Goal: Use online tool/utility: Utilize a website feature to perform a specific function

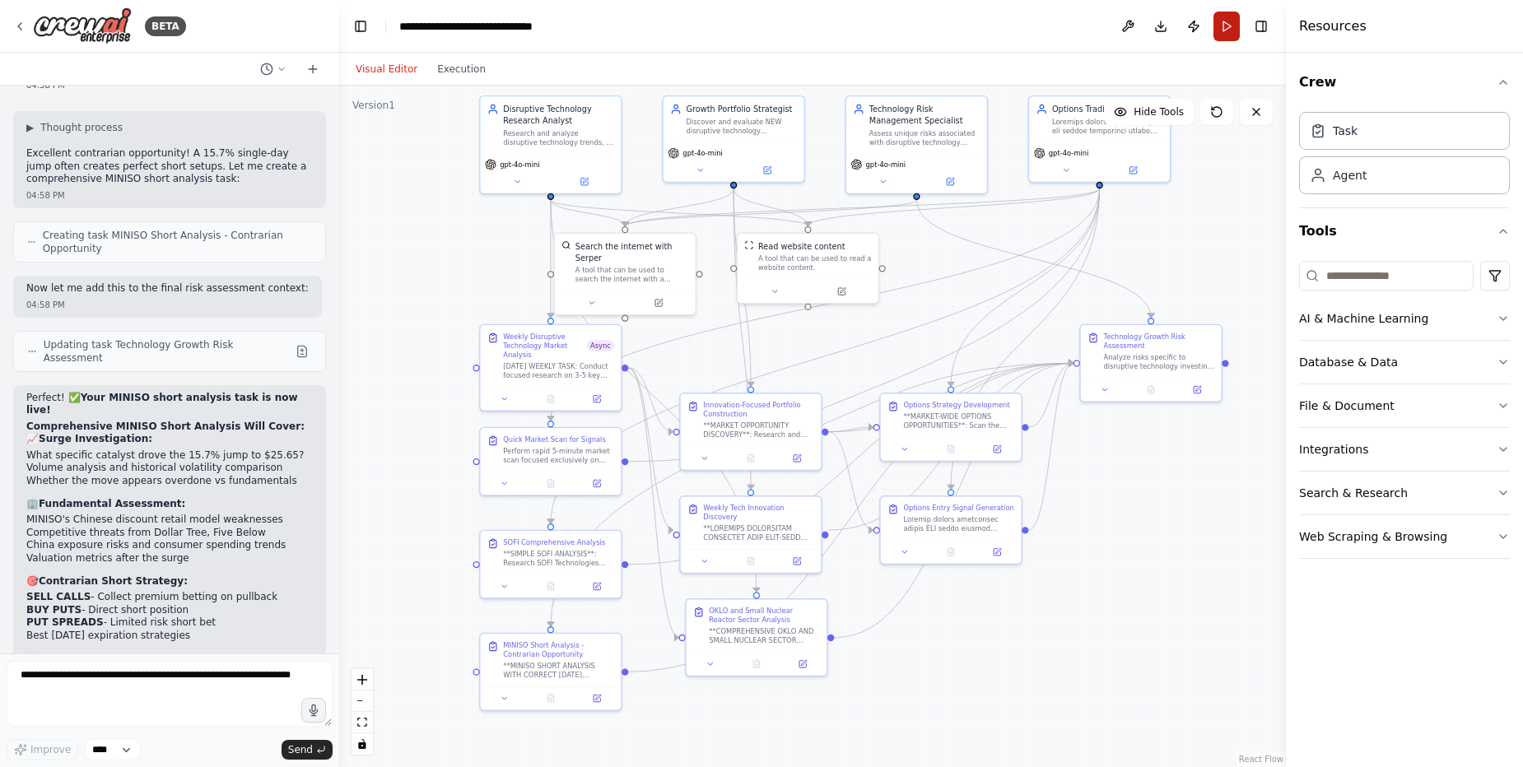
click at [1217, 22] on button "Run" at bounding box center [1227, 27] width 26 height 30
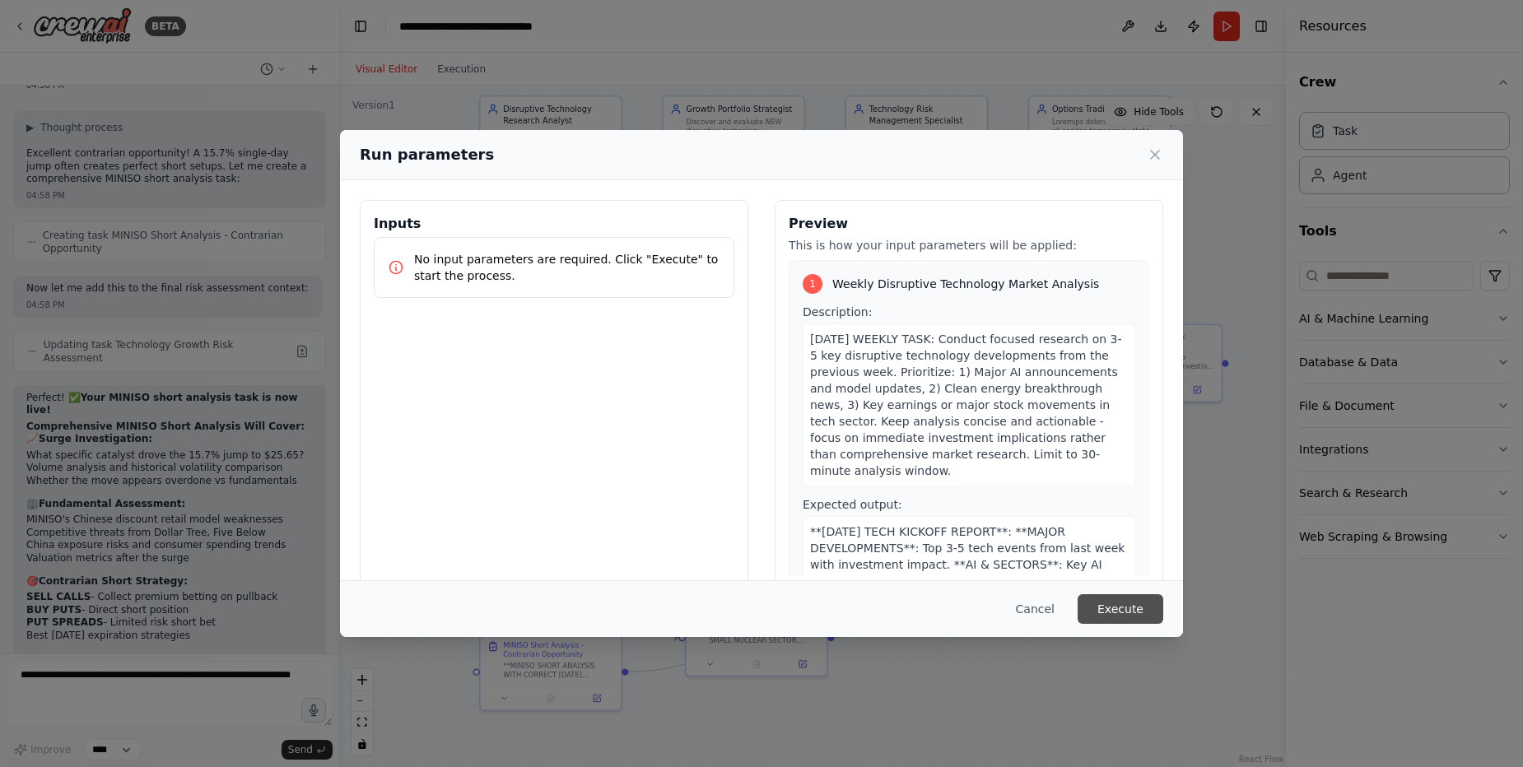
click at [1131, 603] on button "Execute" at bounding box center [1121, 610] width 86 height 30
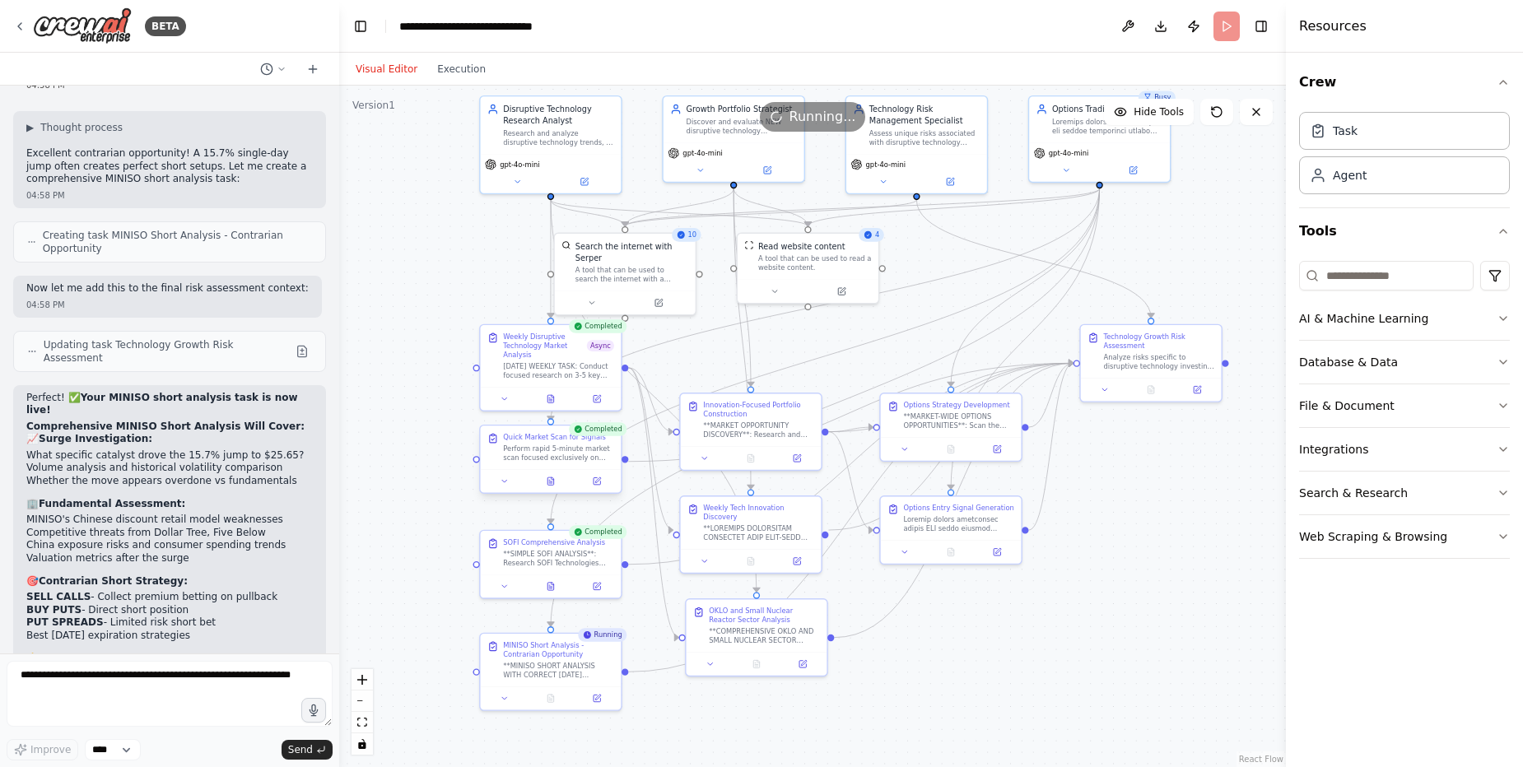
click at [548, 489] on div at bounding box center [551, 480] width 141 height 23
click at [550, 481] on icon at bounding box center [551, 481] width 6 height 7
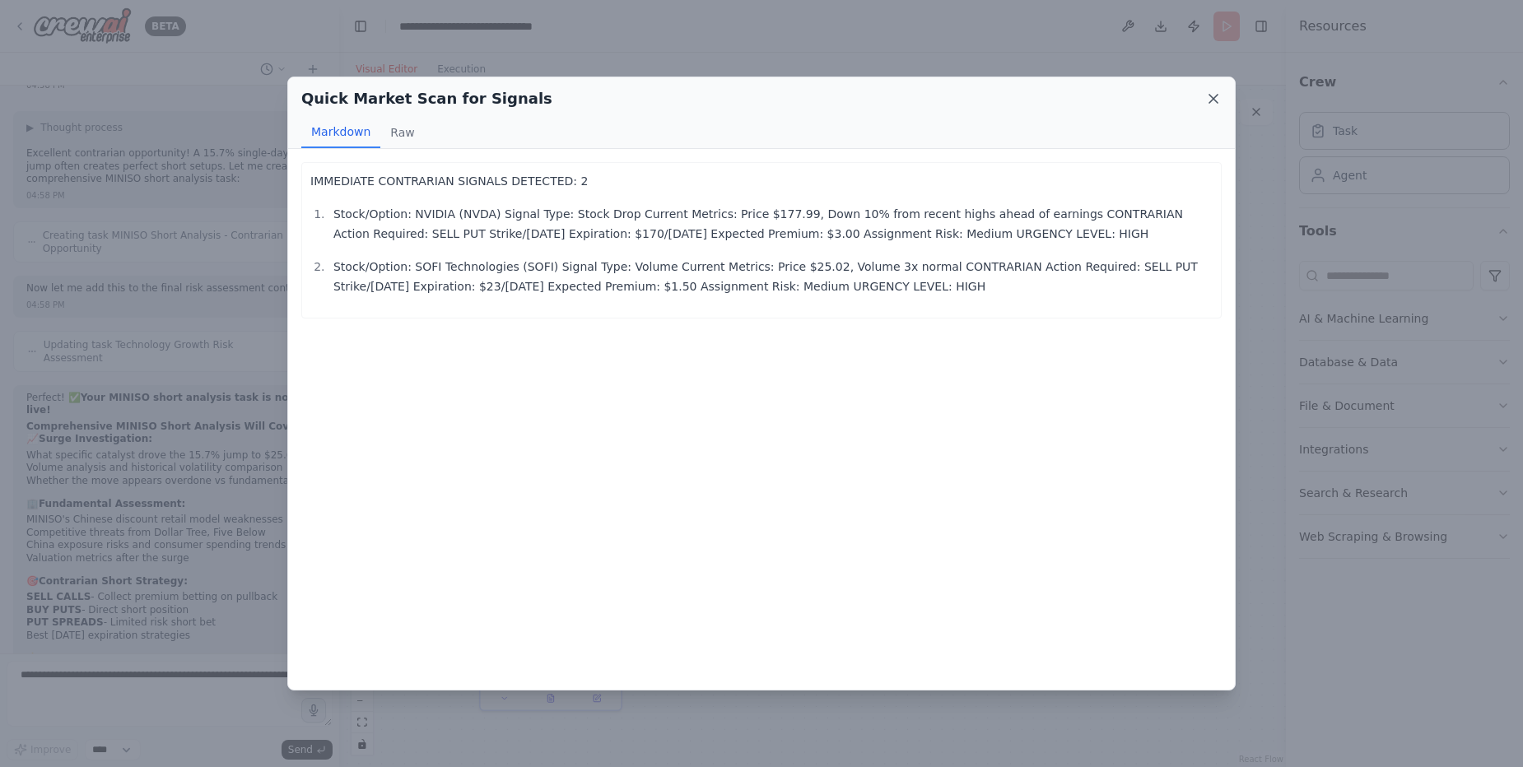
click at [1214, 101] on icon at bounding box center [1213, 99] width 16 height 16
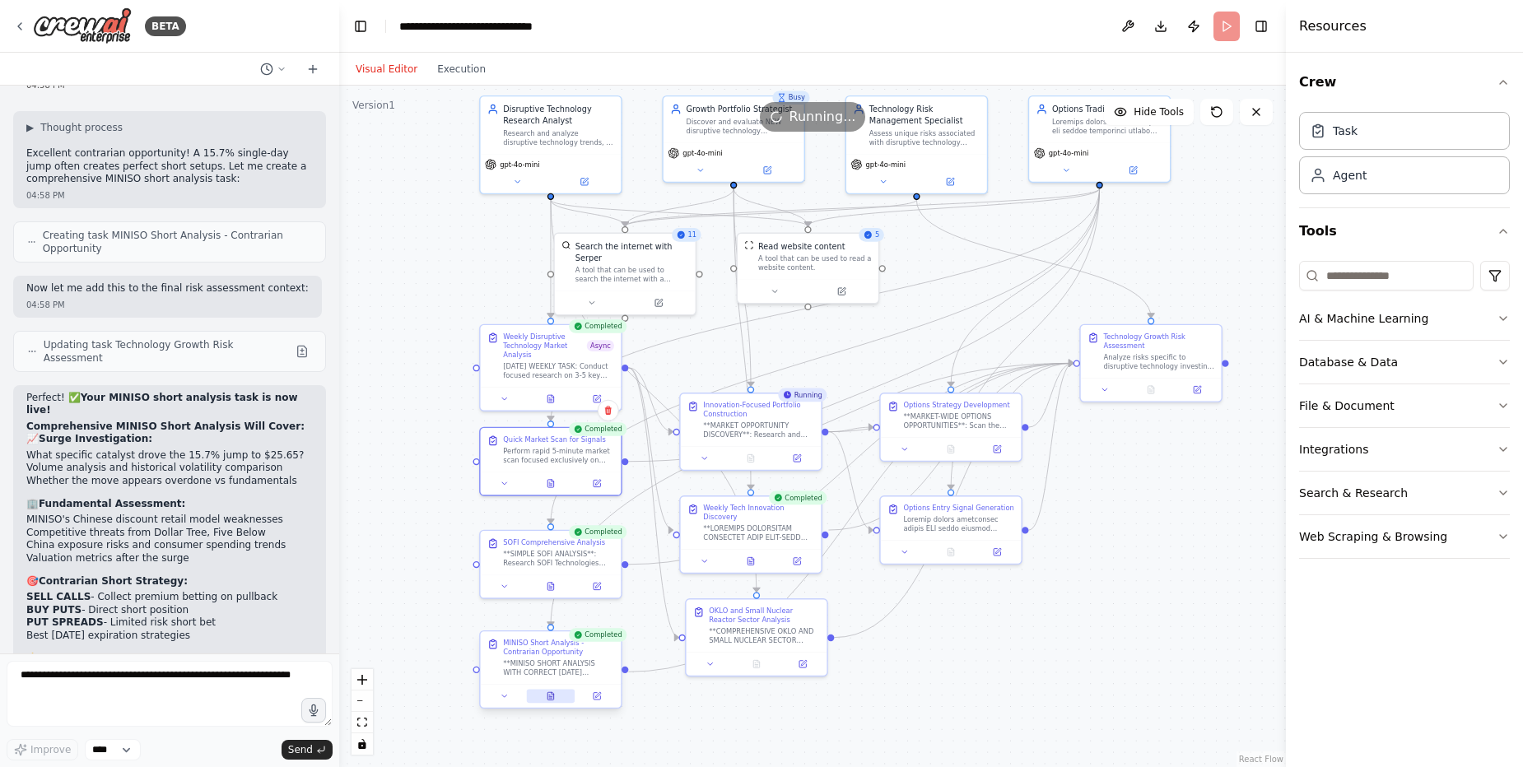
click at [541, 699] on button at bounding box center [551, 696] width 49 height 14
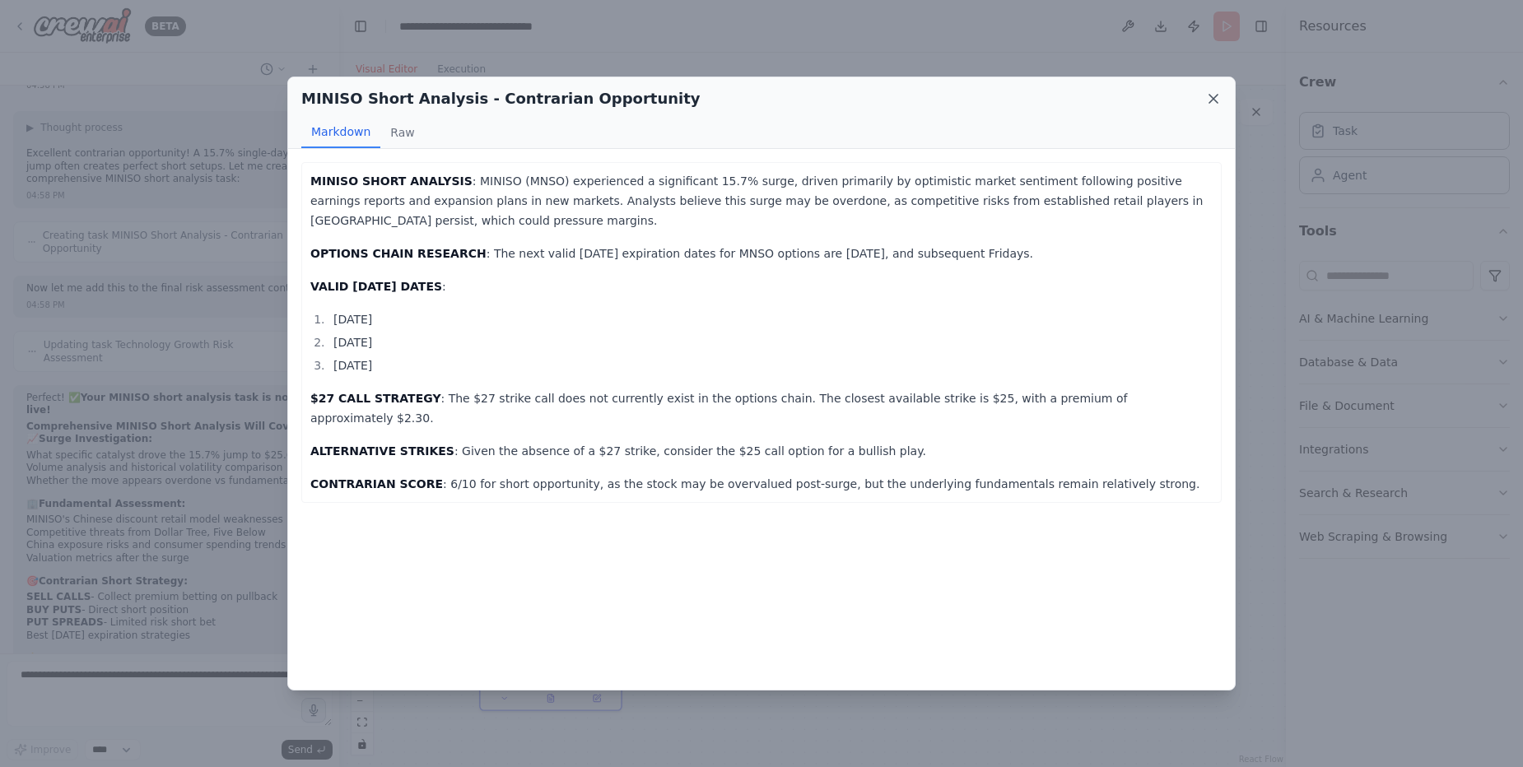
click at [1214, 99] on icon at bounding box center [1214, 99] width 8 height 8
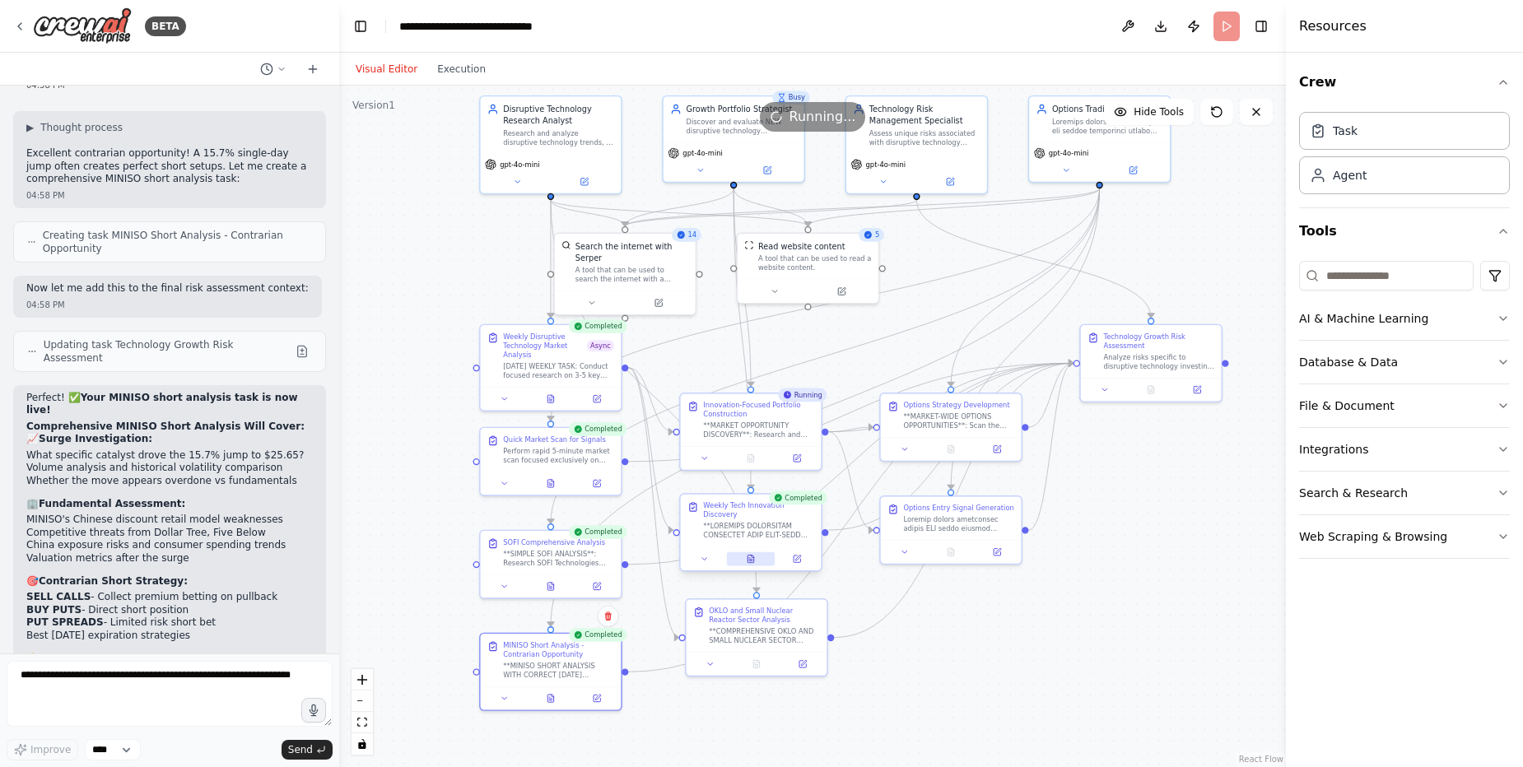
click at [752, 556] on icon at bounding box center [751, 559] width 6 height 7
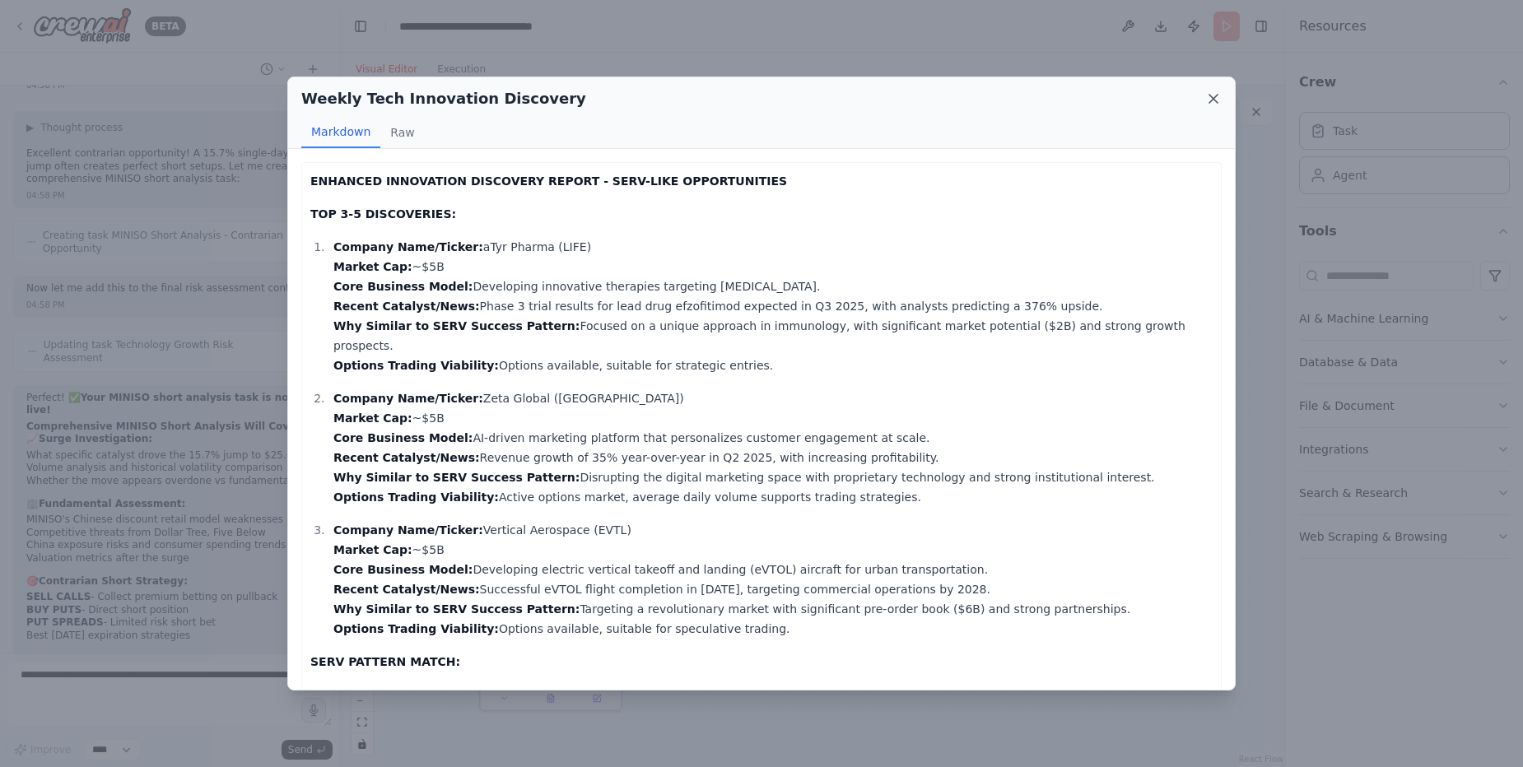
click at [1219, 96] on icon at bounding box center [1213, 99] width 16 height 16
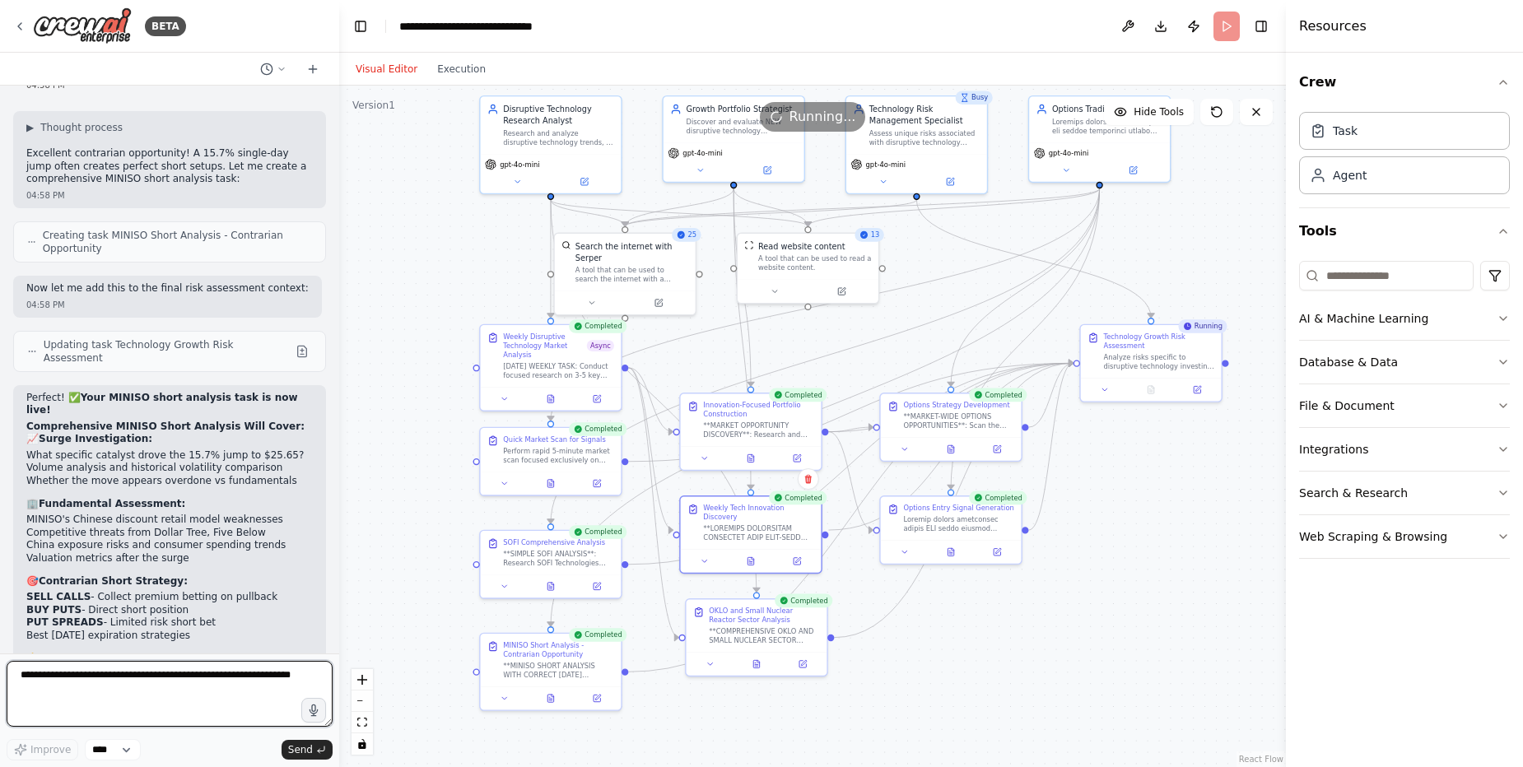
click at [77, 680] on textarea at bounding box center [170, 694] width 326 height 66
type textarea "**********"
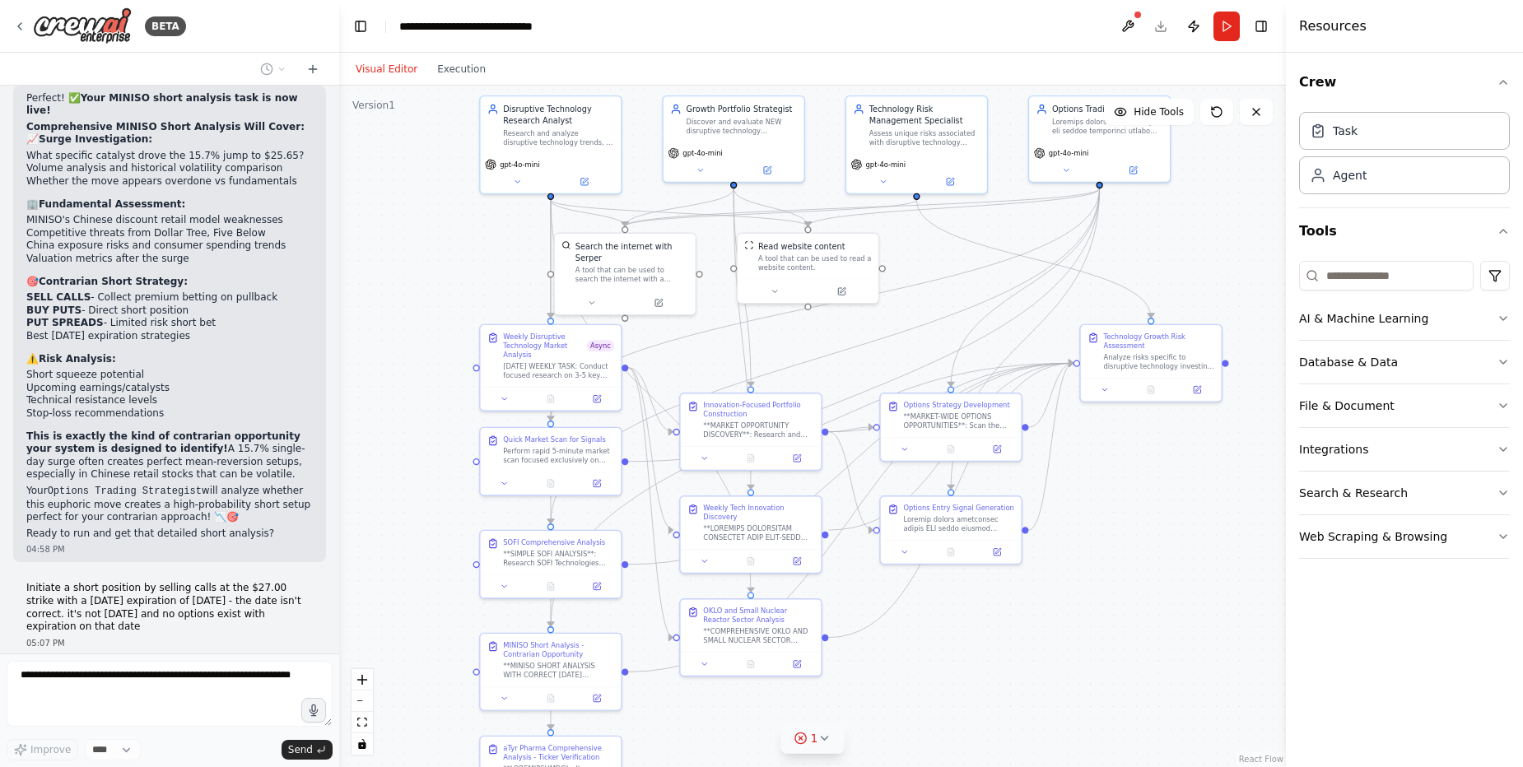
scroll to position [76512, 0]
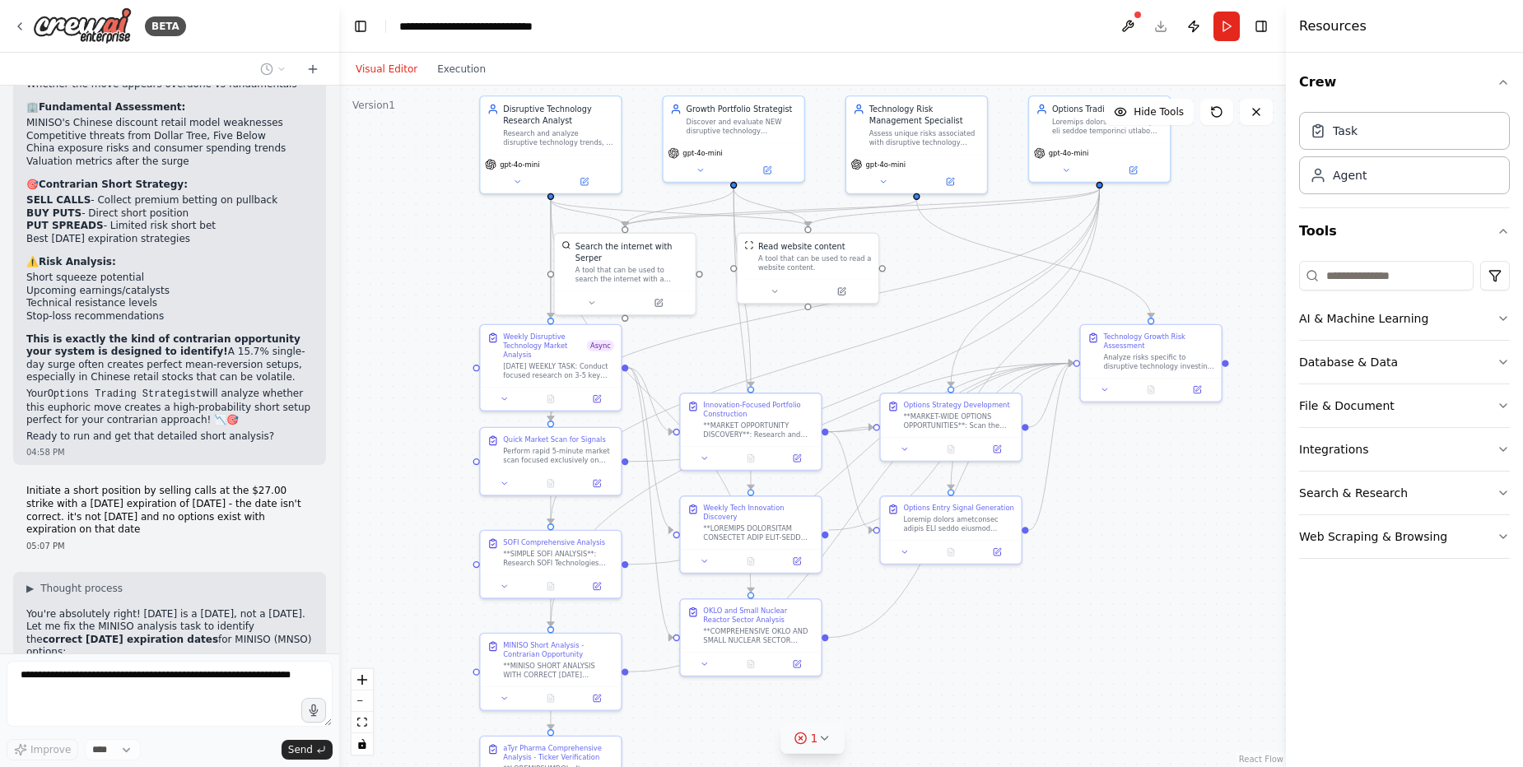
click at [815, 742] on span "1" at bounding box center [814, 738] width 7 height 16
click at [874, 697] on button at bounding box center [879, 697] width 28 height 20
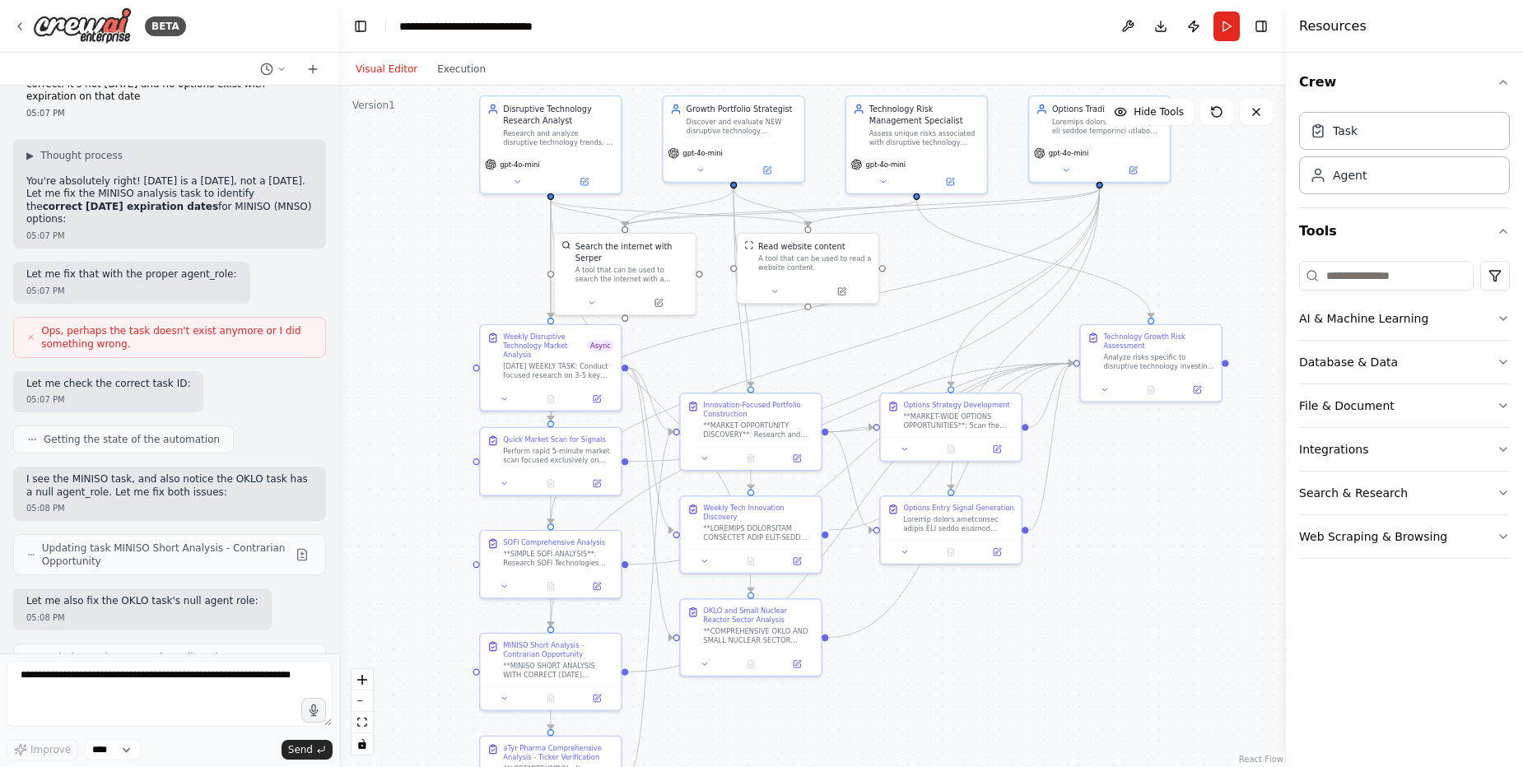
scroll to position [76960, 0]
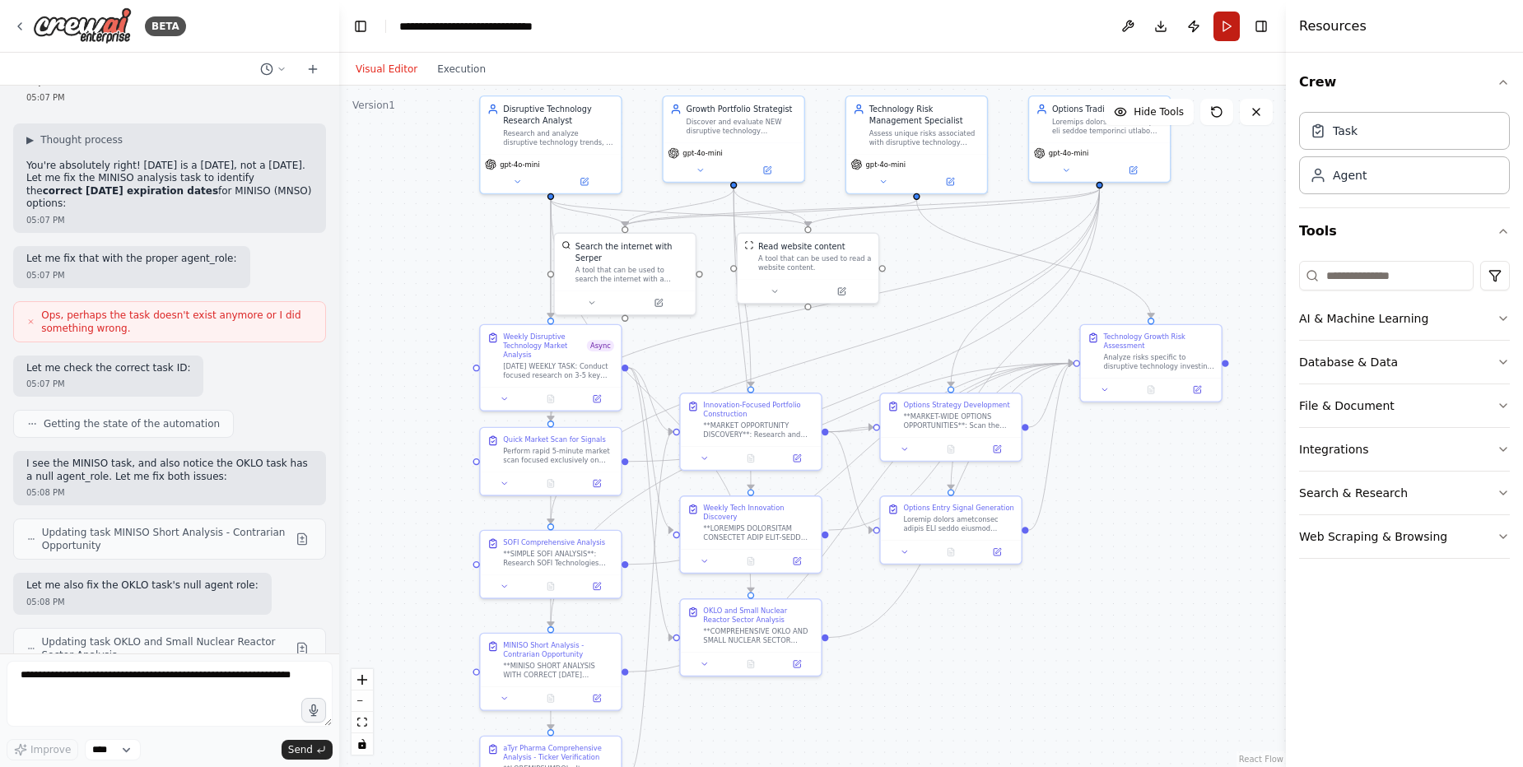
click at [1229, 29] on button "Run" at bounding box center [1227, 27] width 26 height 30
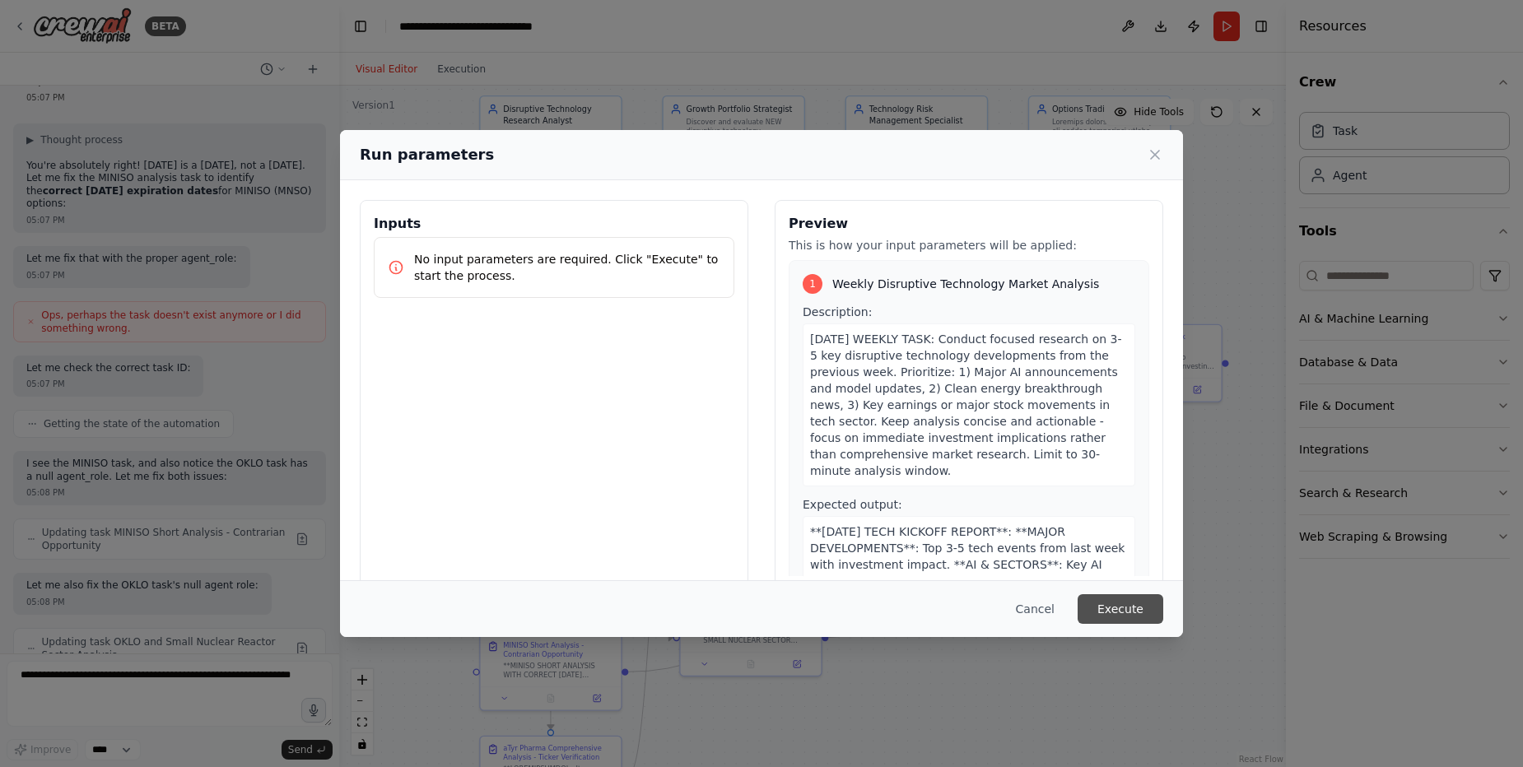
click at [1132, 599] on button "Execute" at bounding box center [1121, 610] width 86 height 30
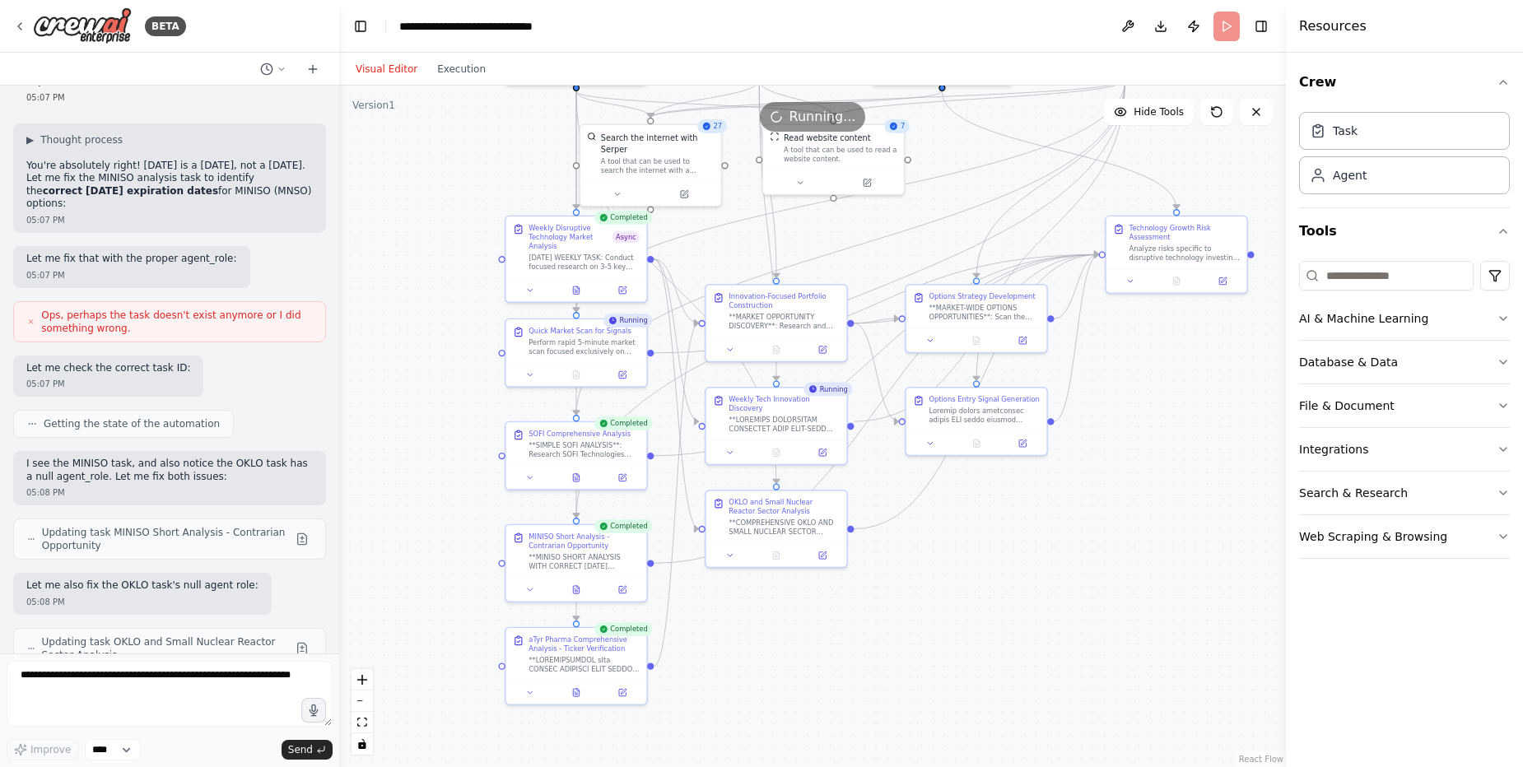
drag, startPoint x: 1094, startPoint y: 706, endPoint x: 1154, endPoint y: 505, distance: 210.7
click at [1154, 505] on div ".deletable-edge-delete-btn { width: 20px; height: 20px; border: 0px solid #ffff…" at bounding box center [812, 427] width 947 height 682
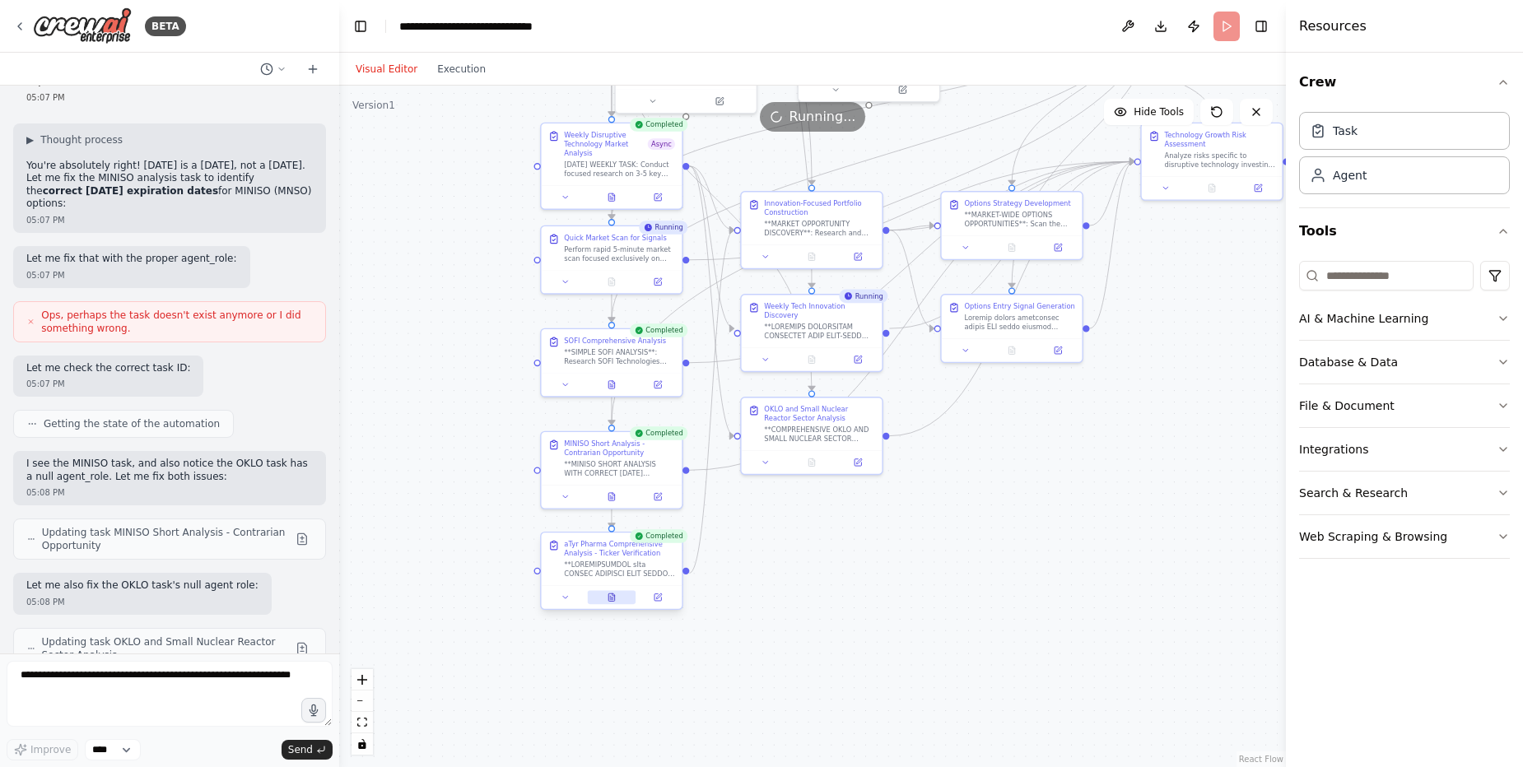
click at [608, 603] on button at bounding box center [612, 597] width 49 height 14
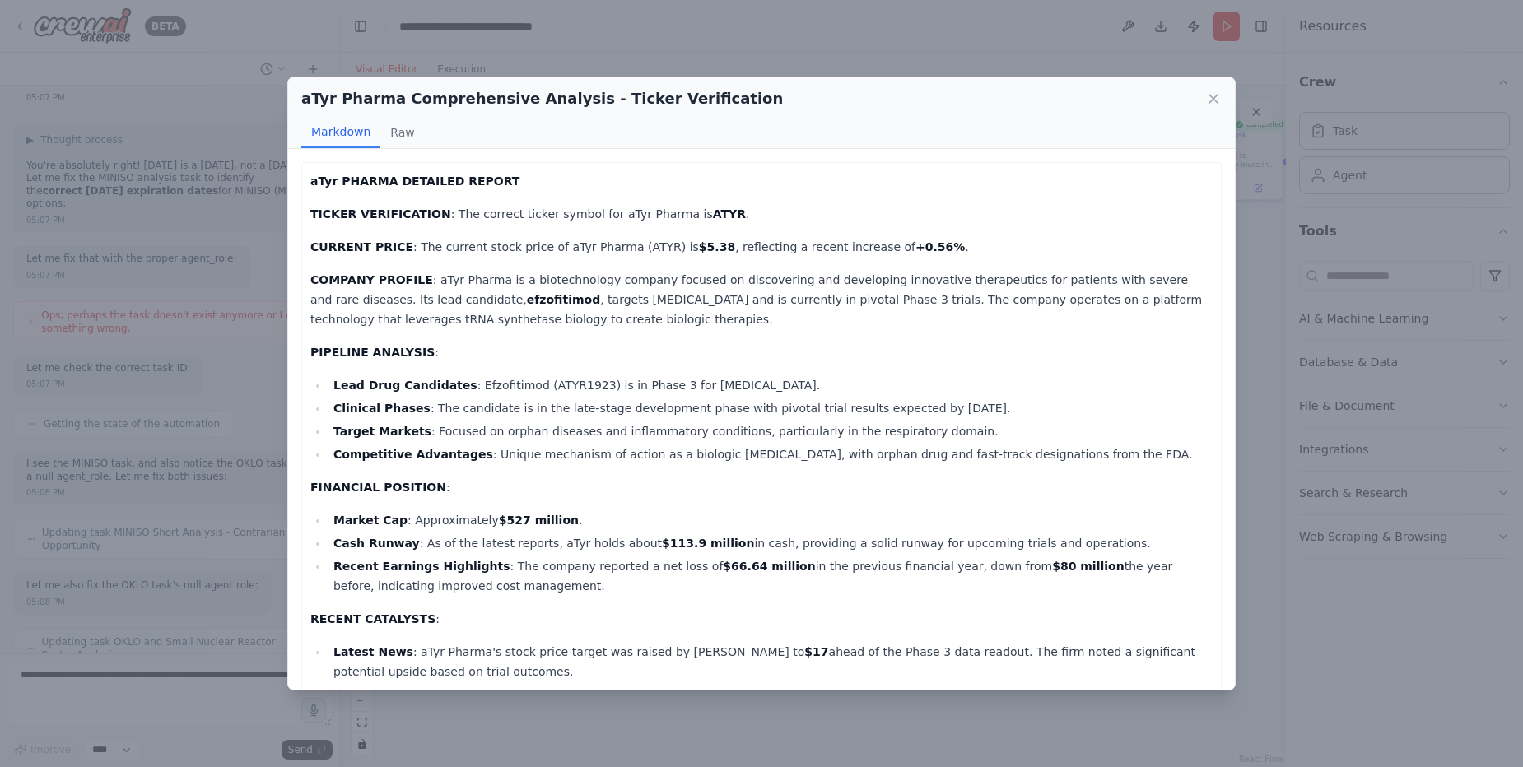
scroll to position [333, 0]
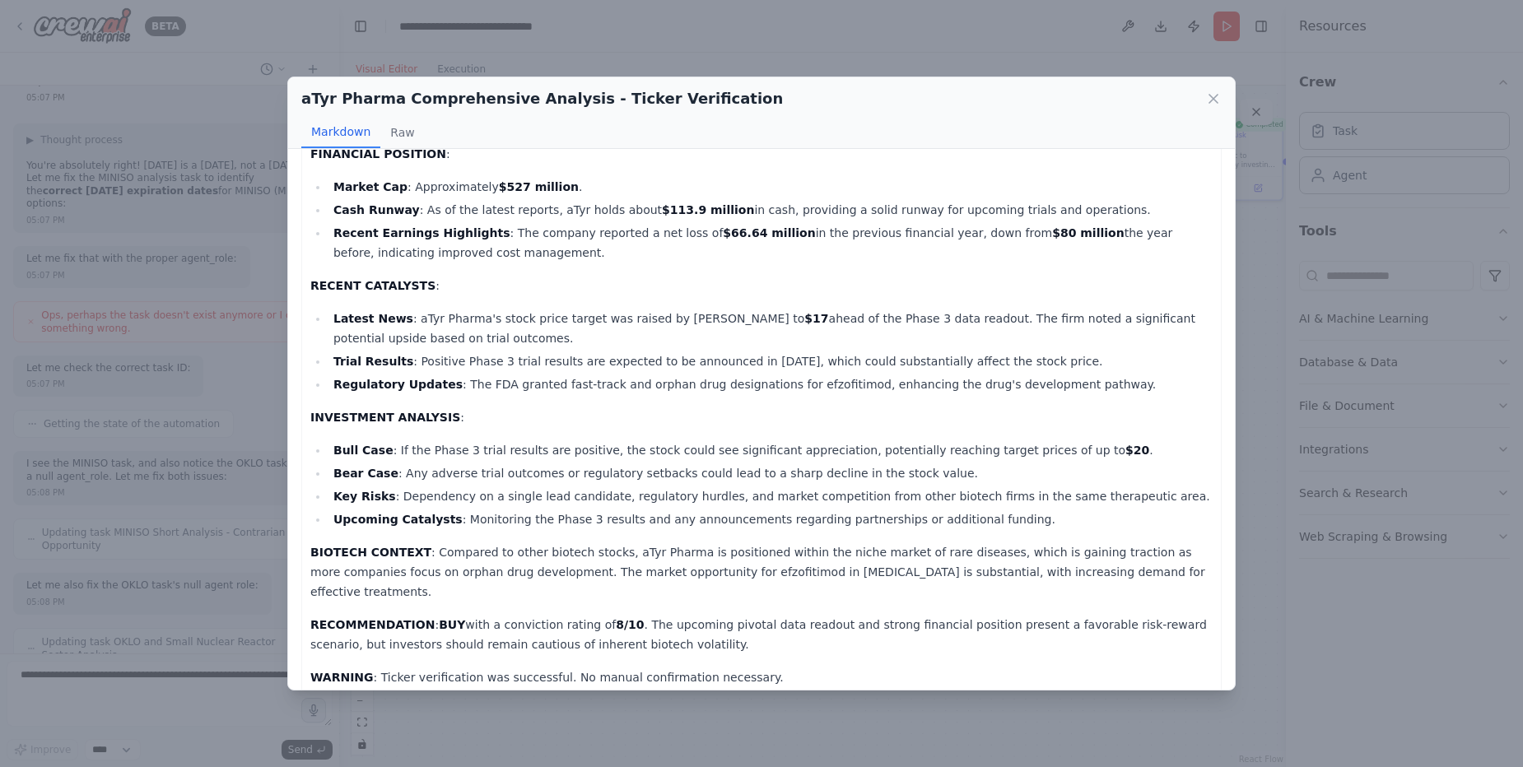
drag, startPoint x: 1231, startPoint y: 510, endPoint x: 834, endPoint y: 547, distance: 398.6
click at [834, 547] on div "aTyr PHARMA DETAILED REPORT TICKER VERIFICATION : The correct ticker symbol for…" at bounding box center [761, 419] width 947 height 541
click at [989, 553] on p "BIOTECH CONTEXT : Compared to other biotech stocks, aTyr Pharma is positioned w…" at bounding box center [761, 572] width 902 height 59
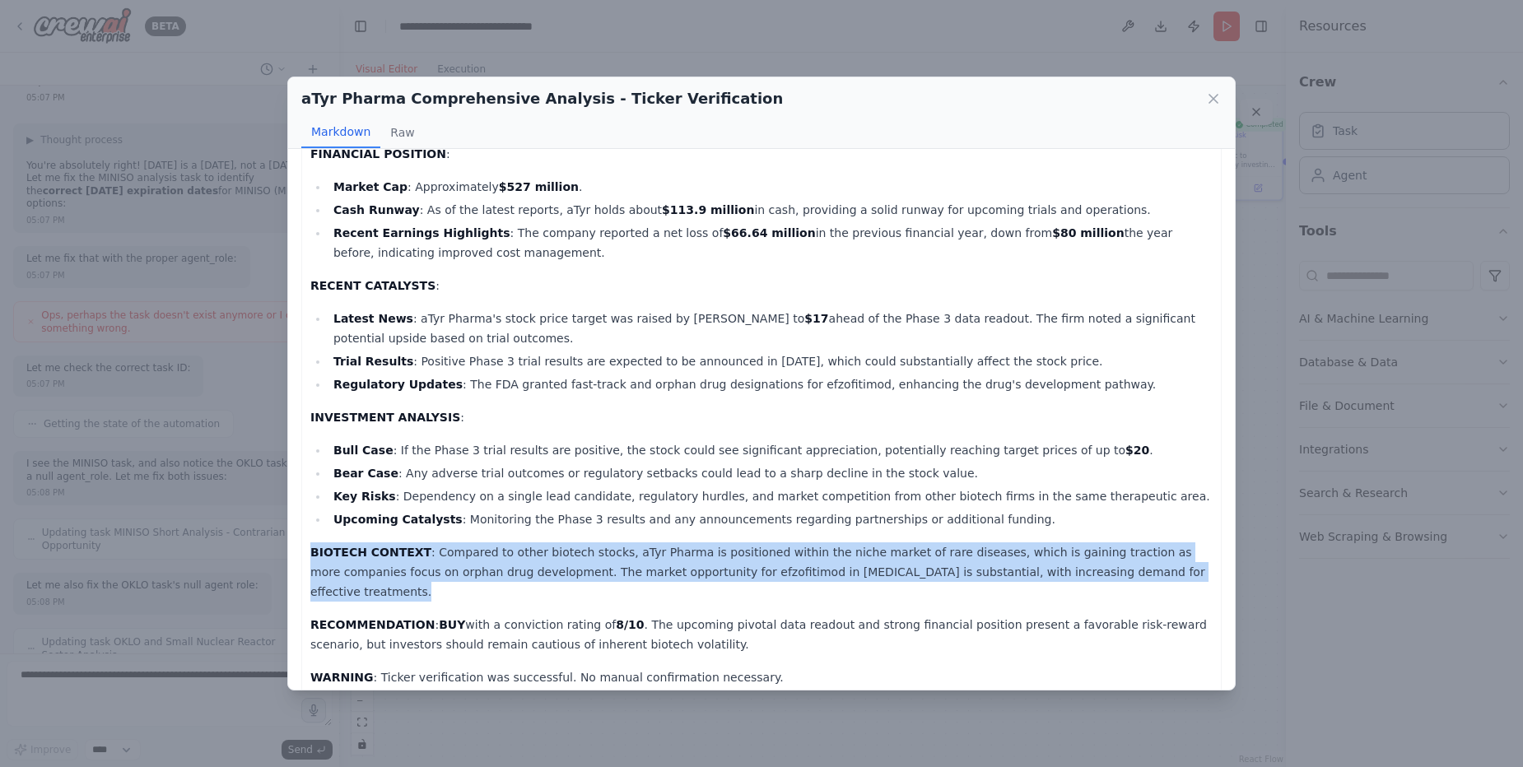
click at [989, 553] on p "BIOTECH CONTEXT : Compared to other biotech stocks, aTyr Pharma is positioned w…" at bounding box center [761, 572] width 902 height 59
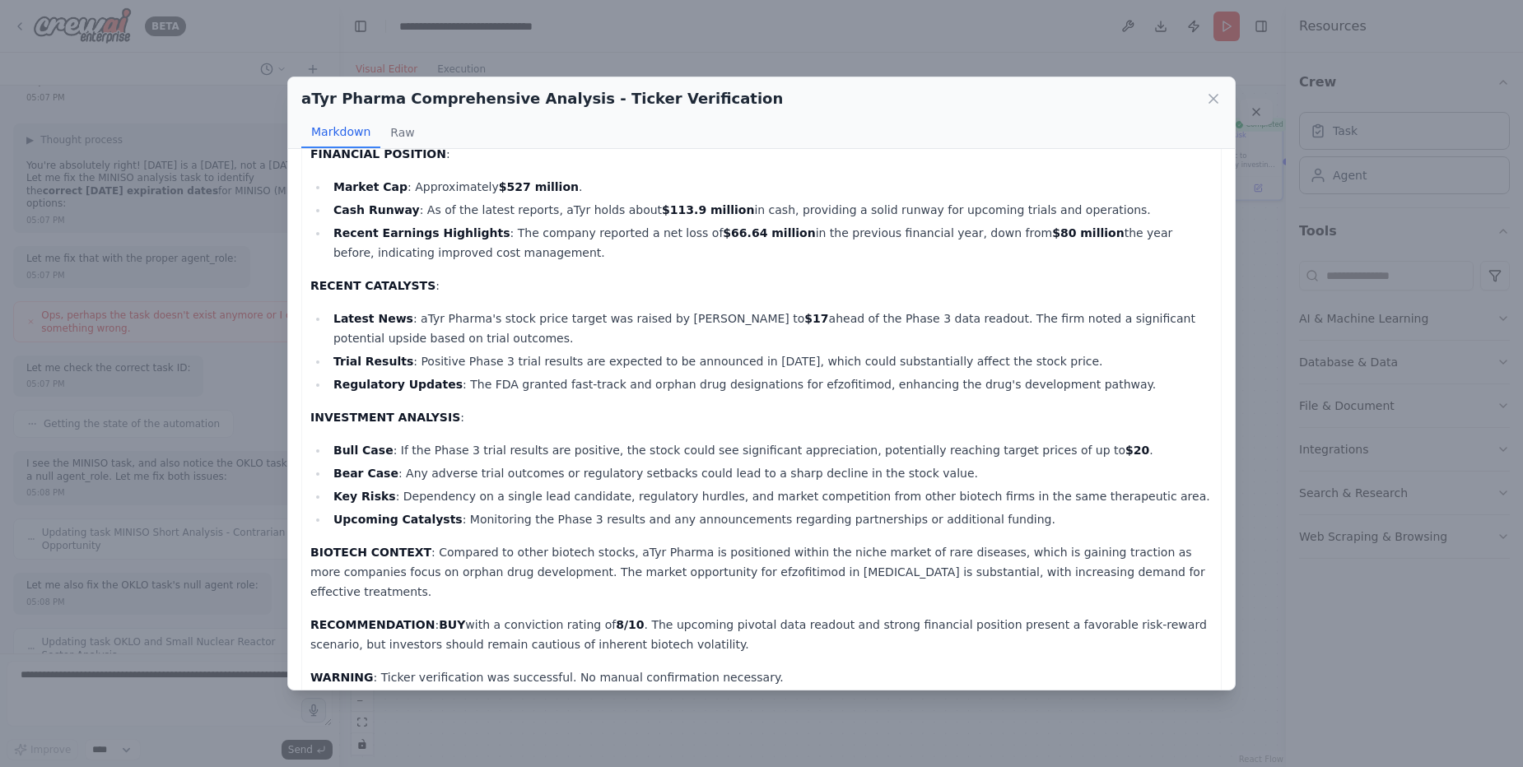
click at [989, 553] on p "BIOTECH CONTEXT : Compared to other biotech stocks, aTyr Pharma is positioned w…" at bounding box center [761, 572] width 902 height 59
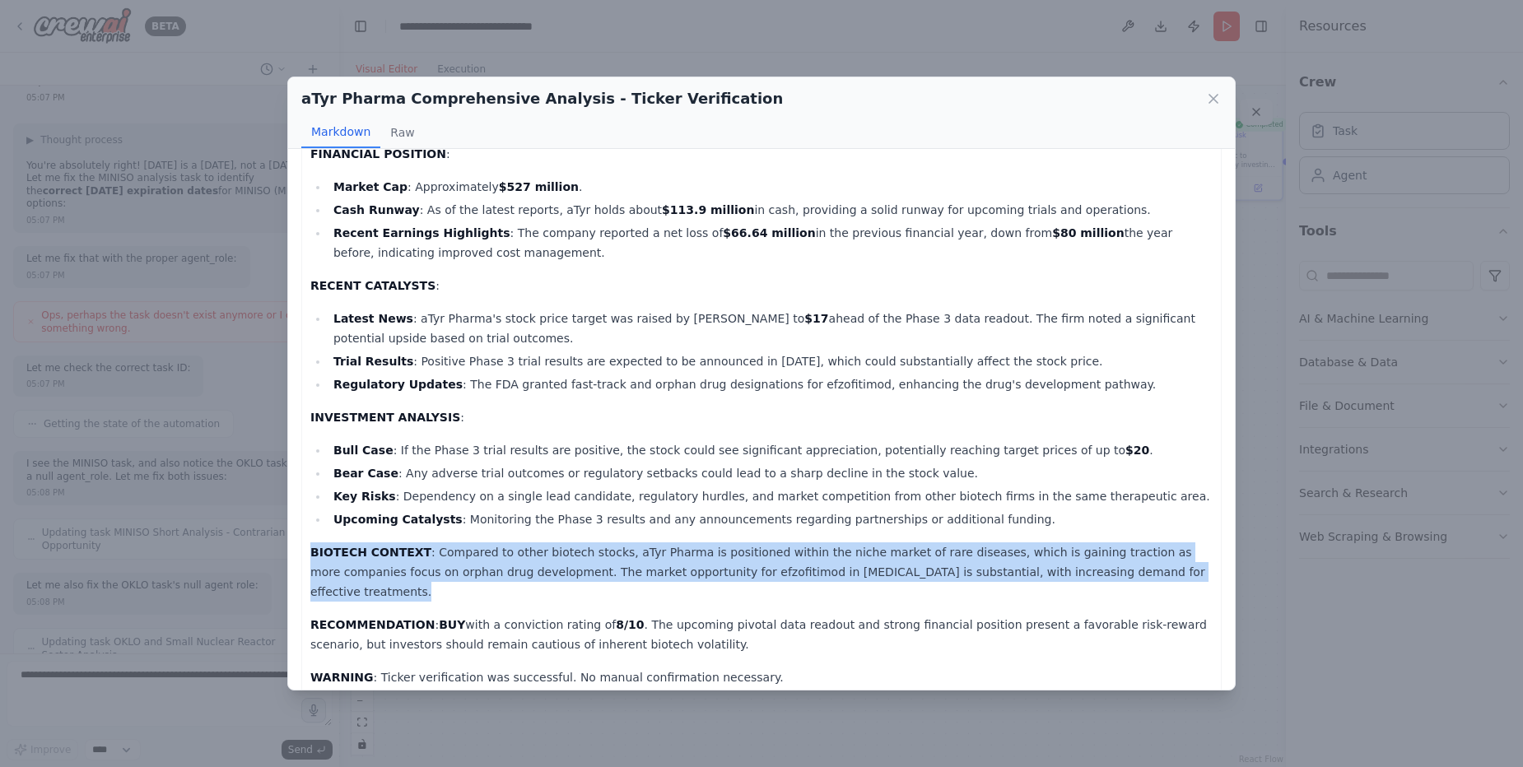
click at [989, 553] on p "BIOTECH CONTEXT : Compared to other biotech stocks, aTyr Pharma is positioned w…" at bounding box center [761, 572] width 902 height 59
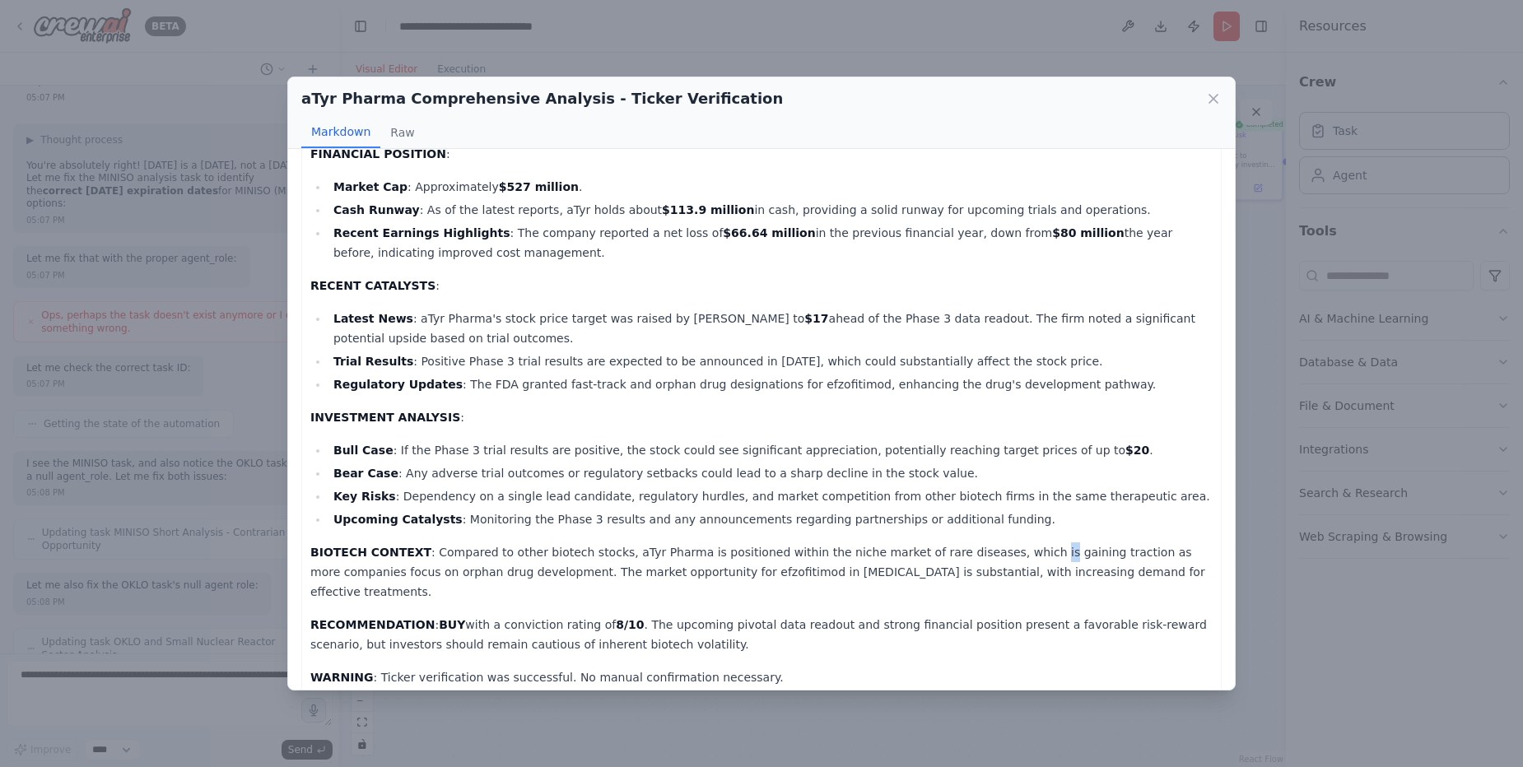
click at [989, 553] on p "BIOTECH CONTEXT : Compared to other biotech stocks, aTyr Pharma is positioned w…" at bounding box center [761, 572] width 902 height 59
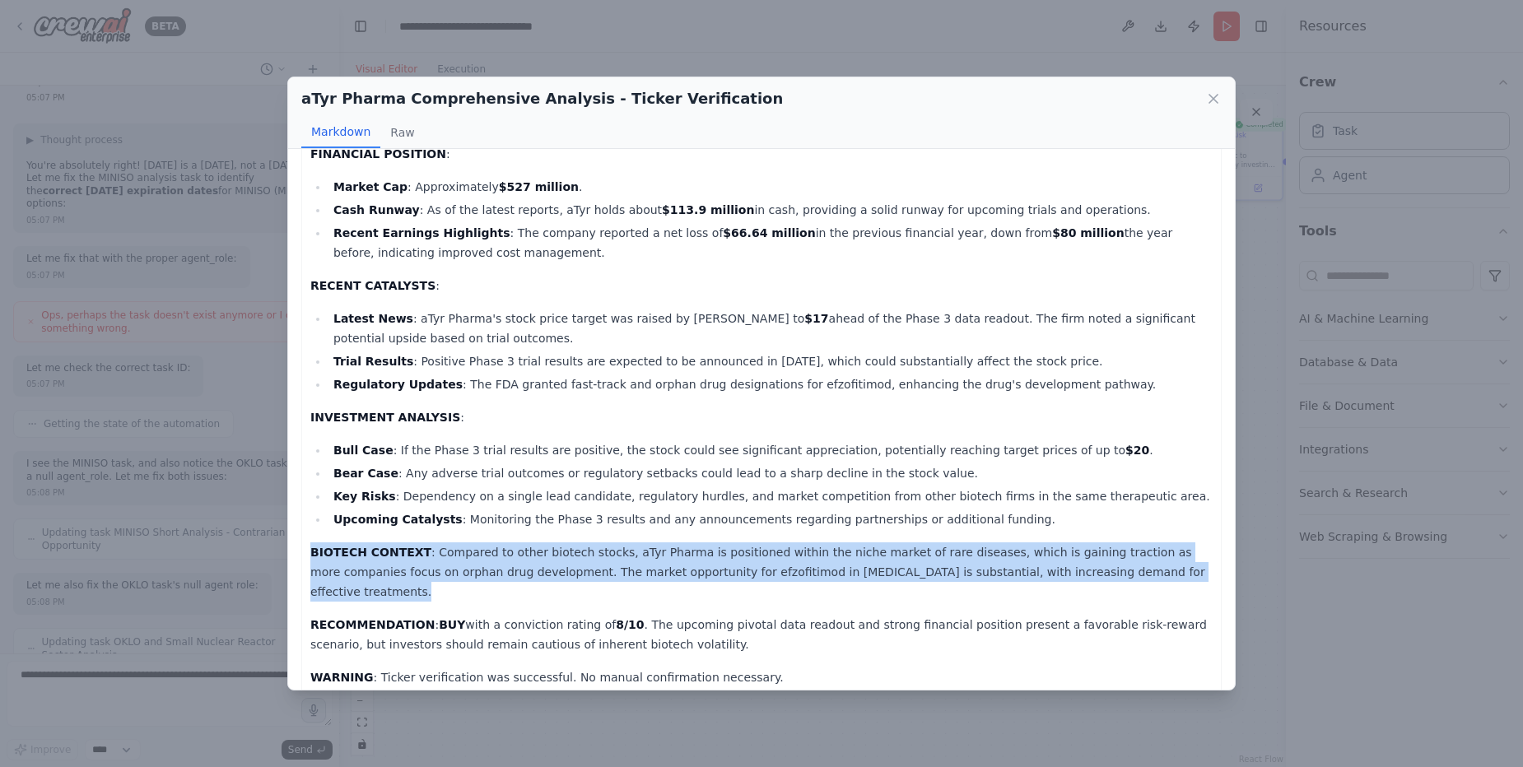
click at [989, 553] on p "BIOTECH CONTEXT : Compared to other biotech stocks, aTyr Pharma is positioned w…" at bounding box center [761, 572] width 902 height 59
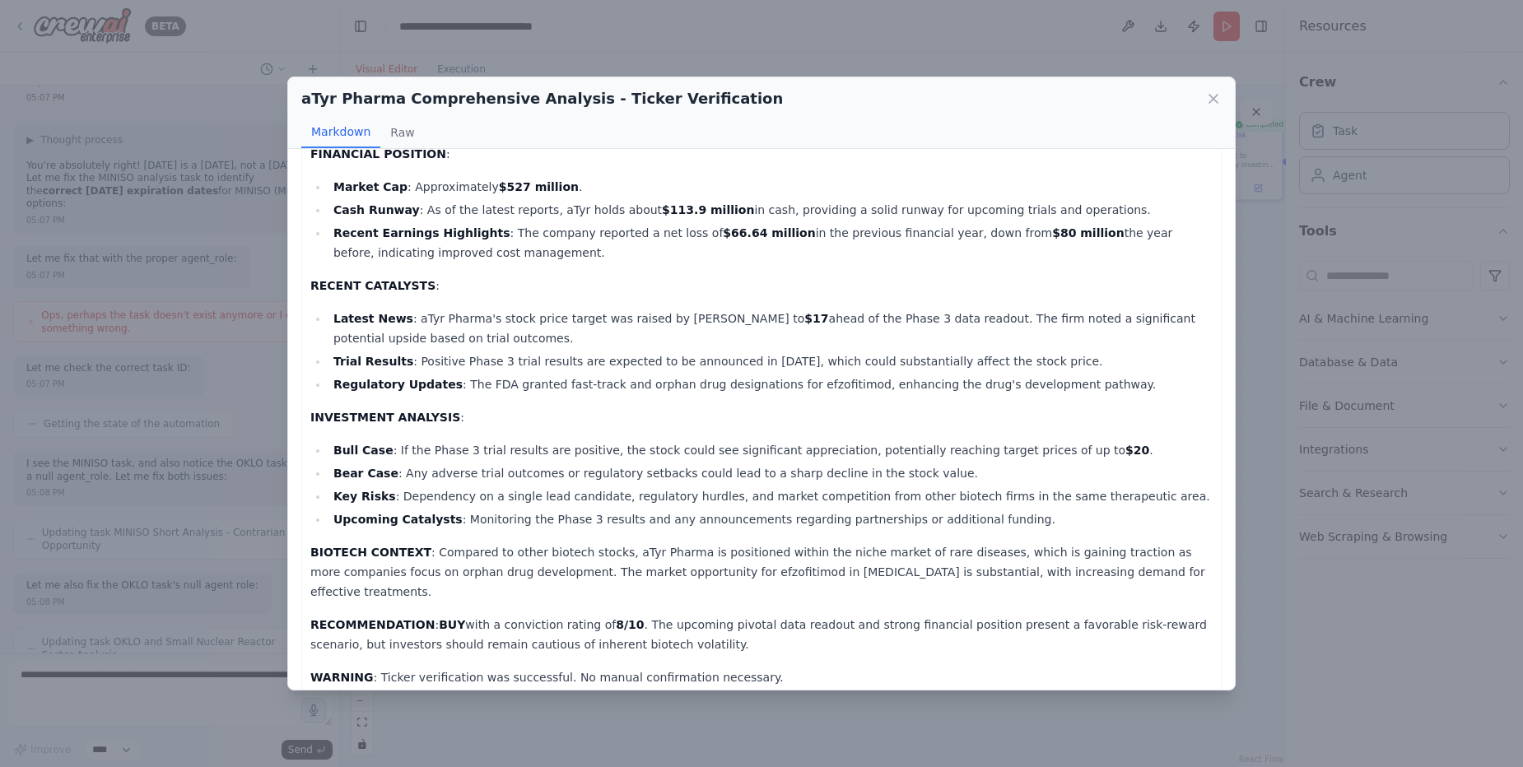
click at [781, 615] on p "RECOMMENDATION : BUY with a conviction rating of 8/10 . The upcoming pivotal da…" at bounding box center [761, 635] width 902 height 40
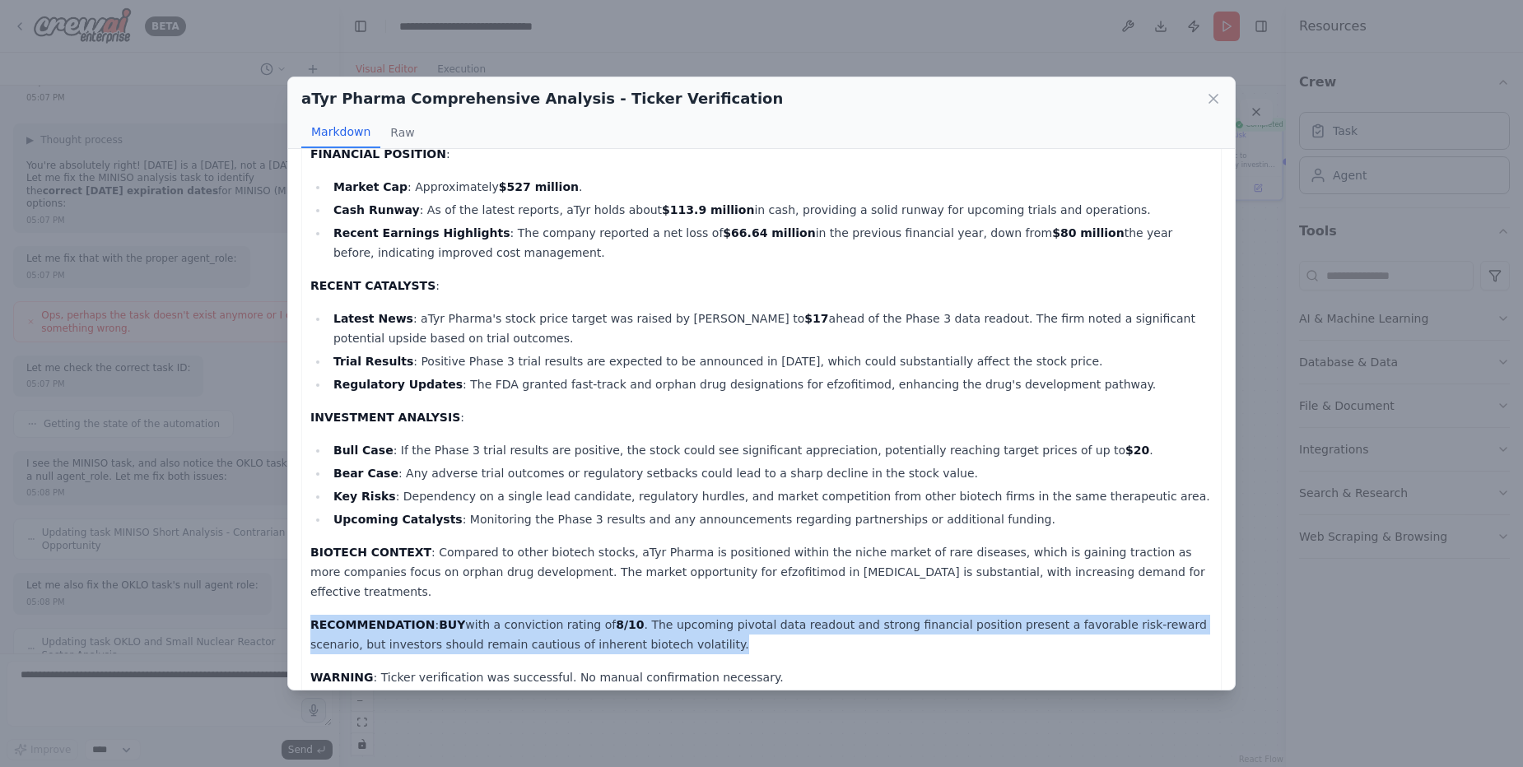
click at [781, 615] on p "RECOMMENDATION : BUY with a conviction rating of 8/10 . The upcoming pivotal da…" at bounding box center [761, 635] width 902 height 40
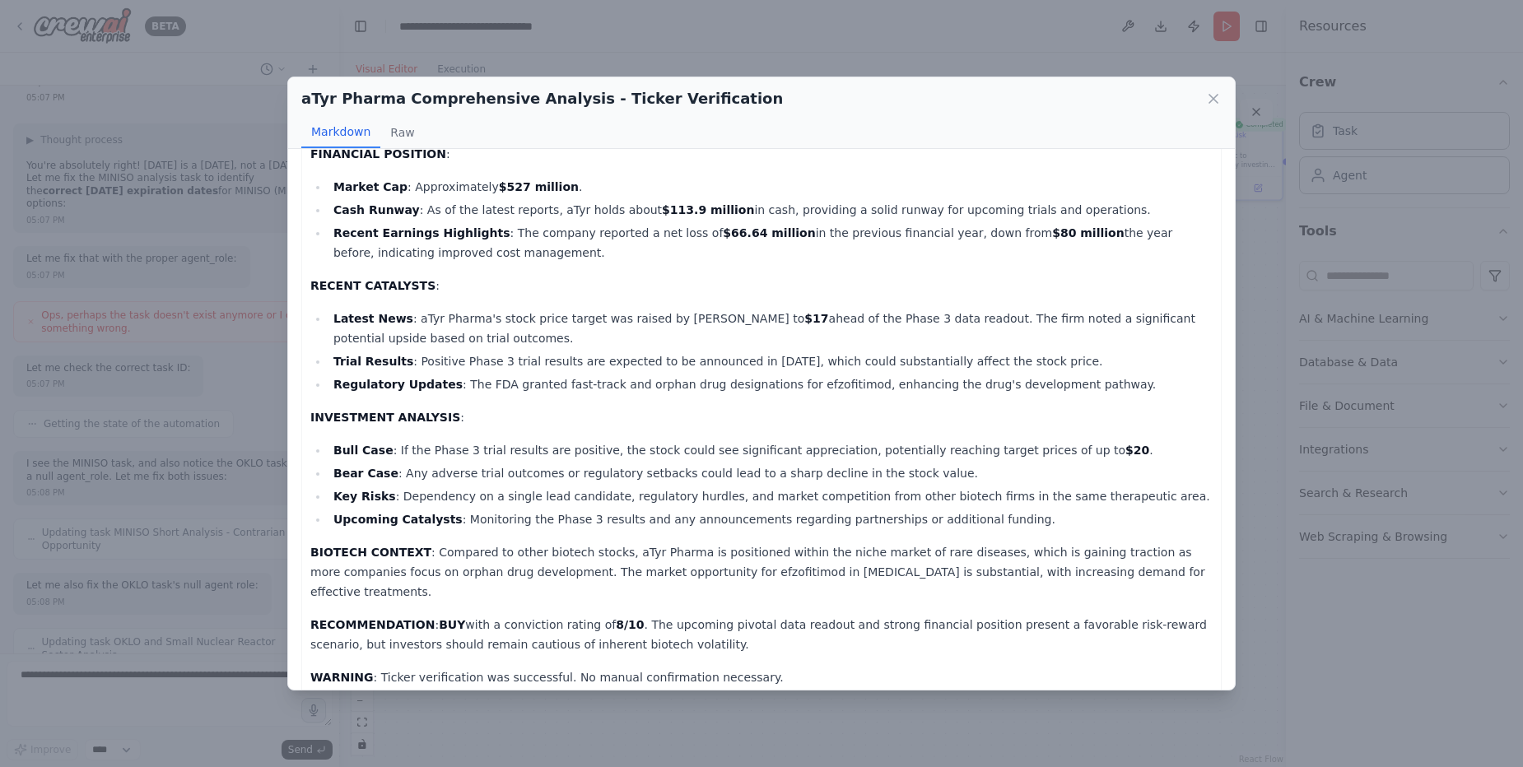
click at [781, 615] on p "RECOMMENDATION : BUY with a conviction rating of 8/10 . The upcoming pivotal da…" at bounding box center [761, 635] width 902 height 40
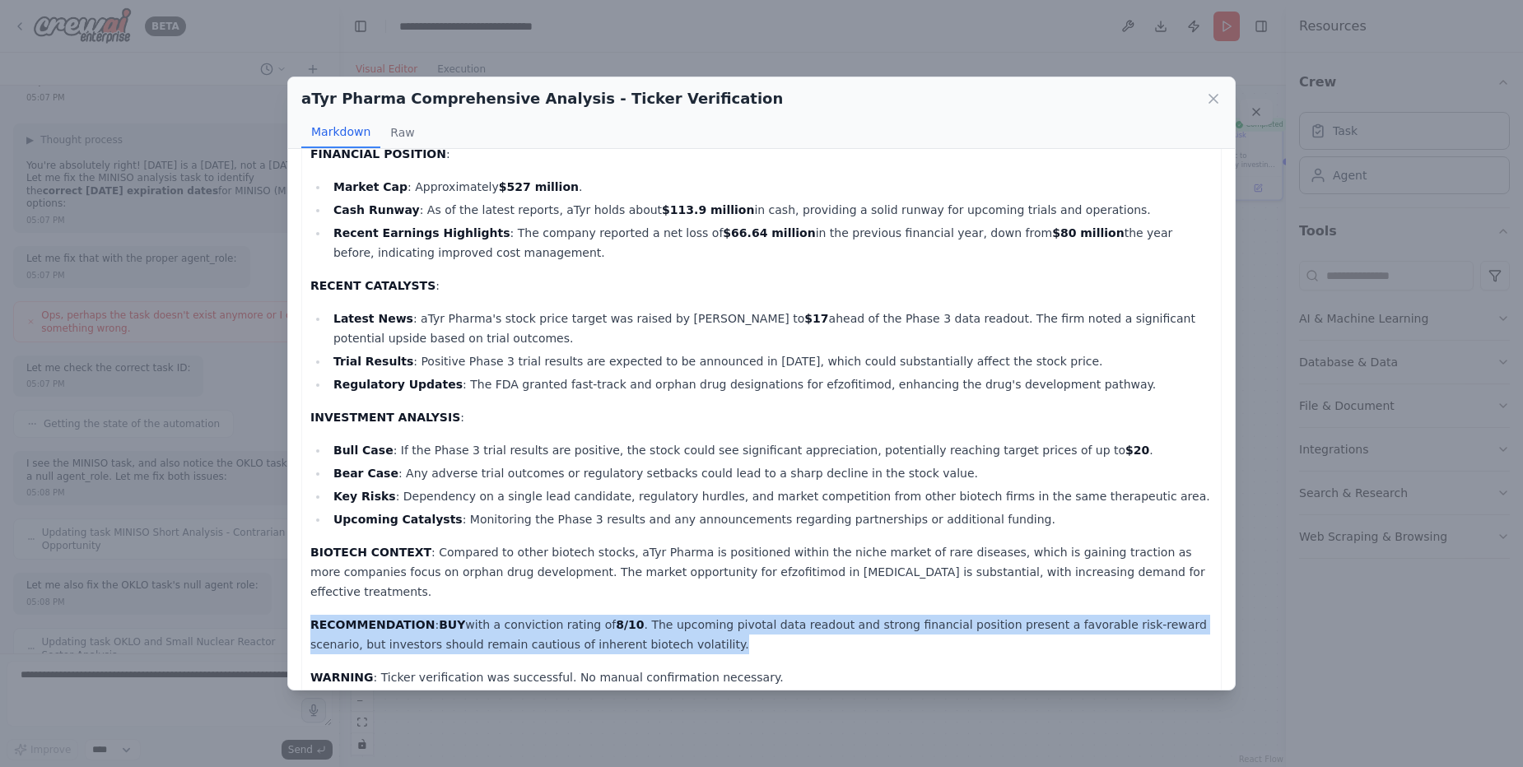
click at [781, 615] on p "RECOMMENDATION : BUY with a conviction rating of 8/10 . The upcoming pivotal da…" at bounding box center [761, 635] width 902 height 40
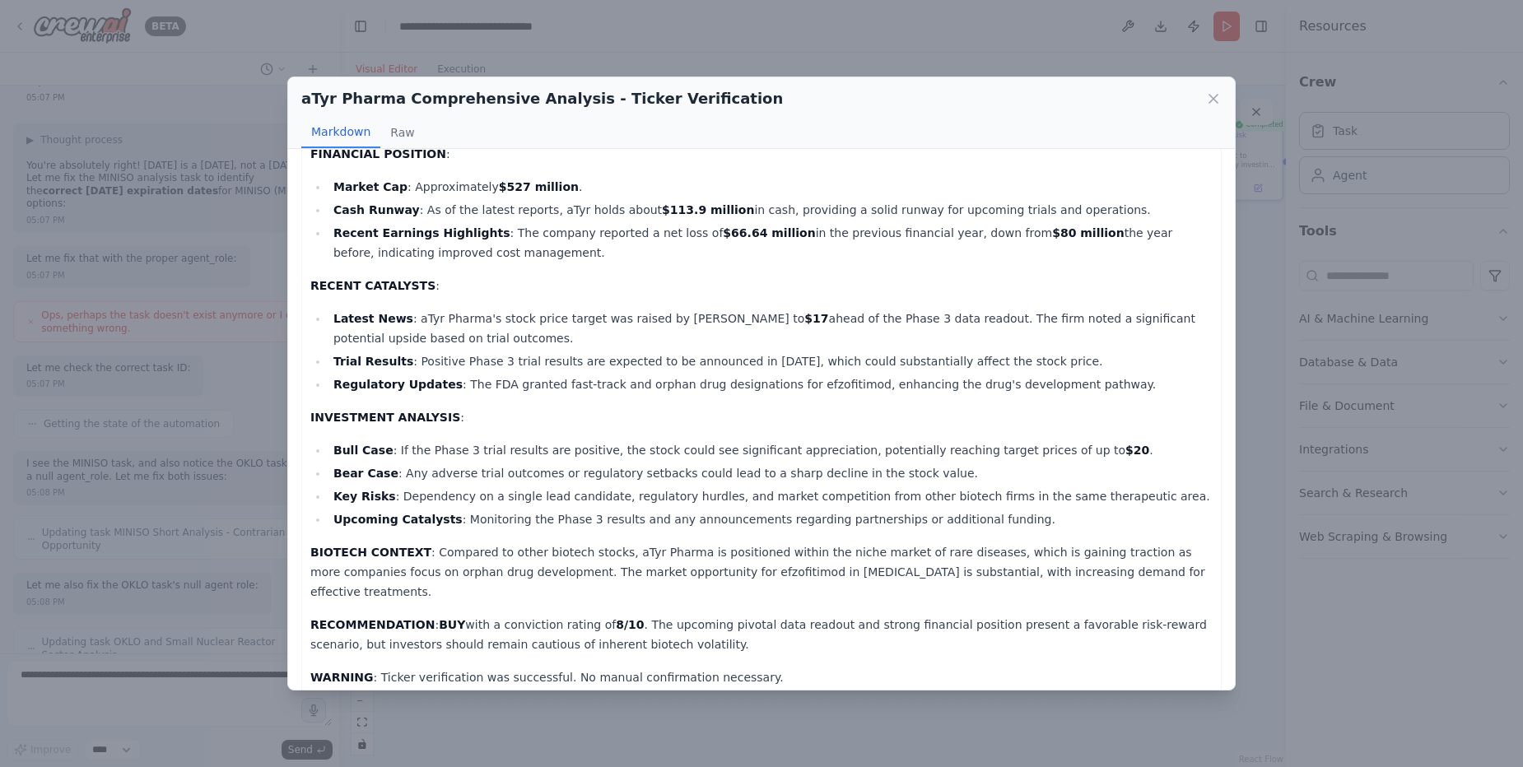
click at [781, 615] on p "RECOMMENDATION : BUY with a conviction rating of 8/10 . The upcoming pivotal da…" at bounding box center [761, 635] width 902 height 40
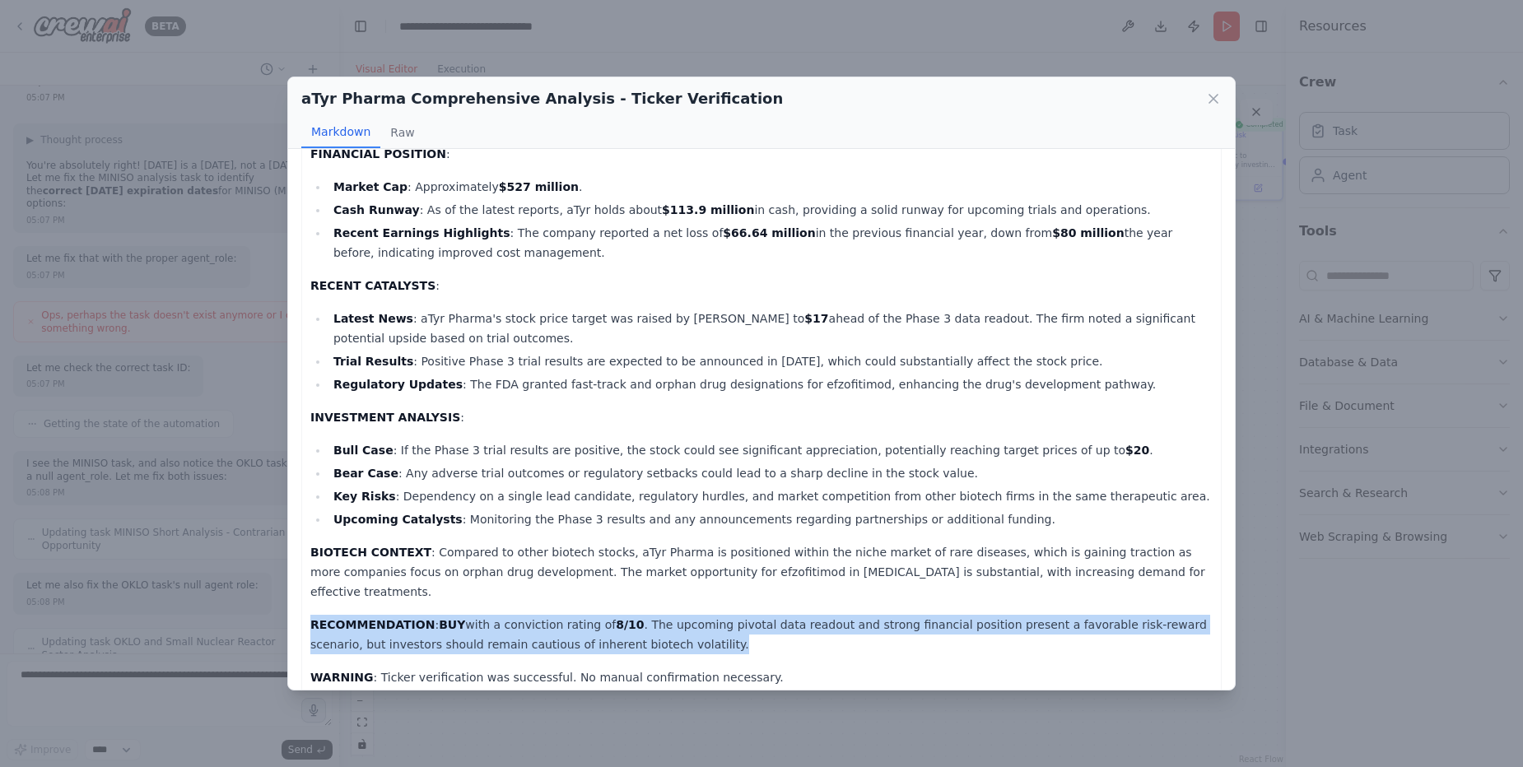
click at [781, 615] on p "RECOMMENDATION : BUY with a conviction rating of 8/10 . The upcoming pivotal da…" at bounding box center [761, 635] width 902 height 40
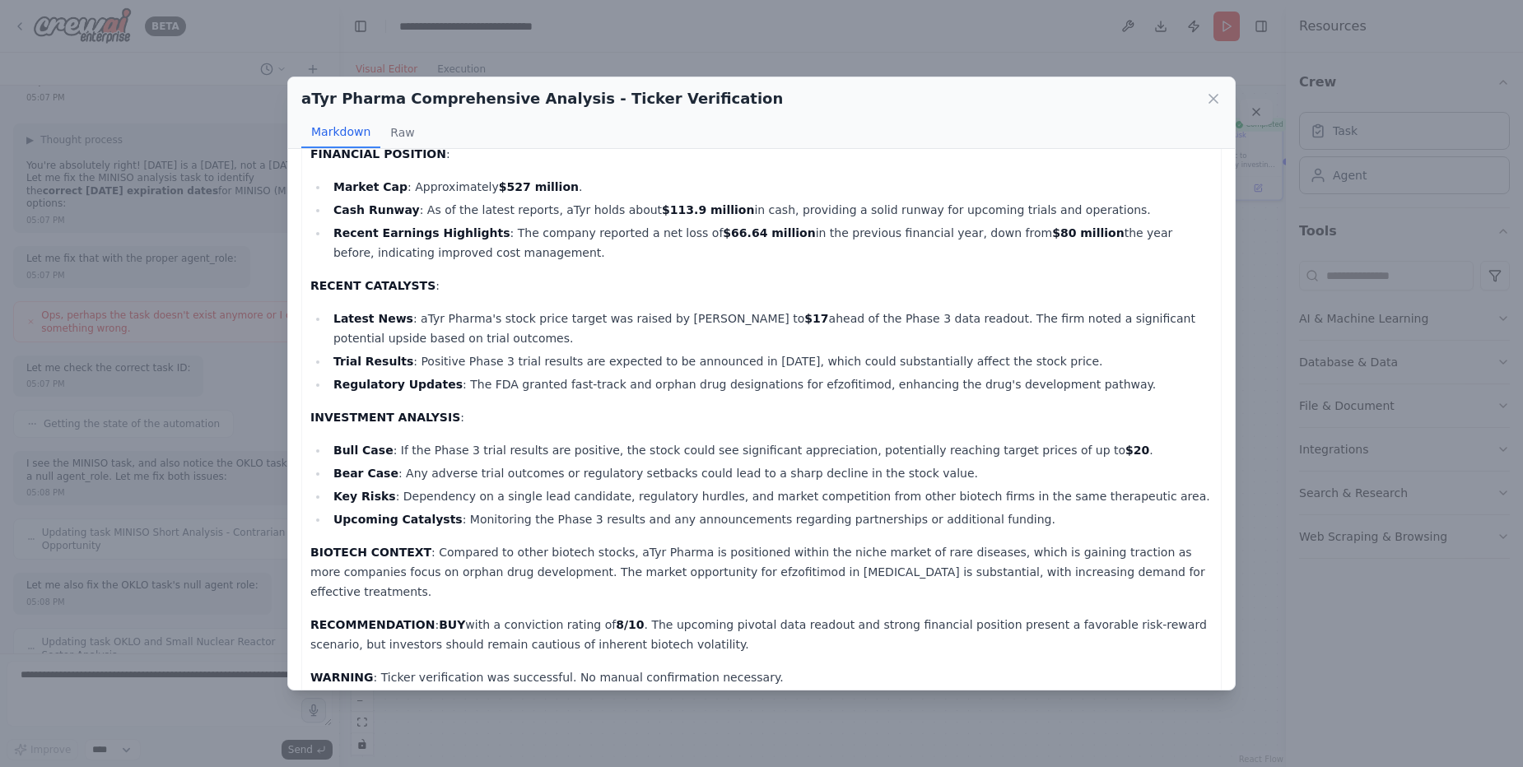
click at [781, 615] on p "RECOMMENDATION : BUY with a conviction rating of 8/10 . The upcoming pivotal da…" at bounding box center [761, 635] width 902 height 40
click at [791, 615] on p "RECOMMENDATION : BUY with a conviction rating of 8/10 . The upcoming pivotal da…" at bounding box center [761, 635] width 902 height 40
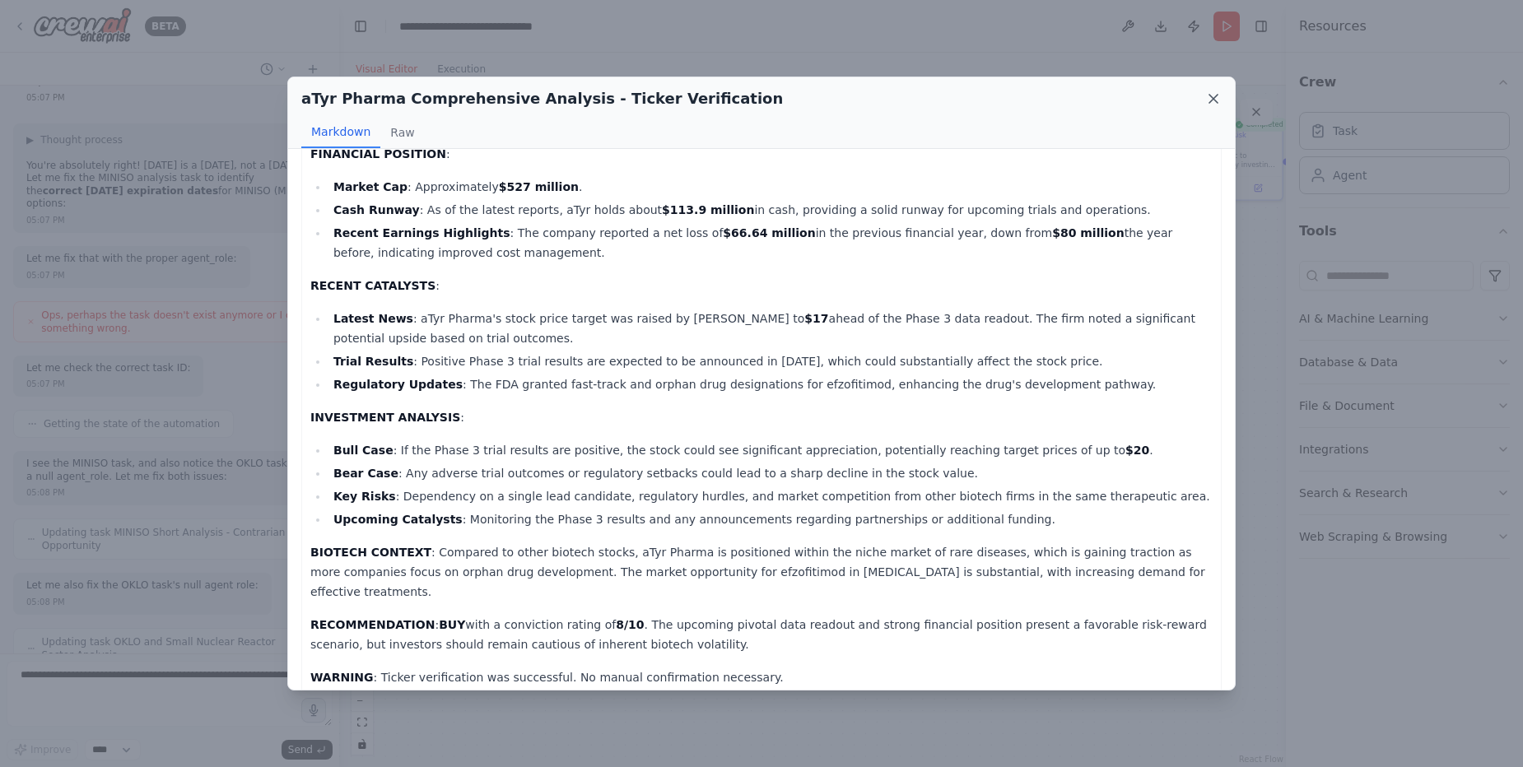
click at [1214, 100] on icon at bounding box center [1213, 99] width 16 height 16
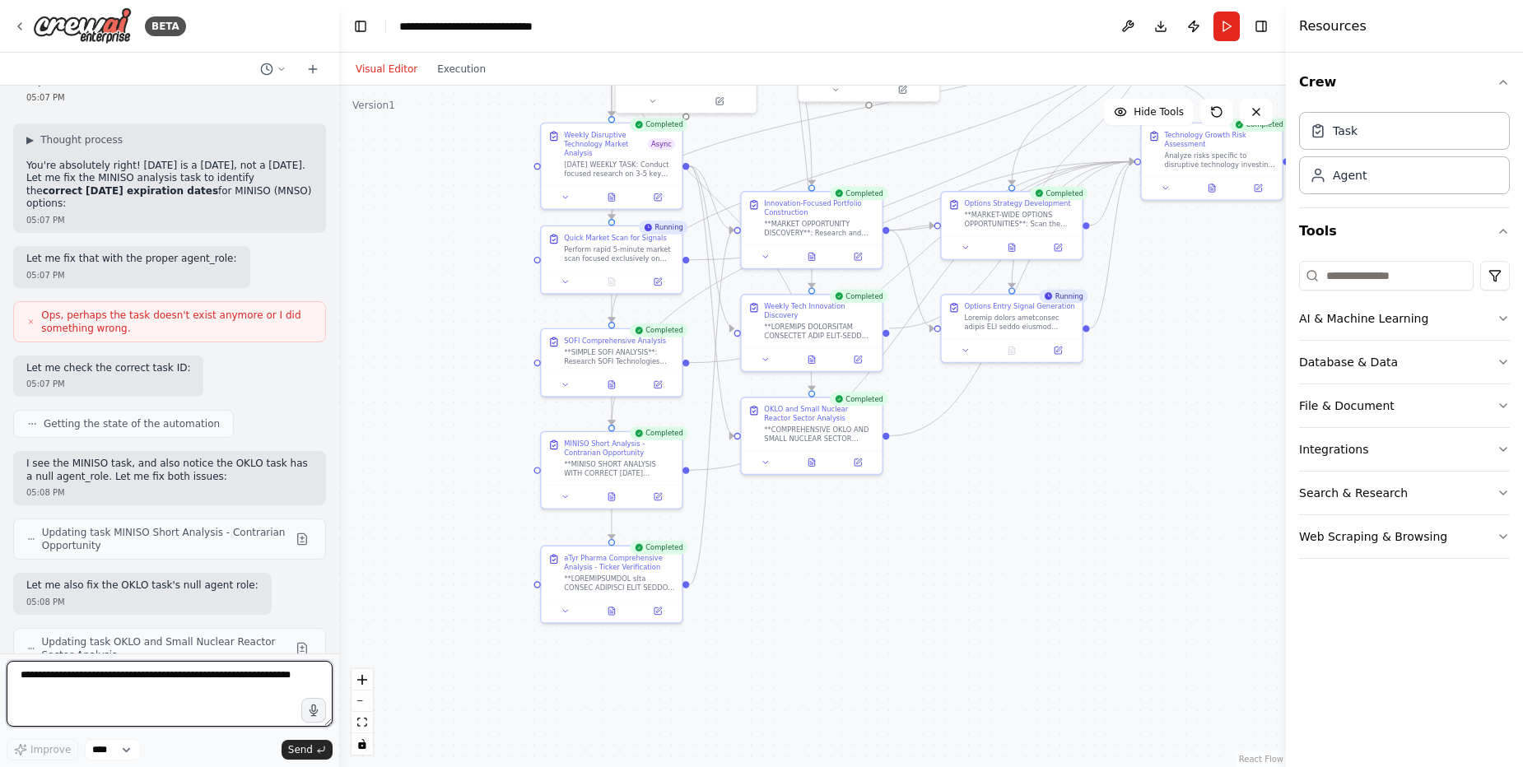
click at [218, 676] on textarea at bounding box center [170, 694] width 326 height 66
click at [218, 676] on textarea "*" at bounding box center [170, 694] width 326 height 66
type textarea "**********"
click at [295, 745] on span "Send" at bounding box center [300, 750] width 25 height 13
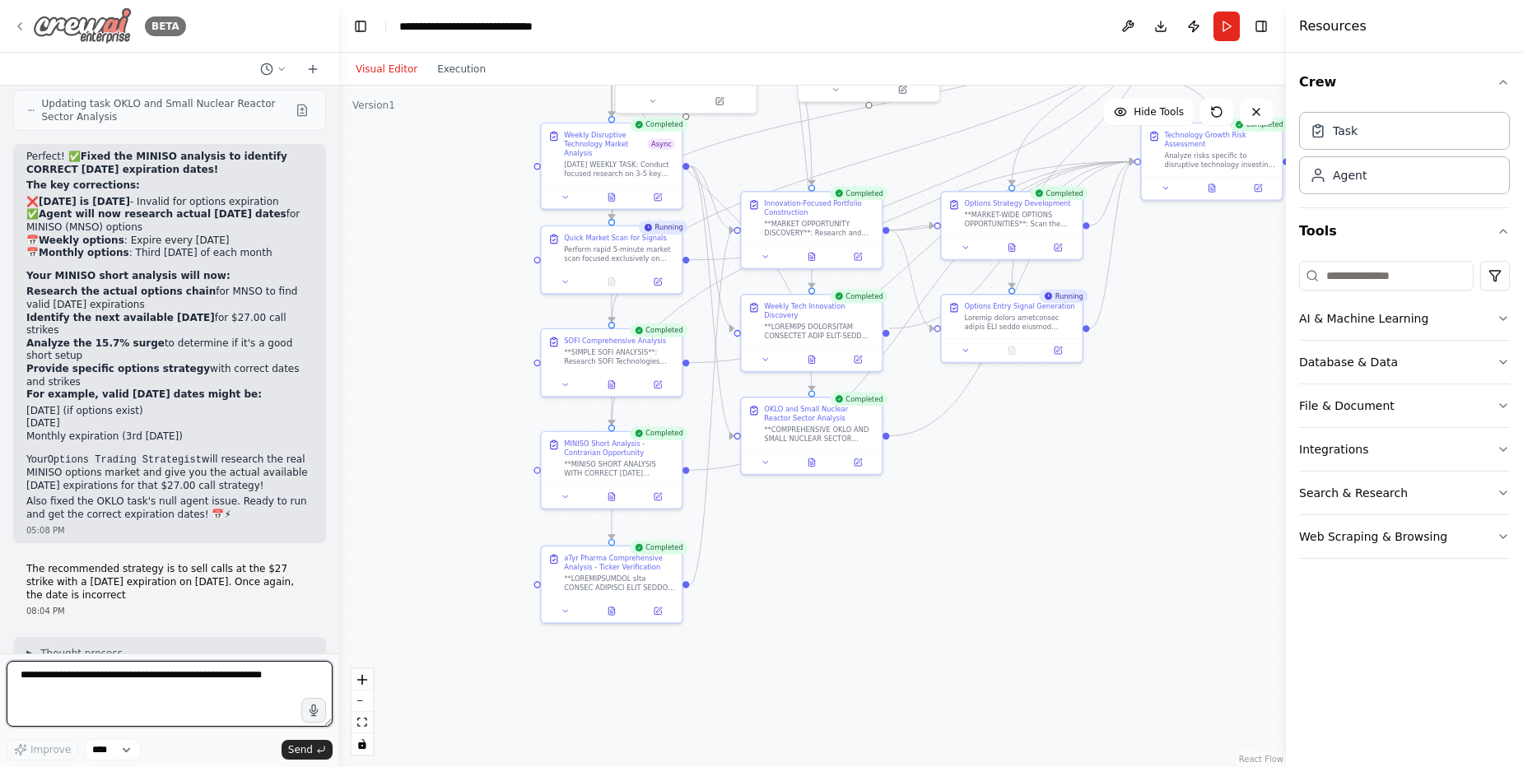
scroll to position [77512, 0]
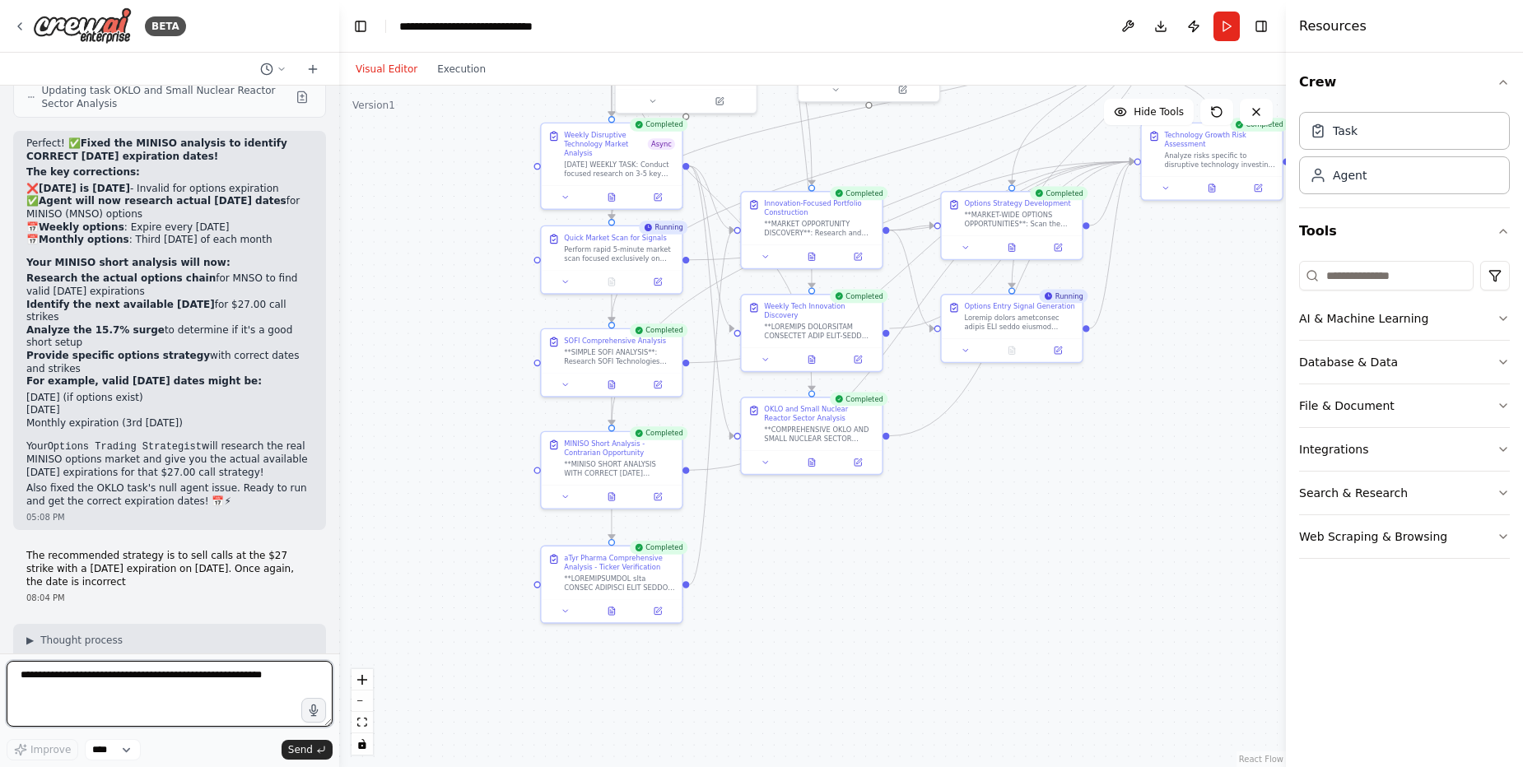
click at [198, 665] on textarea "**********" at bounding box center [170, 694] width 326 height 66
type textarea "**********"
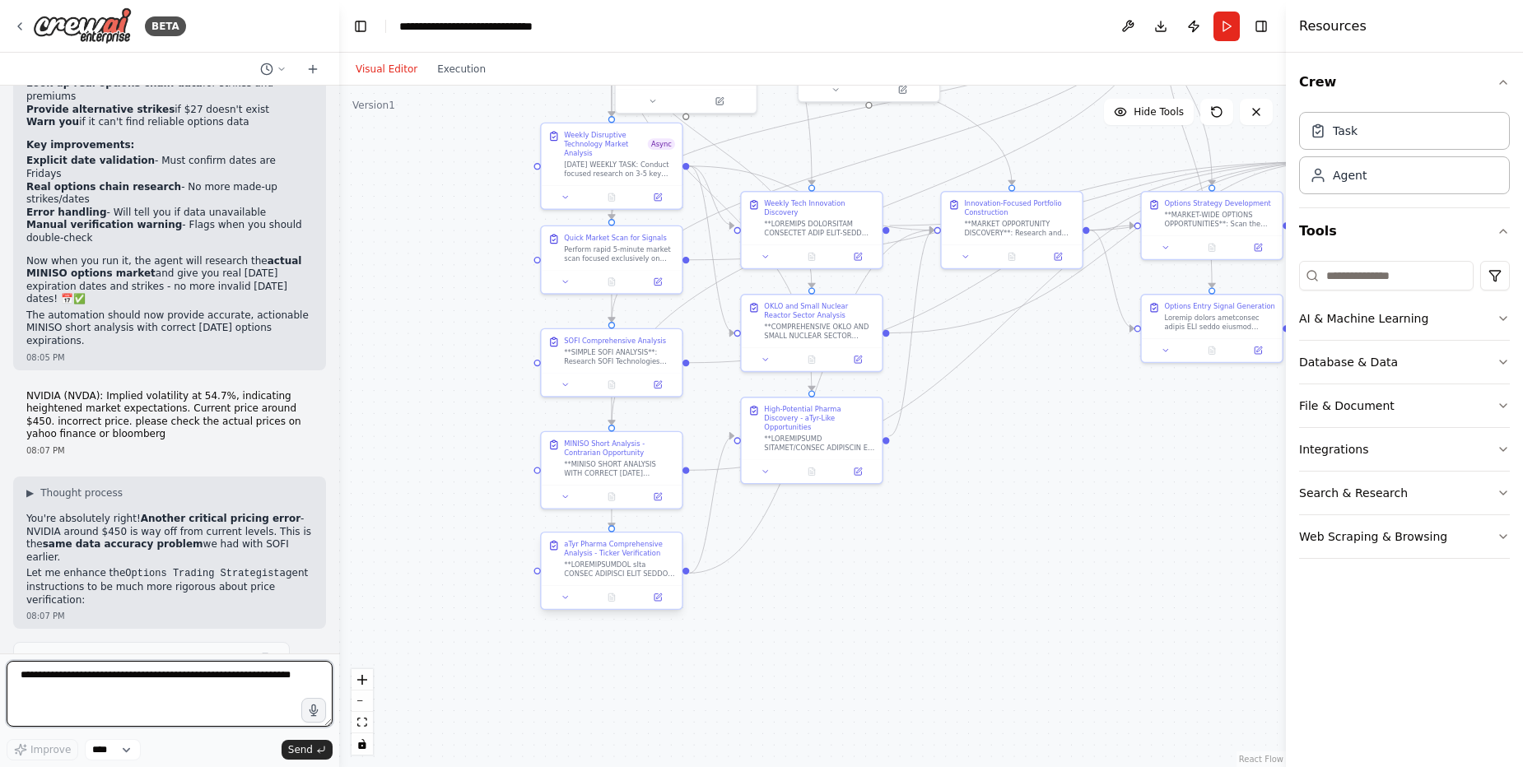
scroll to position [78378, 0]
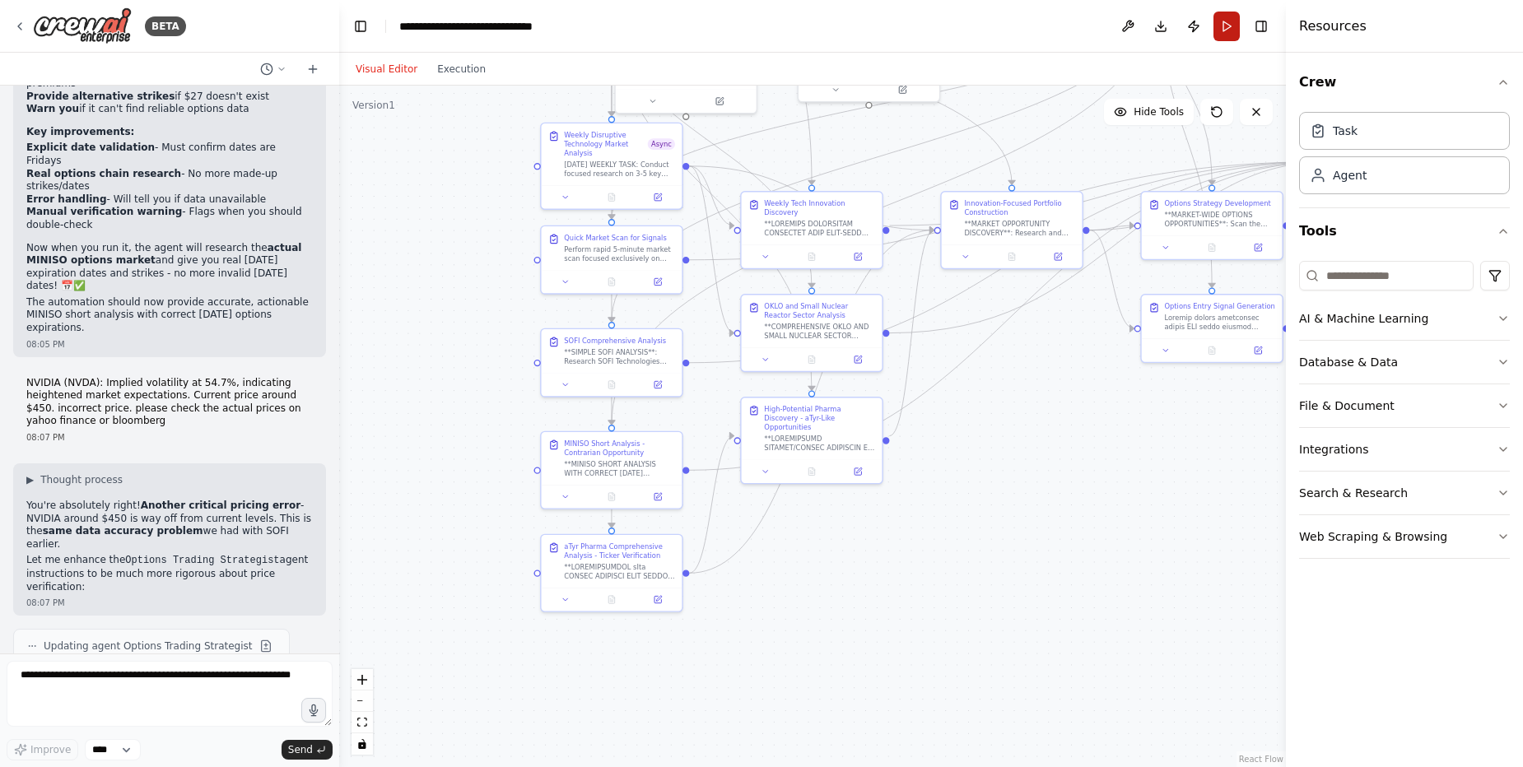
click at [1226, 27] on button "Run" at bounding box center [1227, 27] width 26 height 30
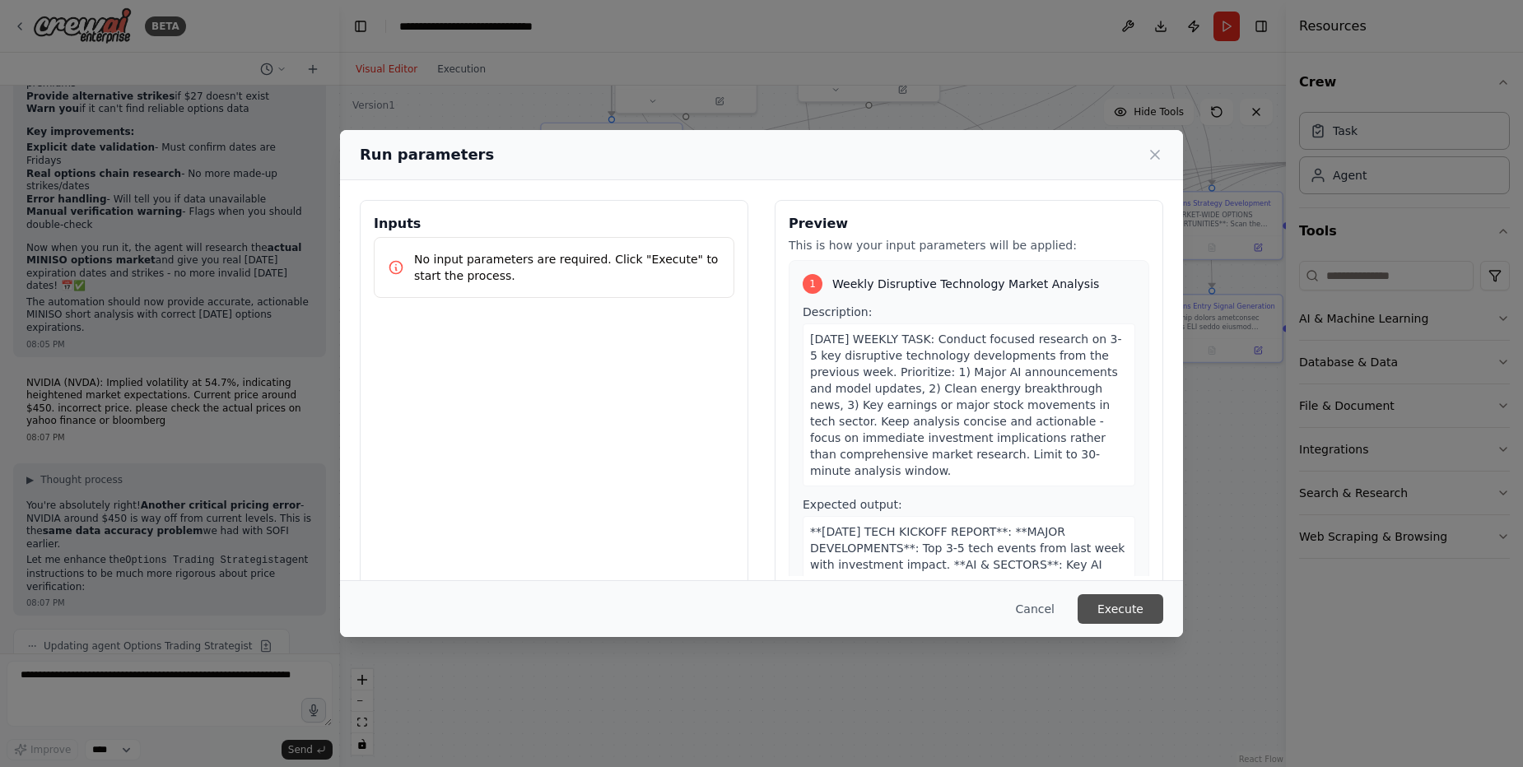
click at [1115, 608] on button "Execute" at bounding box center [1121, 610] width 86 height 30
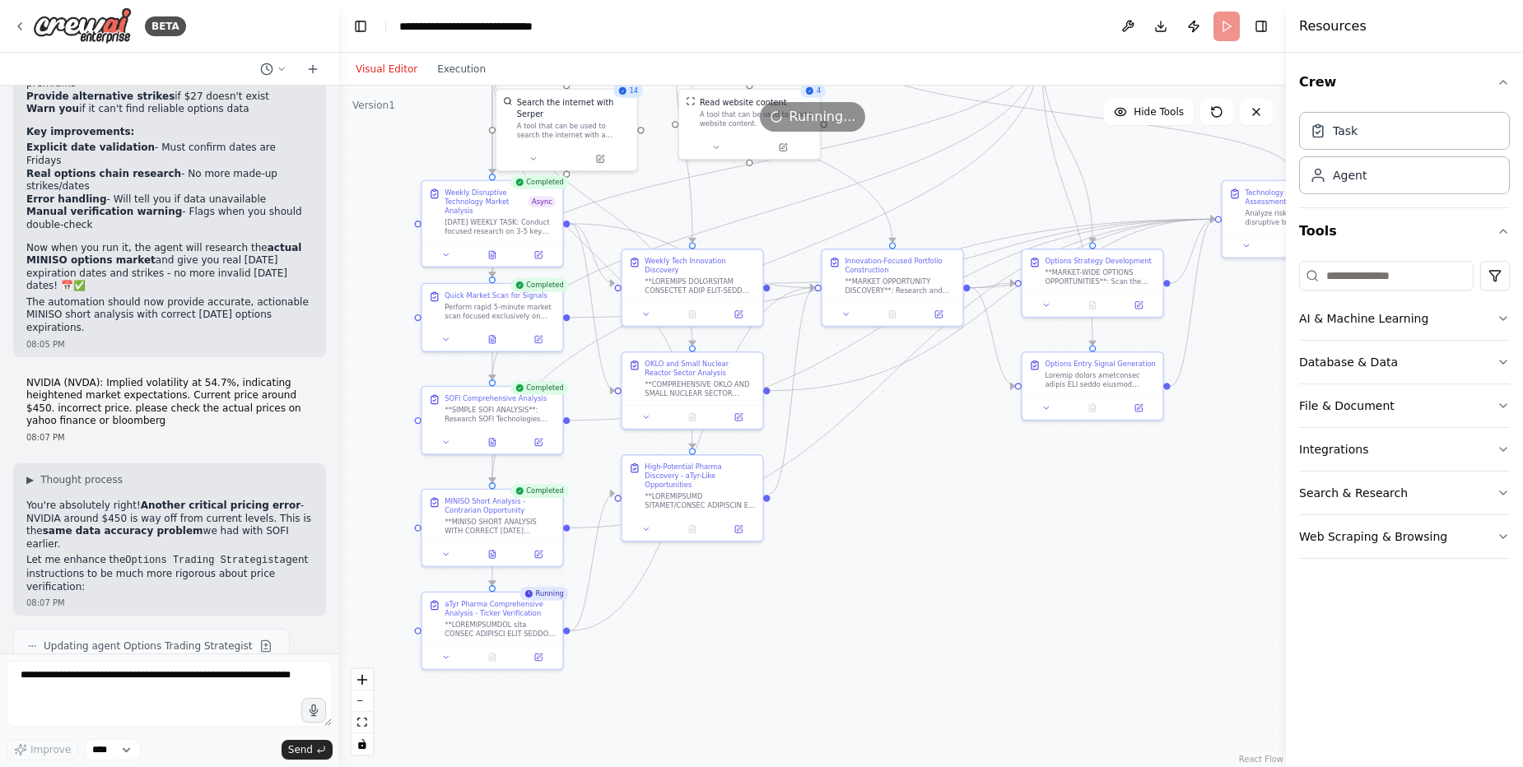
drag, startPoint x: 1025, startPoint y: 410, endPoint x: 906, endPoint y: 468, distance: 132.6
click at [906, 468] on div ".deletable-edge-delete-btn { width: 20px; height: 20px; border: 0px solid #ffff…" at bounding box center [812, 427] width 947 height 682
click at [498, 653] on button at bounding box center [493, 655] width 49 height 14
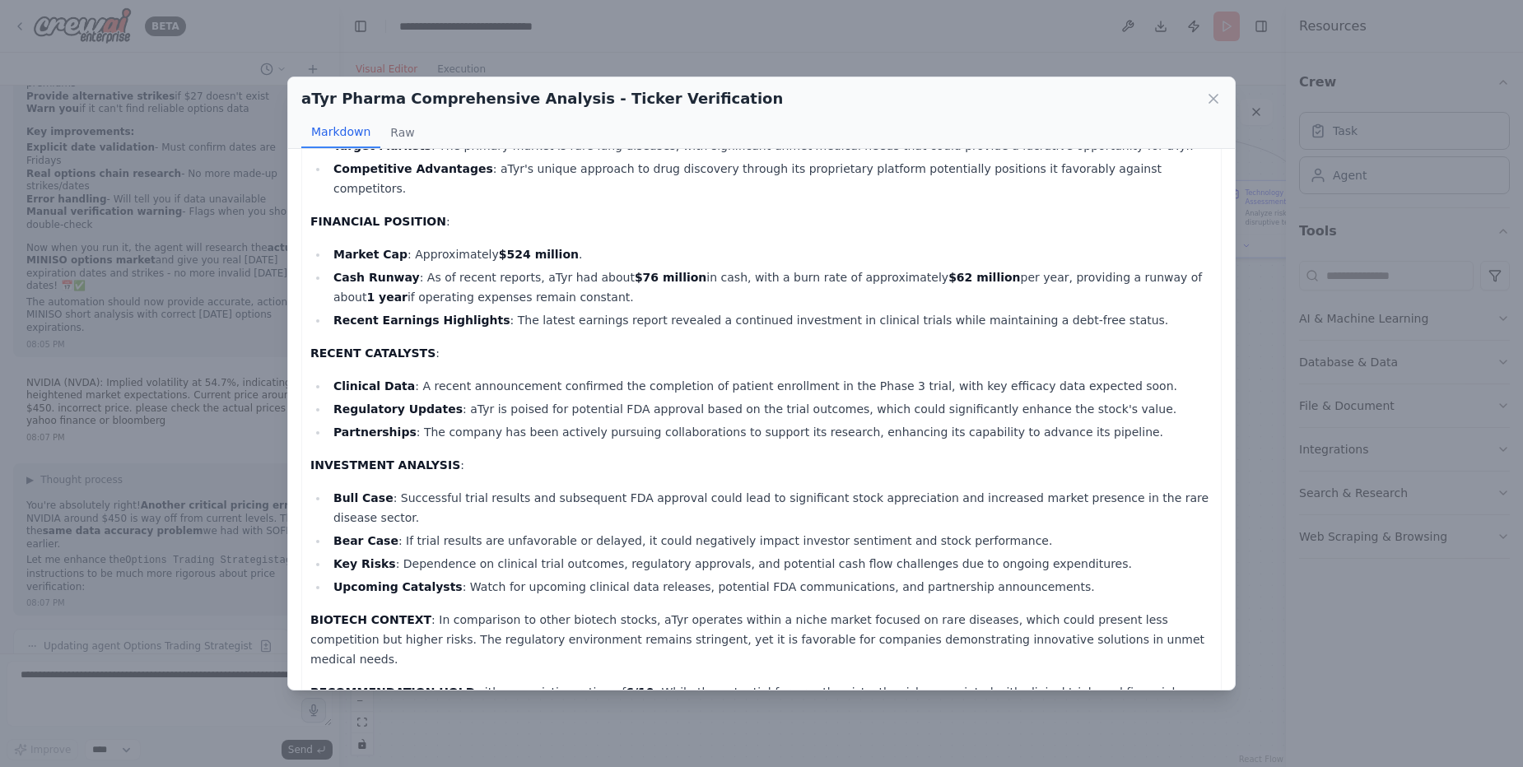
scroll to position [333, 0]
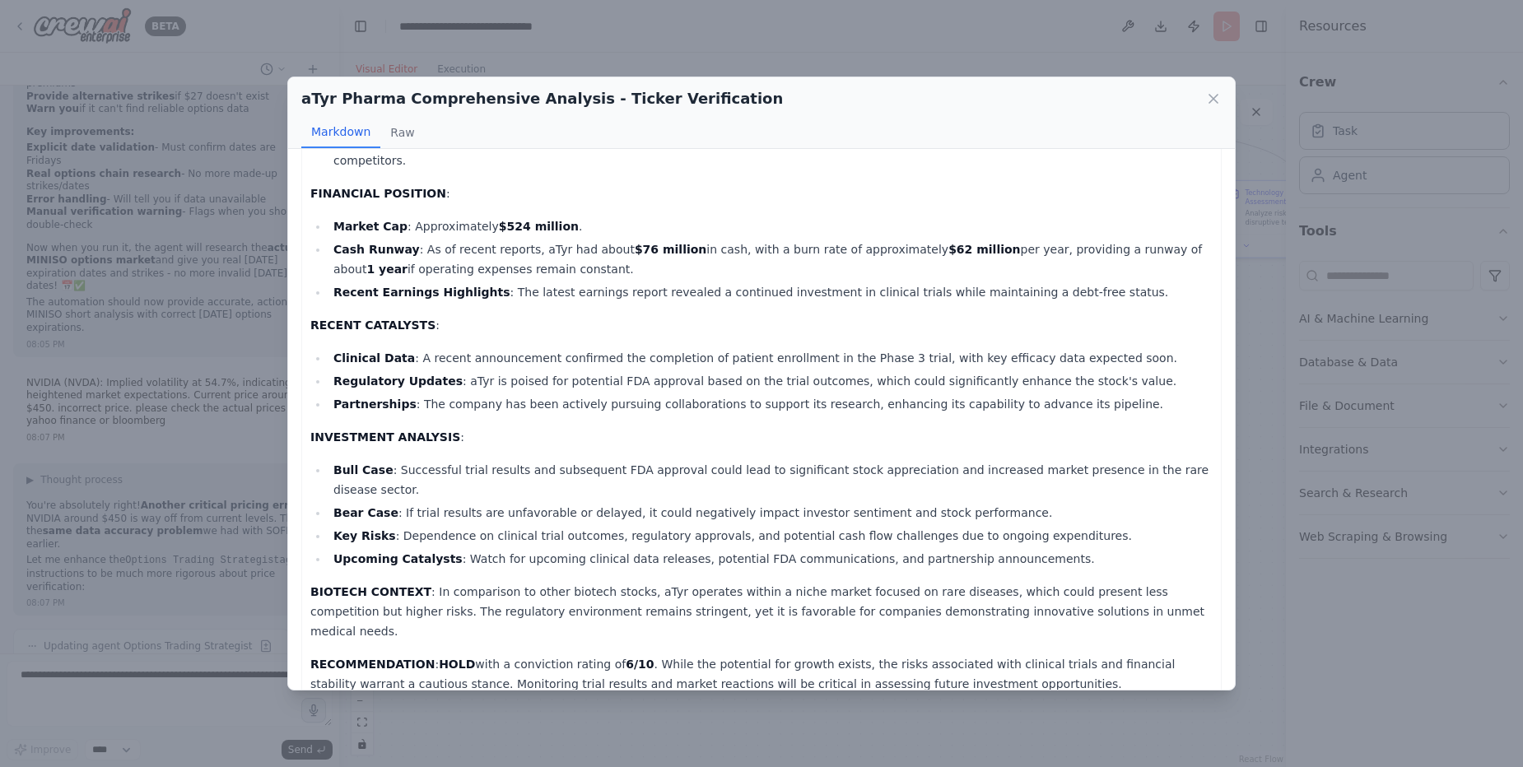
click at [435, 460] on li "Bull Case : Successful trial results and subsequent FDA approval could lead to …" at bounding box center [771, 480] width 884 height 40
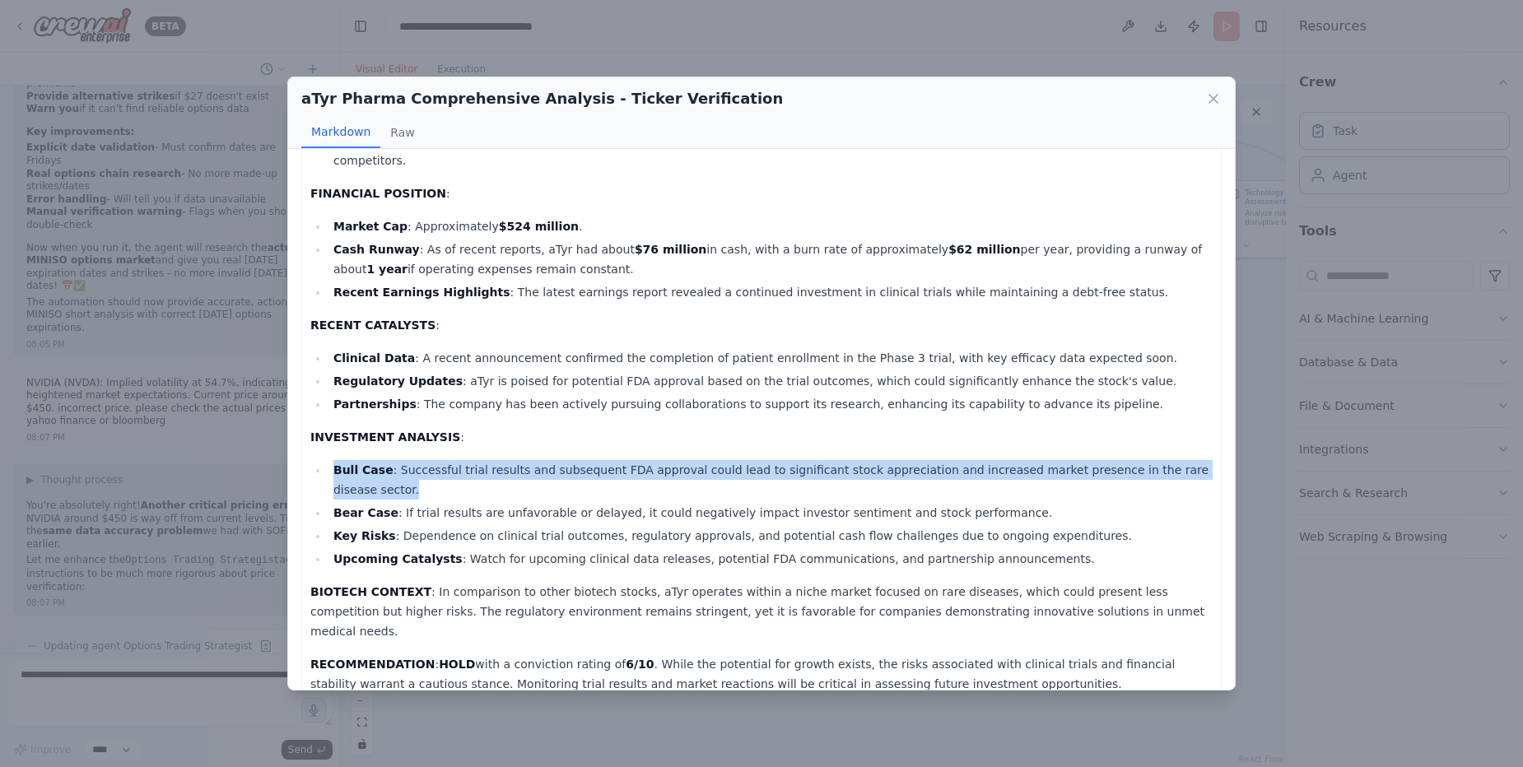
click at [435, 460] on li "Bull Case : Successful trial results and subsequent FDA approval could lead to …" at bounding box center [771, 480] width 884 height 40
click at [678, 460] on li "Bull Case : Successful trial results and subsequent FDA approval could lead to …" at bounding box center [771, 480] width 884 height 40
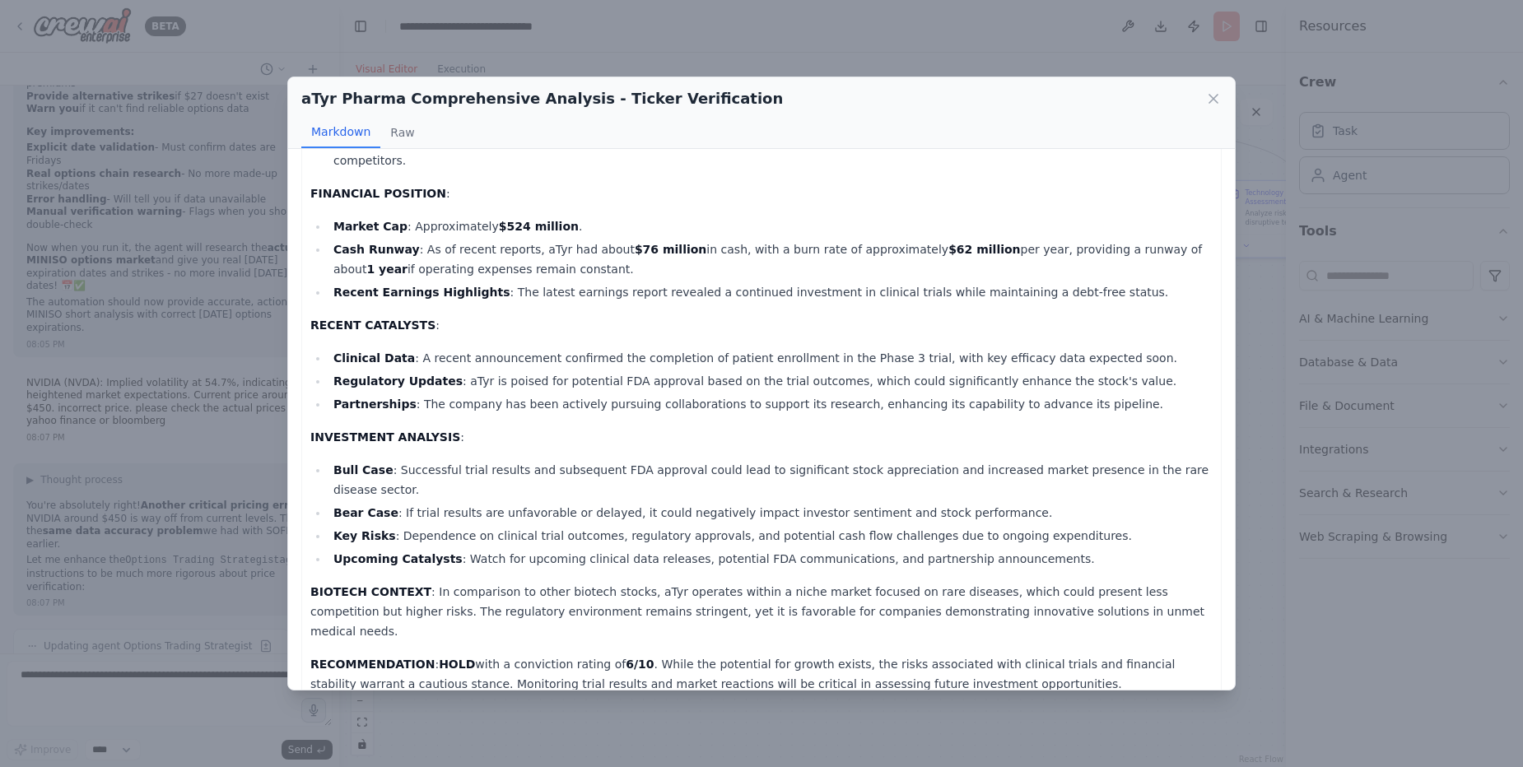
click at [741, 438] on div "aTyr PHARMA DETAILED REPORT TICKER VERIFICATION : Confirmed correct ticker symb…" at bounding box center [761, 282] width 902 height 889
click at [721, 460] on li "Bull Case : Successful trial results and subsequent FDA approval could lead to …" at bounding box center [771, 480] width 884 height 40
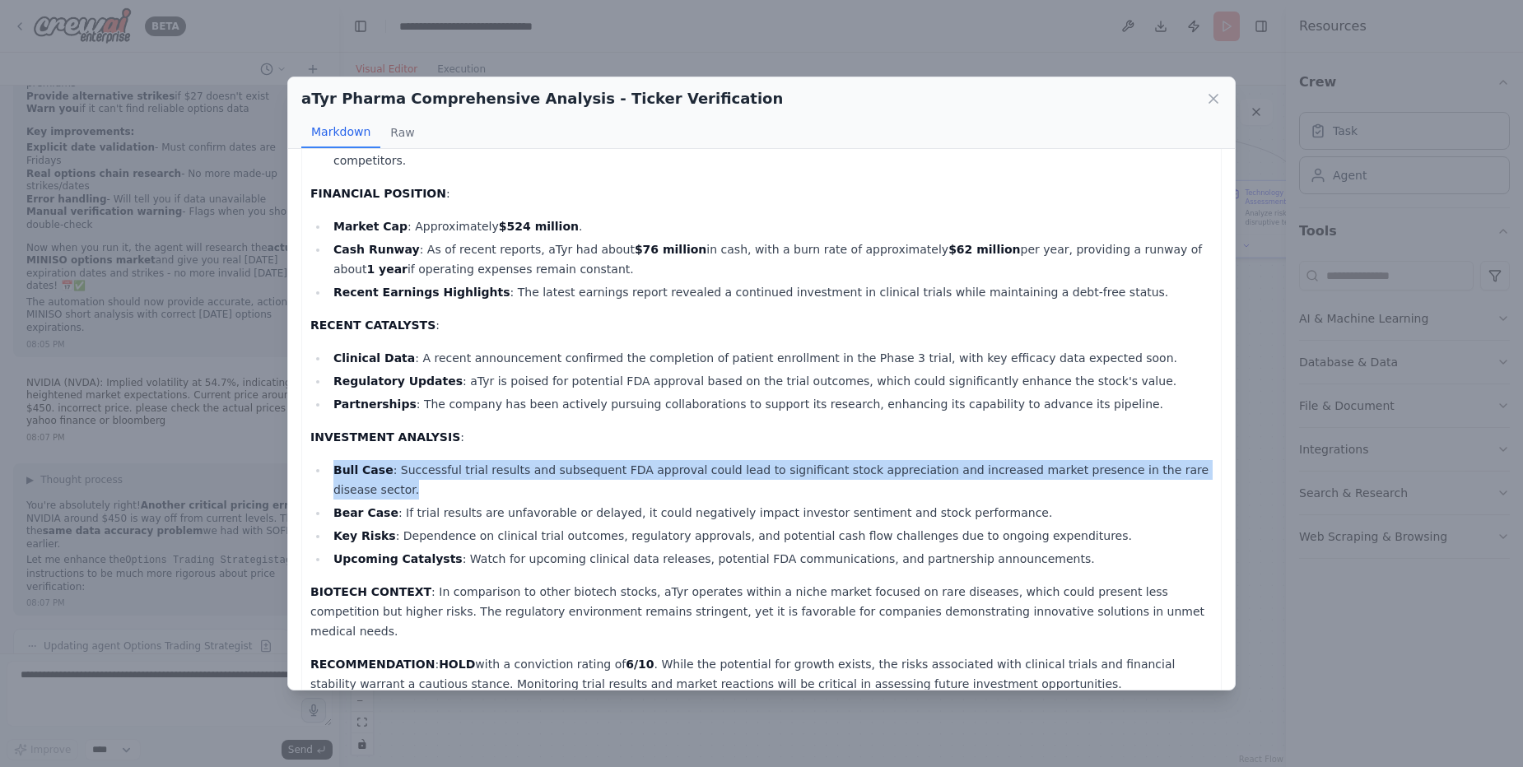
click at [722, 460] on li "Bull Case : Successful trial results and subsequent FDA approval could lead to …" at bounding box center [771, 480] width 884 height 40
click at [799, 460] on li "Bull Case : Successful trial results and subsequent FDA approval could lead to …" at bounding box center [771, 480] width 884 height 40
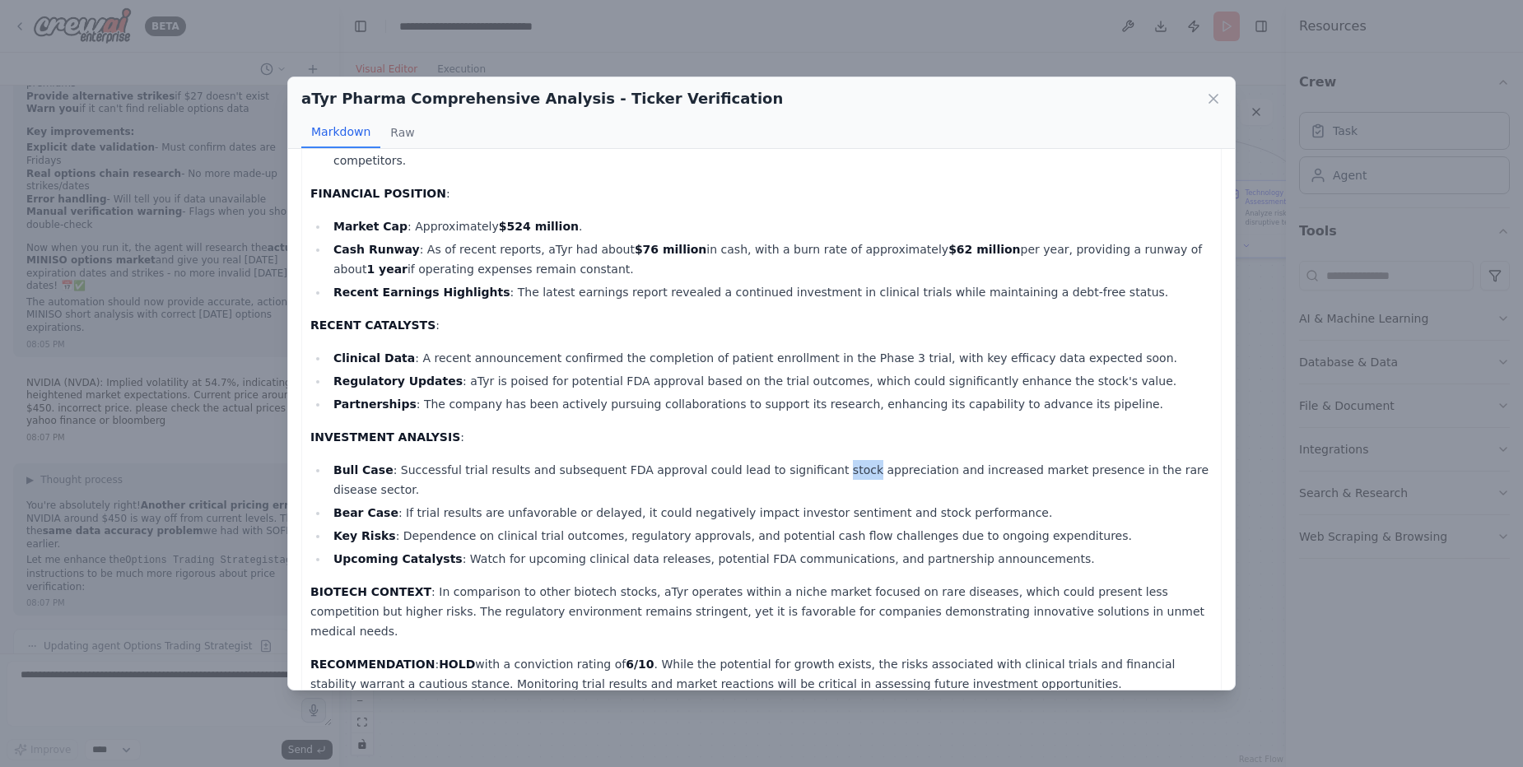
click at [799, 460] on li "Bull Case : Successful trial results and subsequent FDA approval could lead to …" at bounding box center [771, 480] width 884 height 40
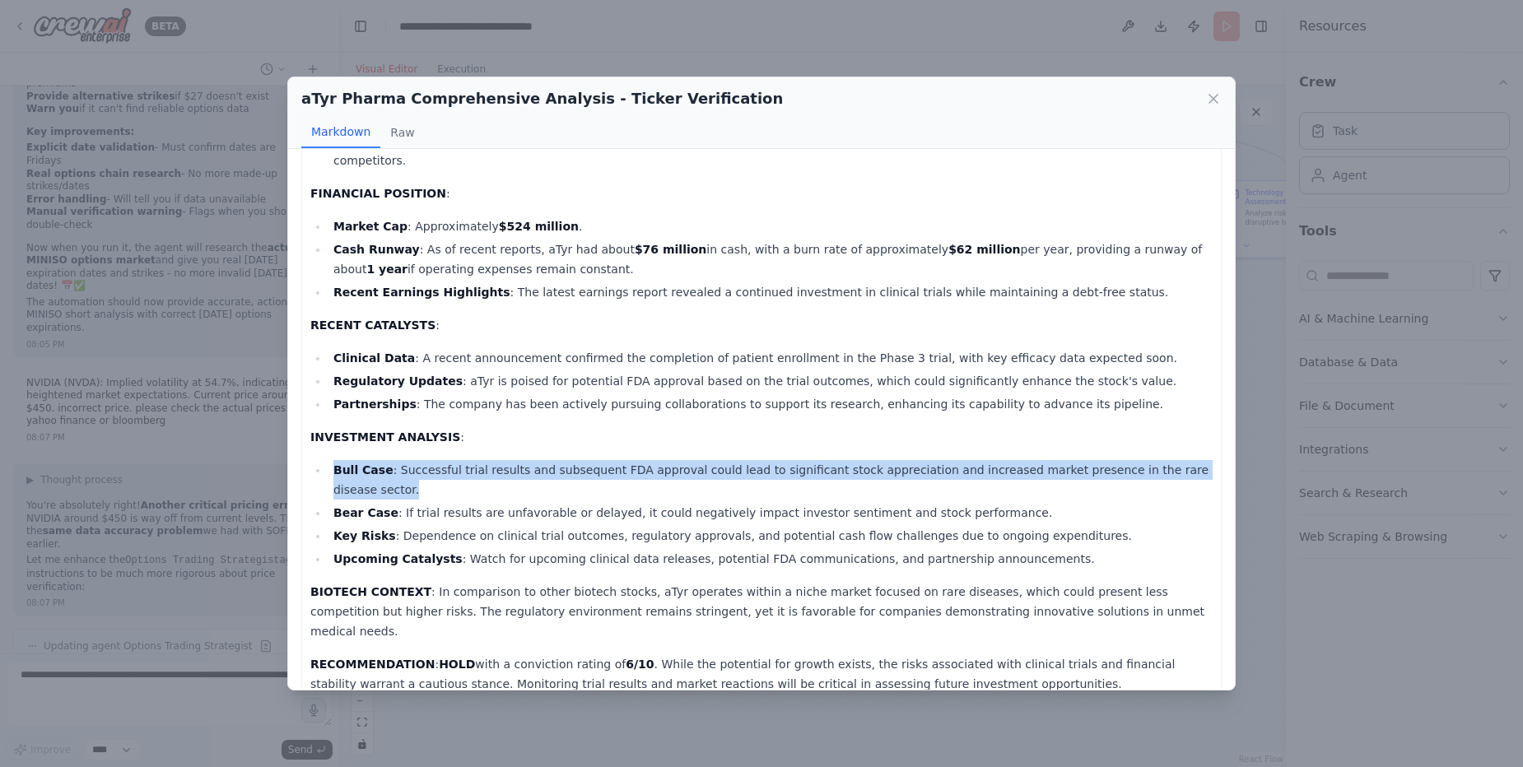
click at [799, 460] on li "Bull Case : Successful trial results and subsequent FDA approval could lead to …" at bounding box center [771, 480] width 884 height 40
click at [900, 460] on li "Bull Case : Successful trial results and subsequent FDA approval could lead to …" at bounding box center [771, 480] width 884 height 40
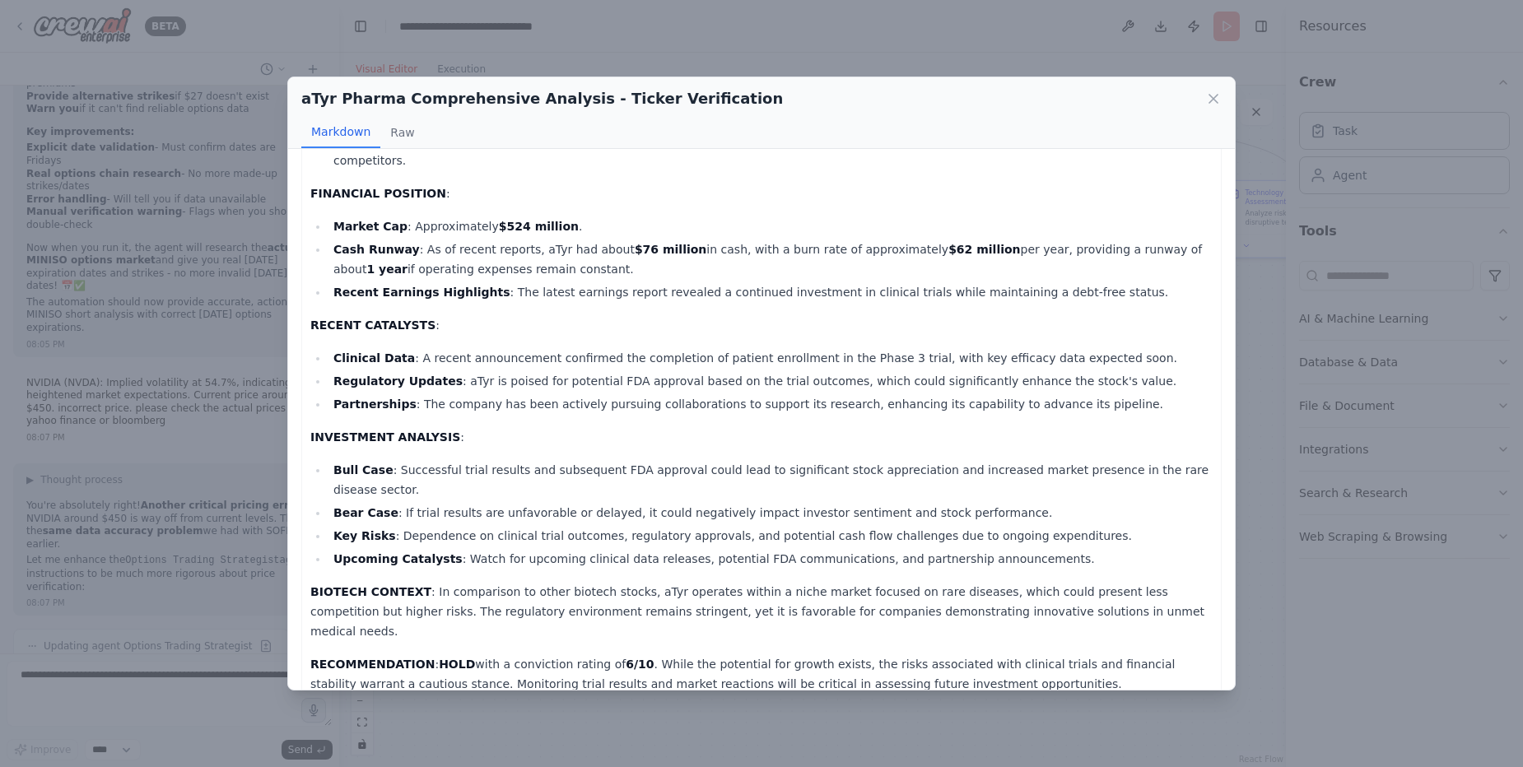
scroll to position [0, 0]
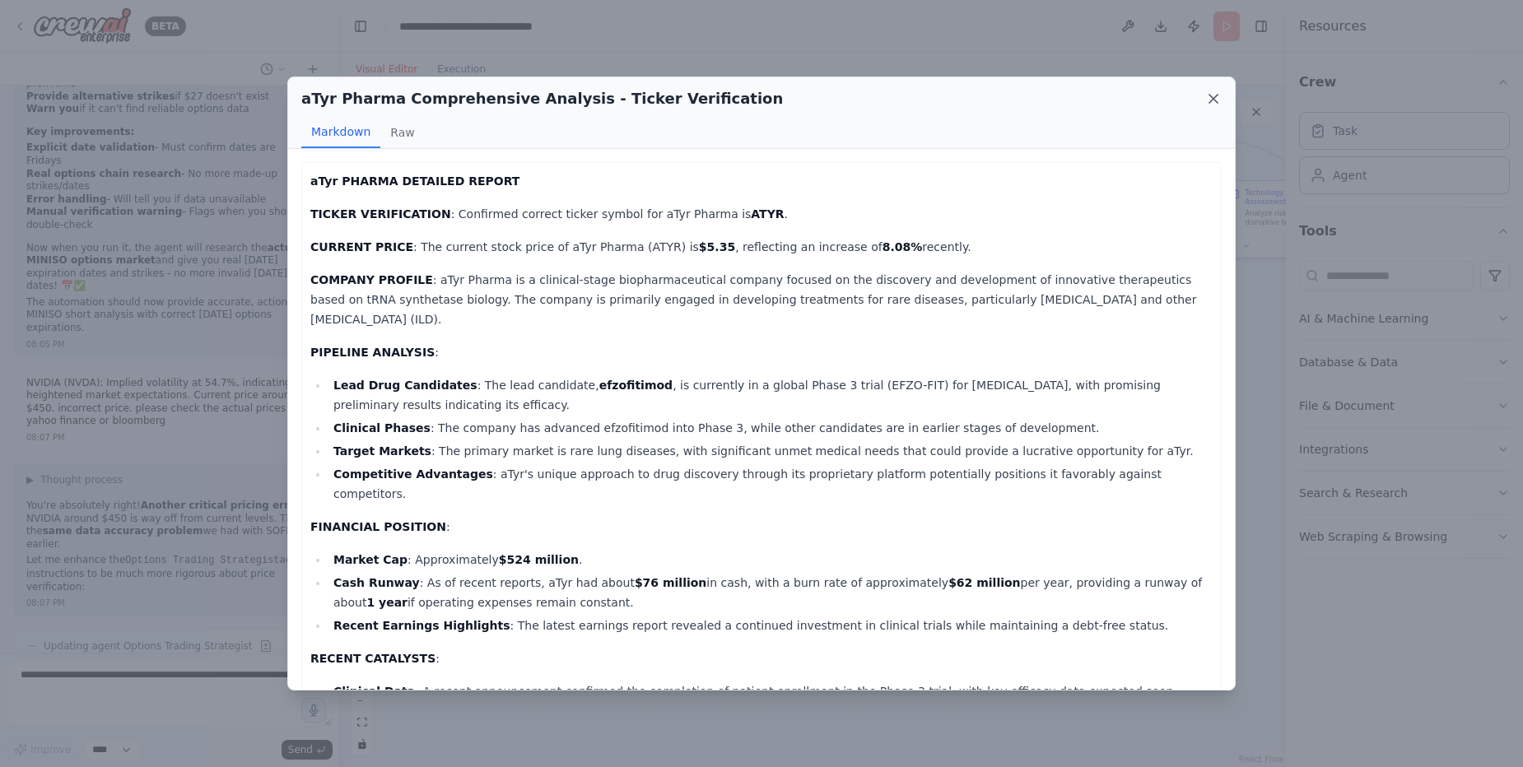
click at [1206, 96] on icon at bounding box center [1213, 99] width 16 height 16
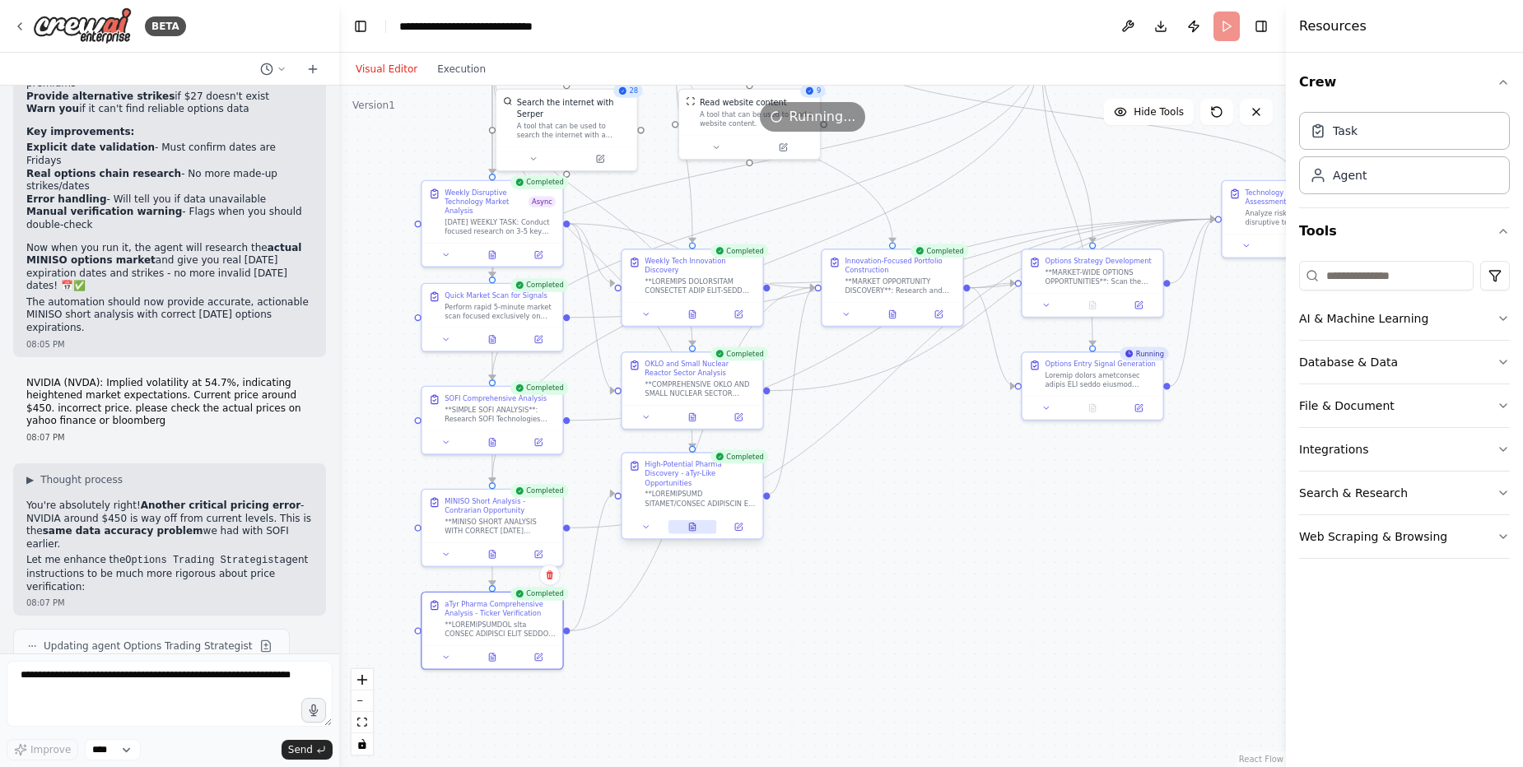
click at [697, 523] on icon at bounding box center [692, 527] width 9 height 9
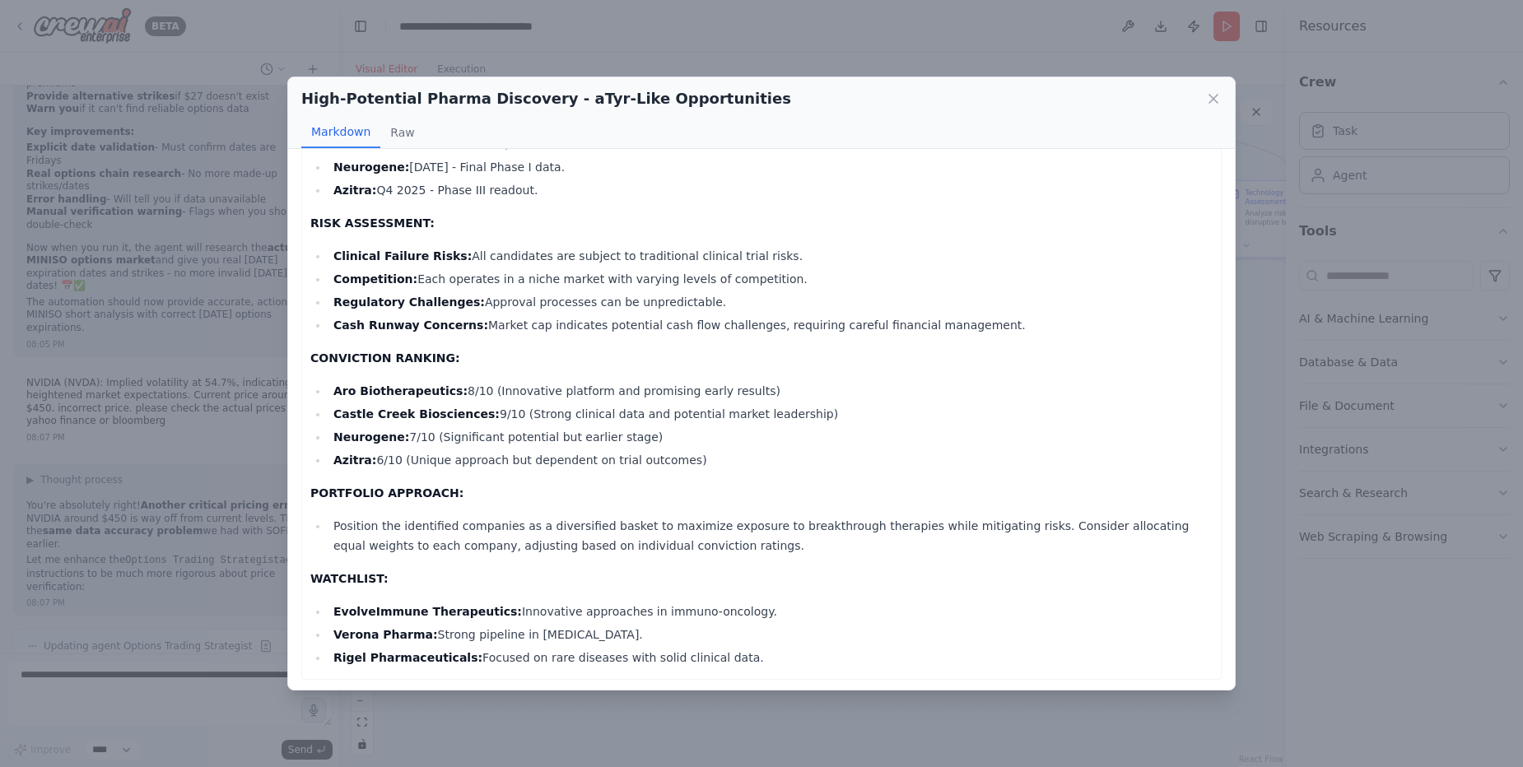
scroll to position [1019, 0]
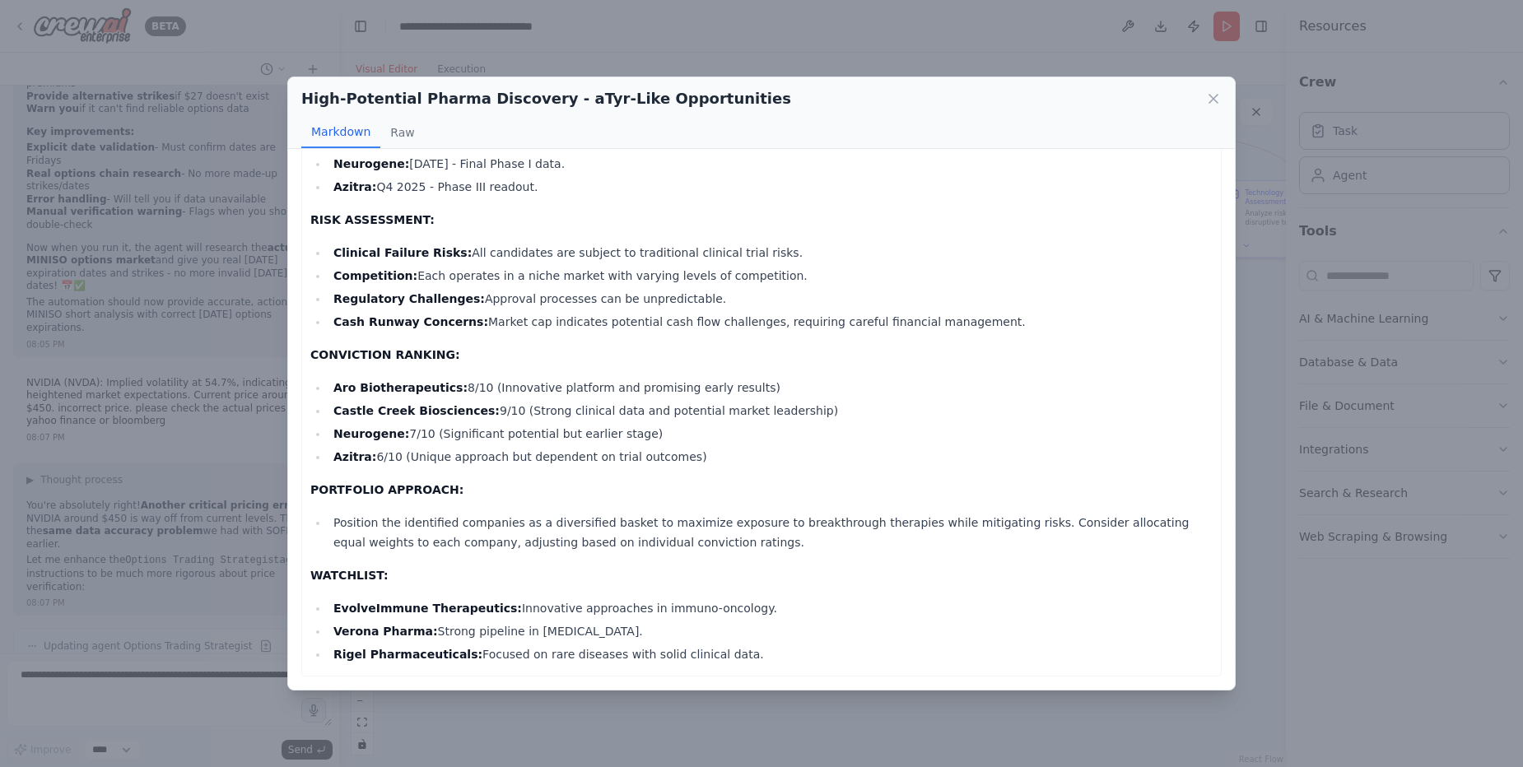
click at [655, 410] on li "Castle Creek Biosciences: 9/10 (Strong clinical data and potential market leade…" at bounding box center [771, 411] width 884 height 20
click at [688, 413] on li "Castle Creek Biosciences: 9/10 (Strong clinical data and potential market leade…" at bounding box center [771, 411] width 884 height 20
click at [713, 410] on li "Castle Creek Biosciences: 9/10 (Strong clinical data and potential market leade…" at bounding box center [771, 411] width 884 height 20
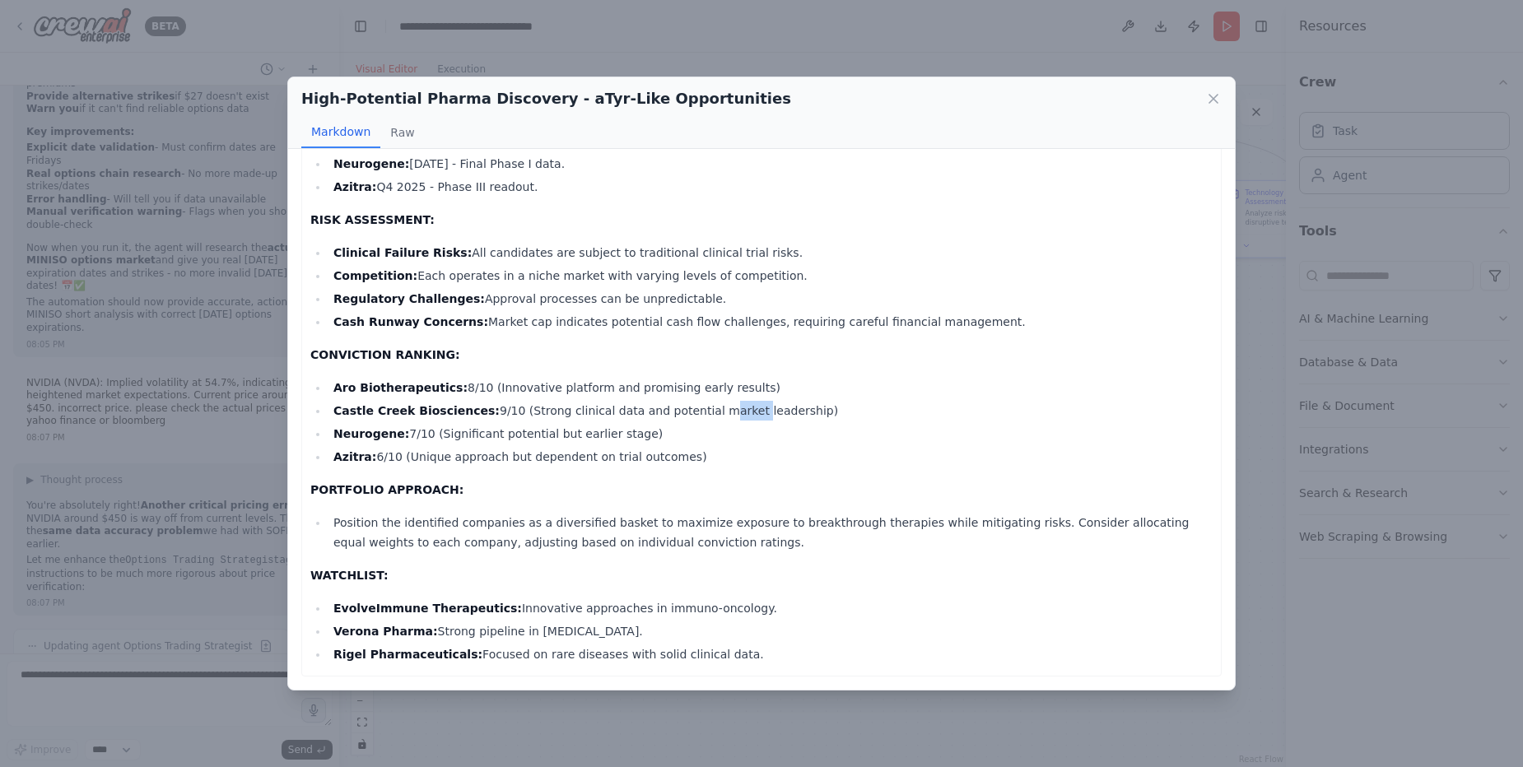
click at [712, 410] on li "Castle Creek Biosciences: 9/10 (Strong clinical data and potential market leade…" at bounding box center [771, 411] width 884 height 20
drag, startPoint x: 712, startPoint y: 410, endPoint x: 609, endPoint y: 414, distance: 103.0
click at [698, 413] on li "Castle Creek Biosciences: 9/10 (Strong clinical data and potential market leade…" at bounding box center [771, 411] width 884 height 20
click at [609, 413] on li "Castle Creek Biosciences: 9/10 (Strong clinical data and potential market leade…" at bounding box center [771, 411] width 884 height 20
click at [591, 412] on li "Castle Creek Biosciences: 9/10 (Strong clinical data and potential market leade…" at bounding box center [771, 411] width 884 height 20
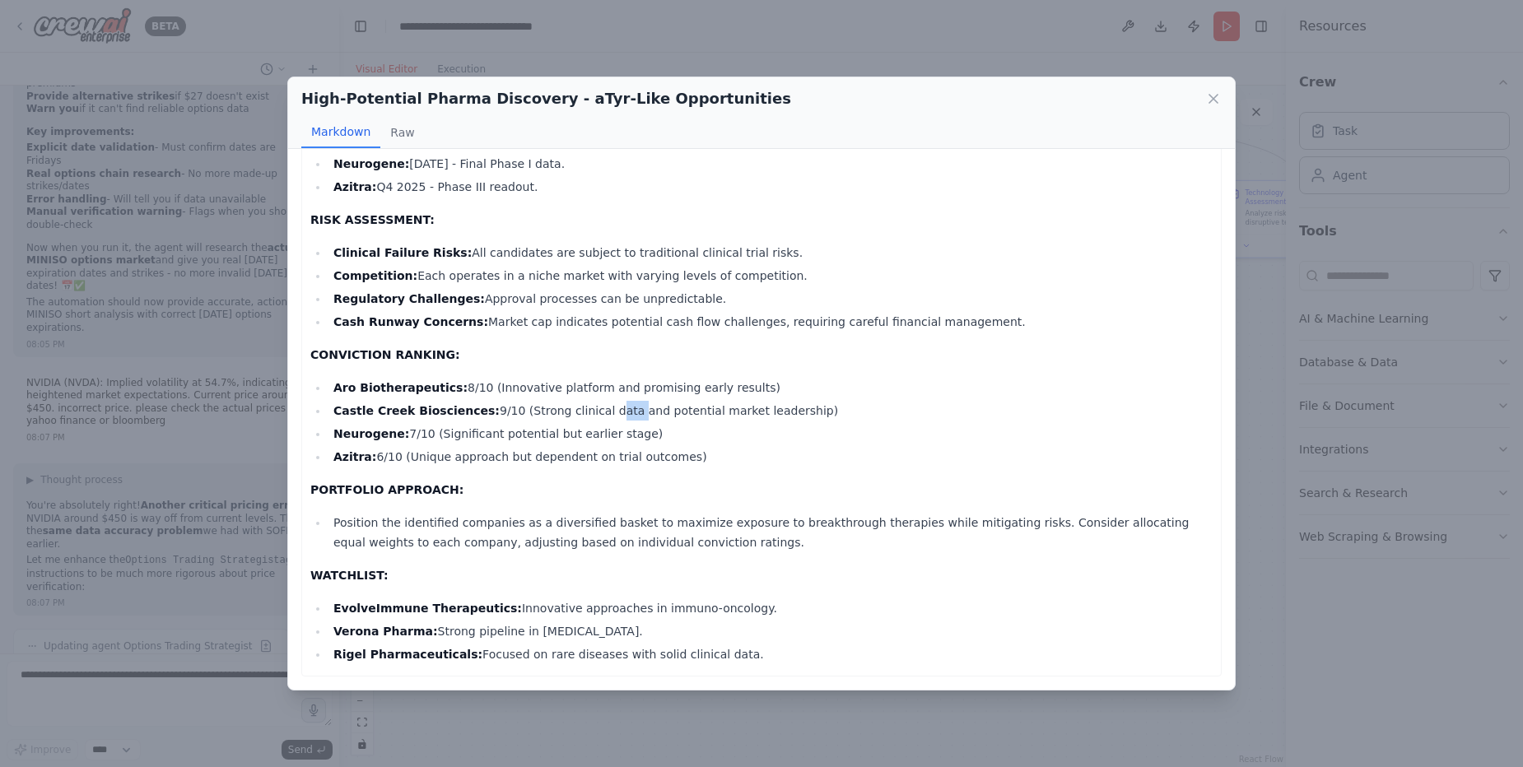
click at [591, 412] on li "Castle Creek Biosciences: 9/10 (Strong clinical data and potential market leade…" at bounding box center [771, 411] width 884 height 20
drag, startPoint x: 591, startPoint y: 412, endPoint x: 611, endPoint y: 414, distance: 19.9
click at [592, 412] on li "Castle Creek Biosciences: 9/10 (Strong clinical data and potential market leade…" at bounding box center [771, 411] width 884 height 20
click at [619, 416] on li "Castle Creek Biosciences: 9/10 (Strong clinical data and potential market leade…" at bounding box center [771, 411] width 884 height 20
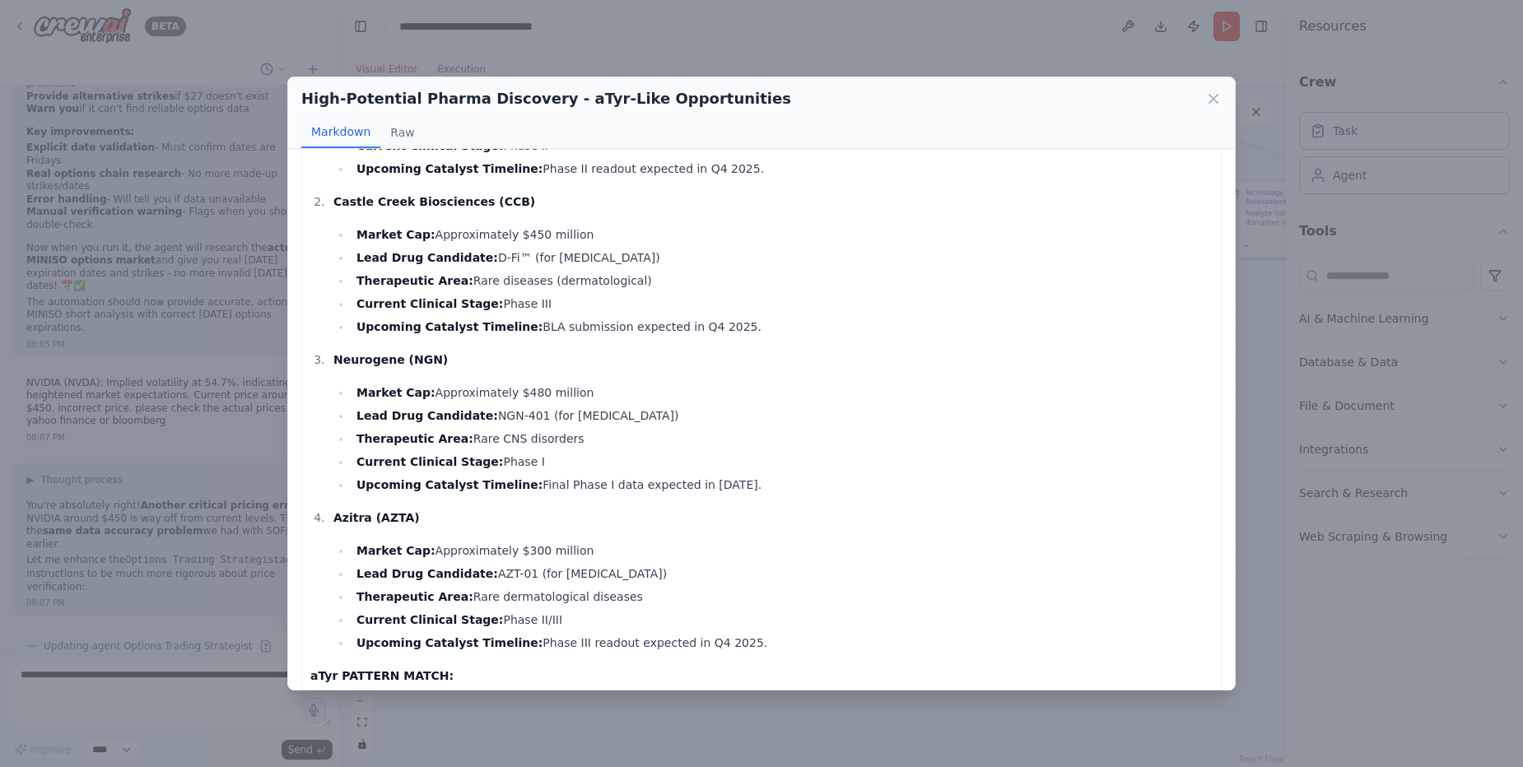
scroll to position [147, 0]
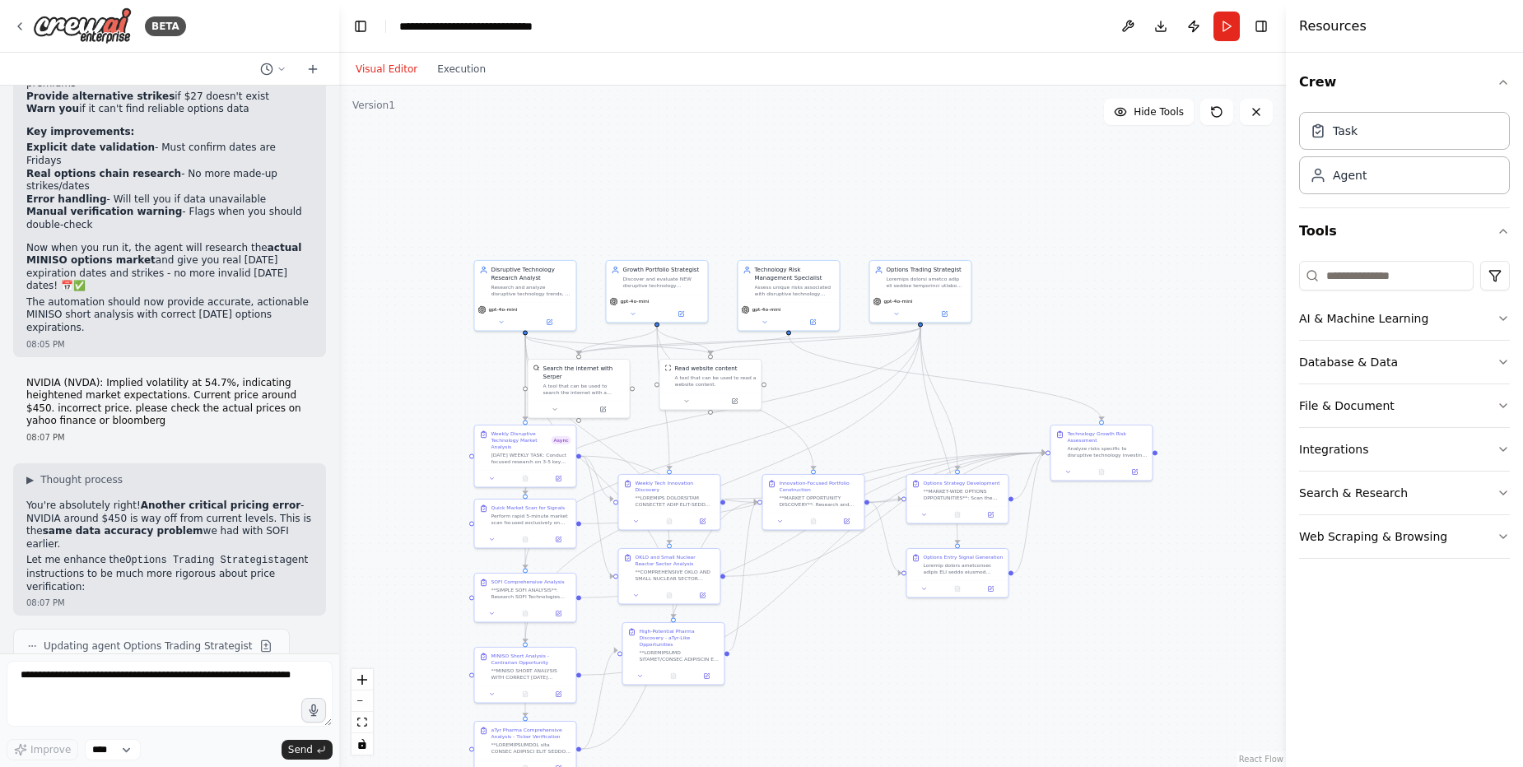
drag, startPoint x: 1000, startPoint y: 441, endPoint x: 958, endPoint y: 721, distance: 283.9
click at [958, 722] on div ".deletable-edge-delete-btn { width: 20px; height: 20px; border: 0px solid #ffff…" at bounding box center [812, 427] width 947 height 682
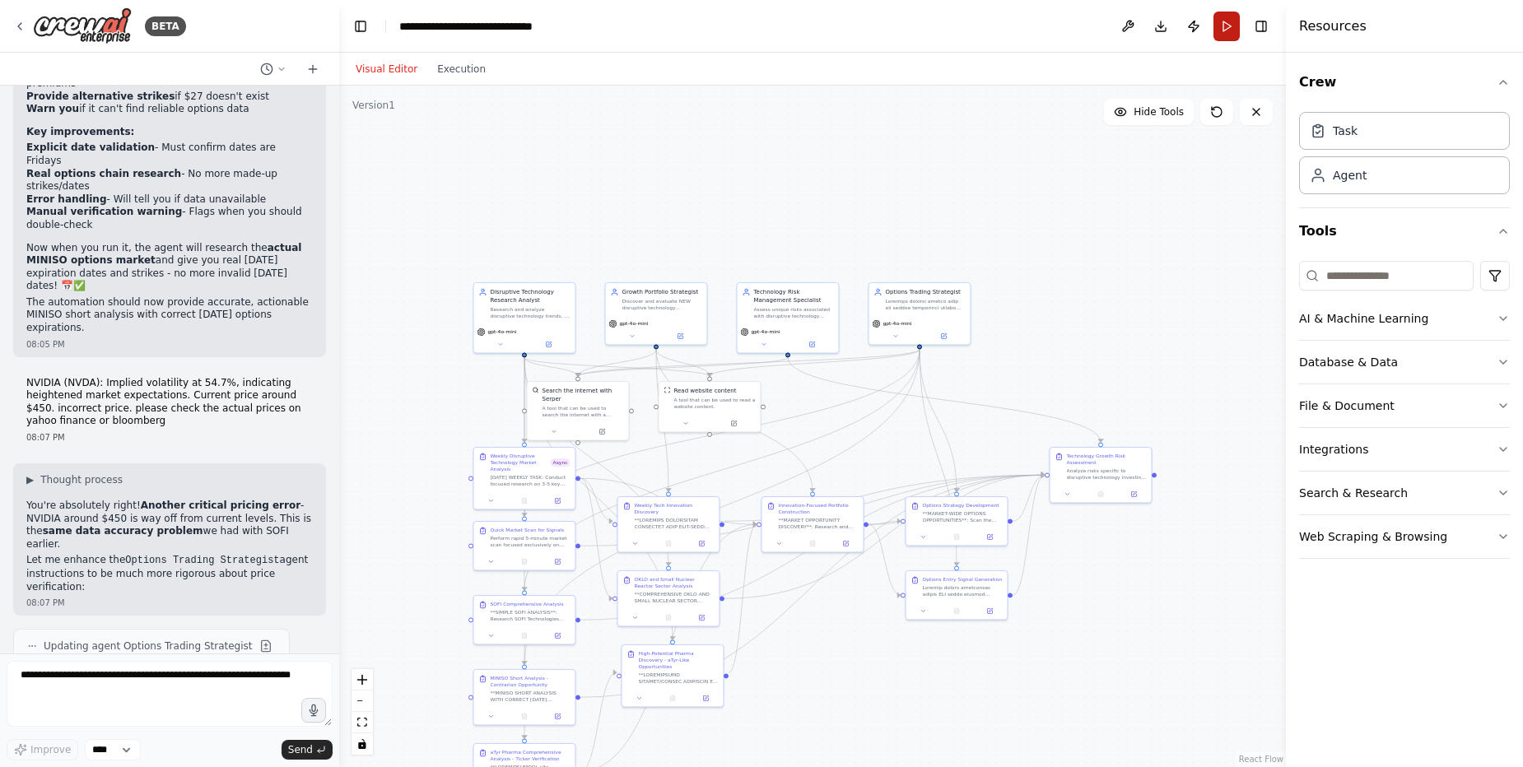
click at [1227, 25] on button "Run" at bounding box center [1227, 27] width 26 height 30
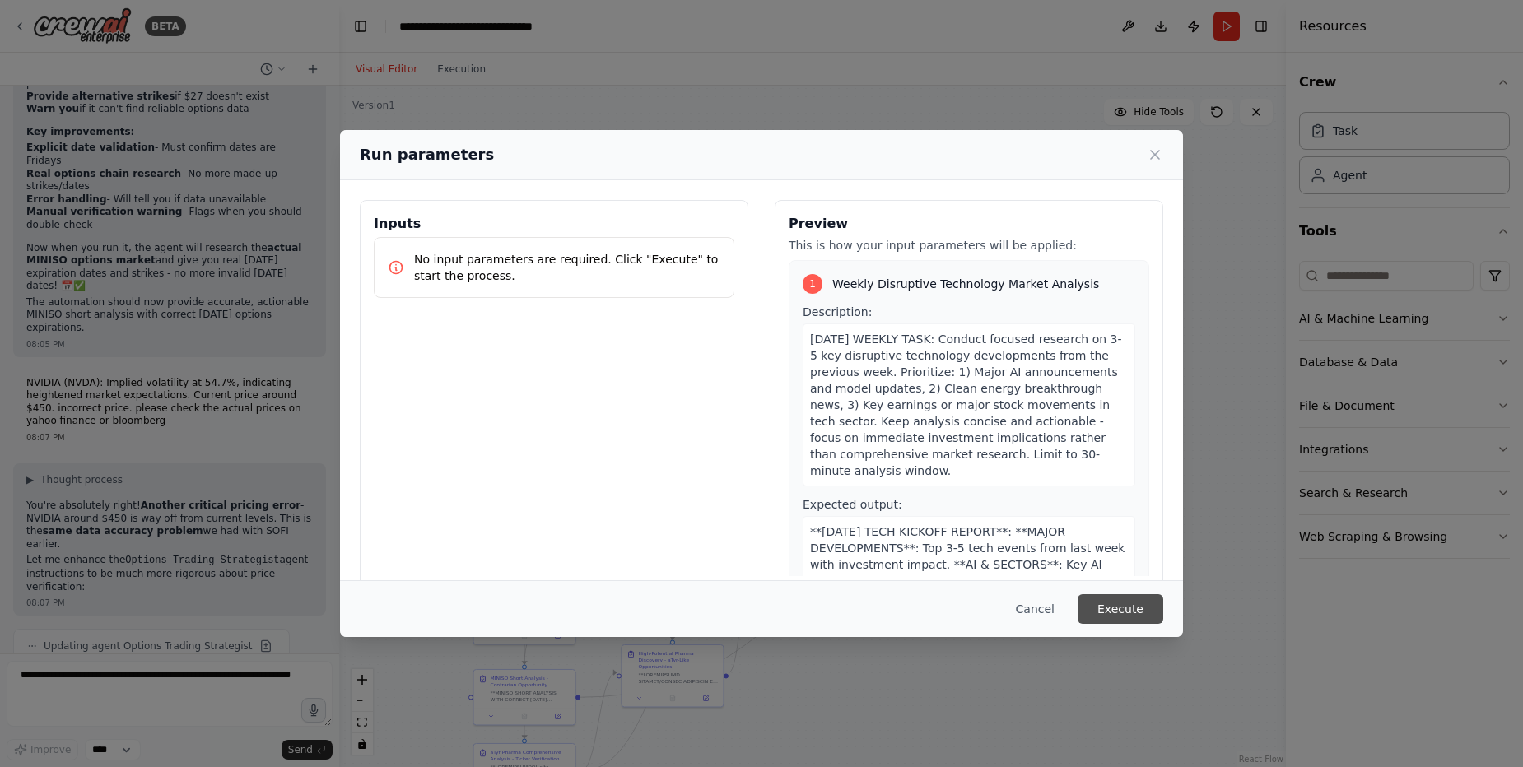
click at [1135, 606] on button "Execute" at bounding box center [1121, 610] width 86 height 30
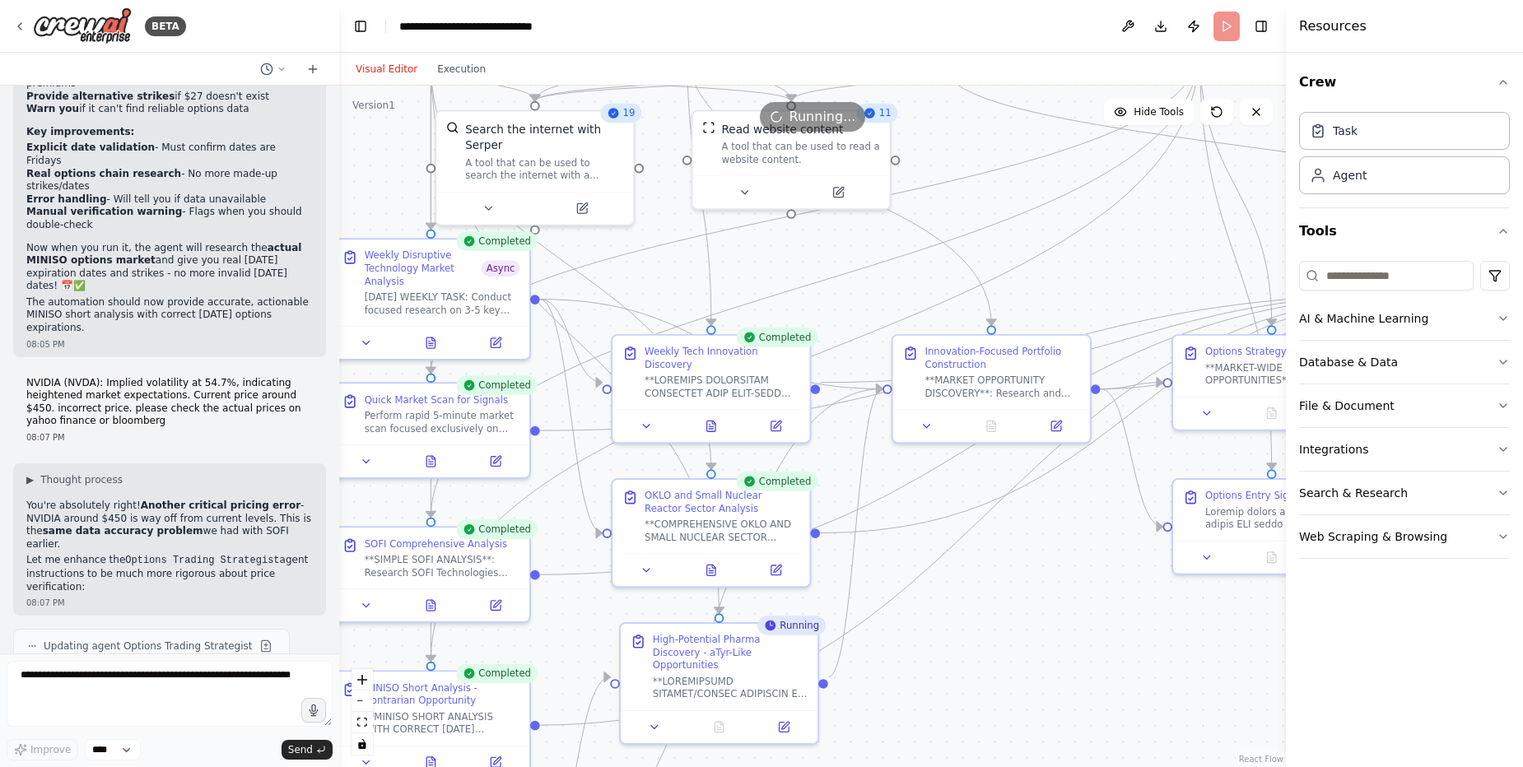
drag, startPoint x: 813, startPoint y: 588, endPoint x: 974, endPoint y: 544, distance: 167.2
click at [974, 544] on div ".deletable-edge-delete-btn { width: 20px; height: 20px; border: 0px solid #ffff…" at bounding box center [812, 427] width 947 height 682
click at [707, 417] on icon at bounding box center [711, 422] width 8 height 11
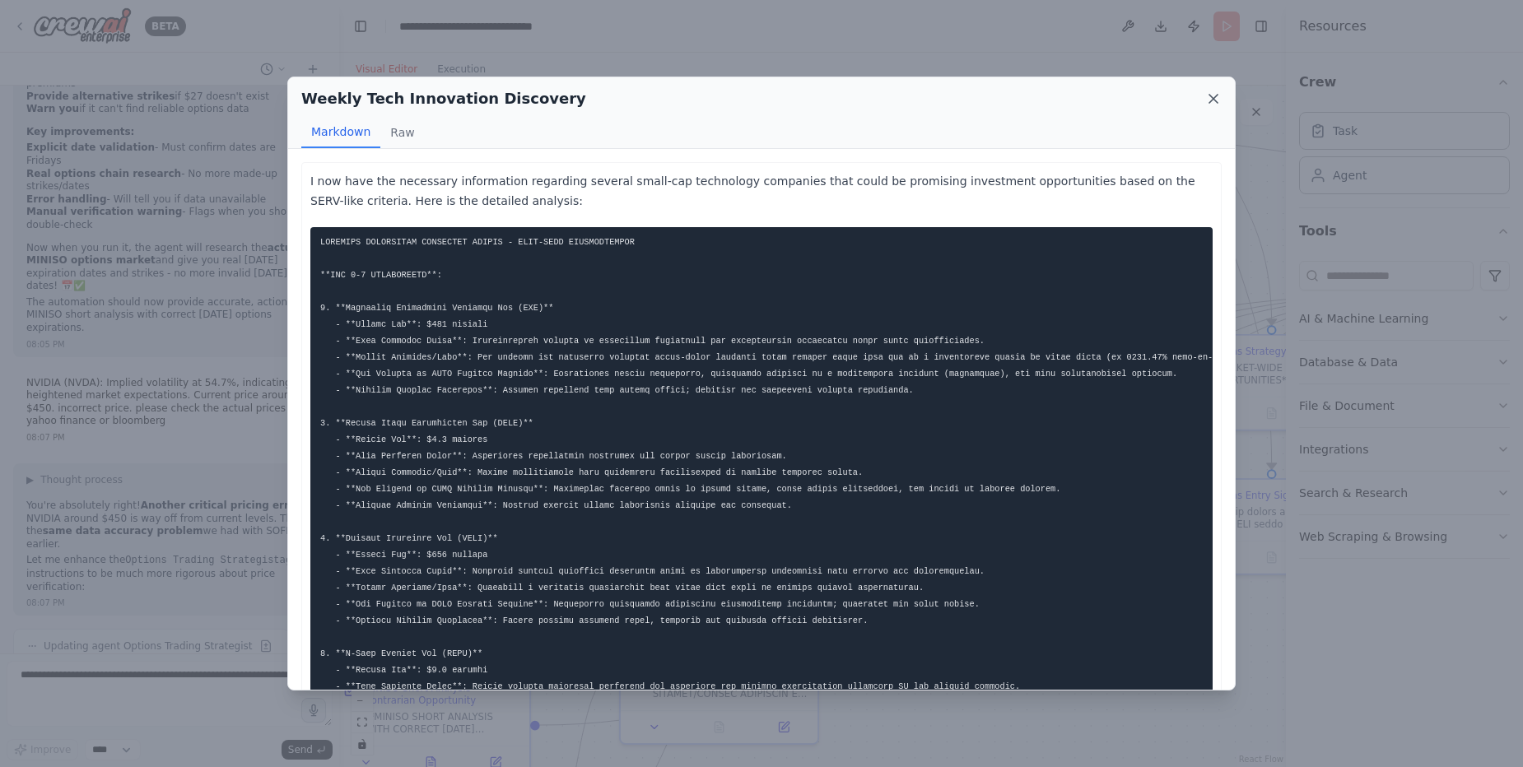
click at [1211, 95] on icon at bounding box center [1213, 99] width 16 height 16
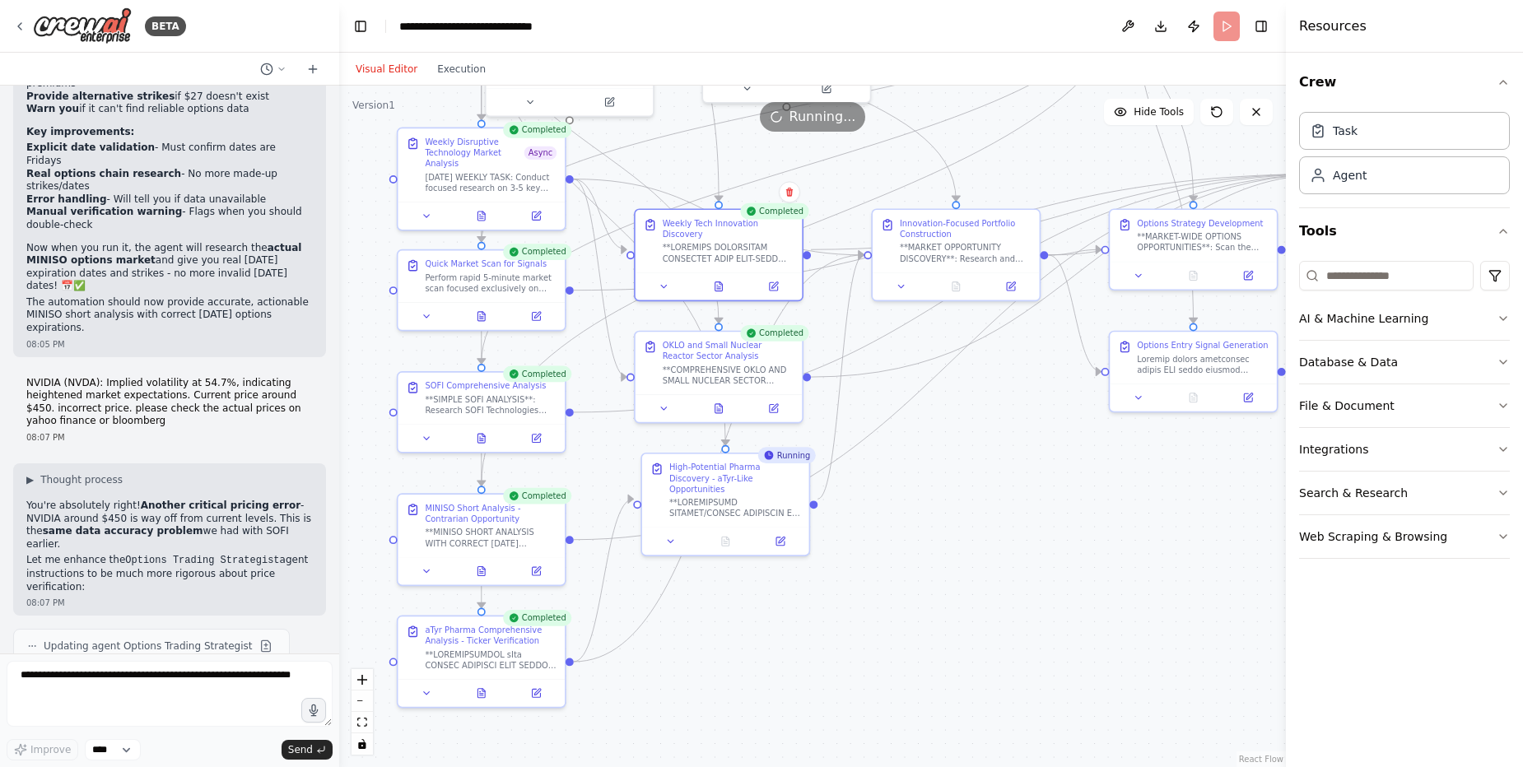
drag, startPoint x: 986, startPoint y: 611, endPoint x: 952, endPoint y: 444, distance: 170.7
click at [952, 444] on div ".deletable-edge-delete-btn { width: 20px; height: 20px; border: 0px solid #ffff…" at bounding box center [812, 427] width 947 height 682
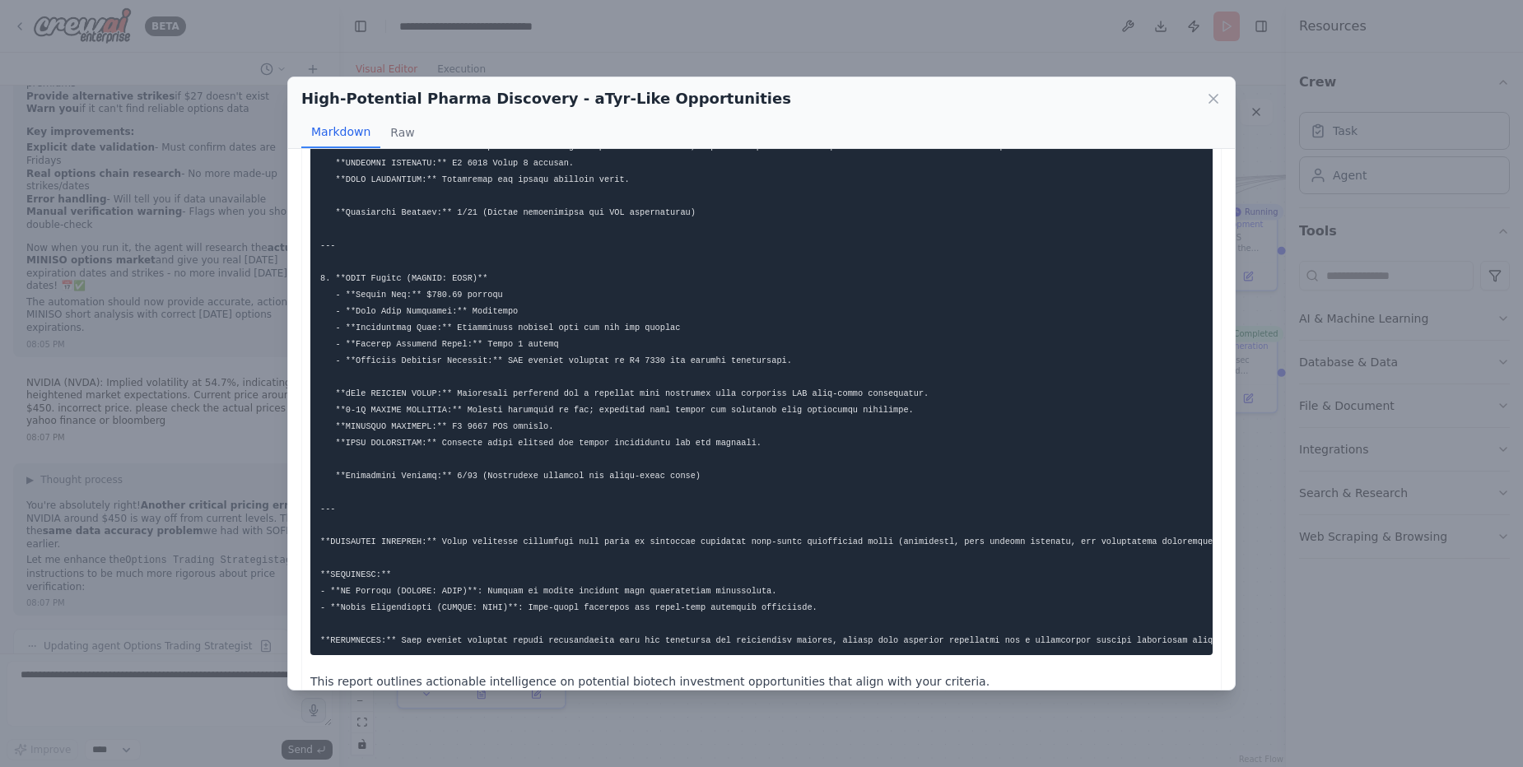
scroll to position [593, 0]
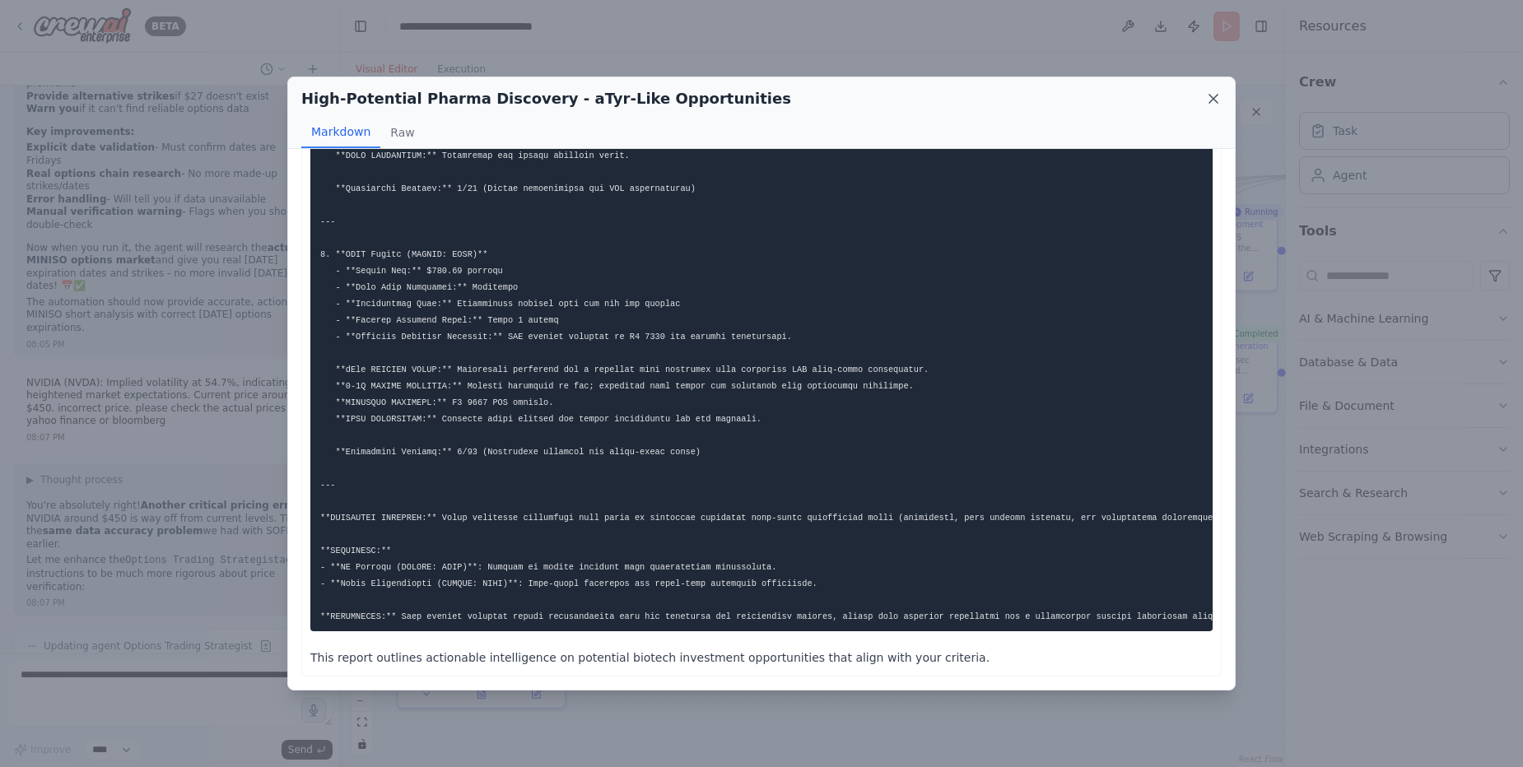
click at [1213, 101] on icon at bounding box center [1213, 99] width 16 height 16
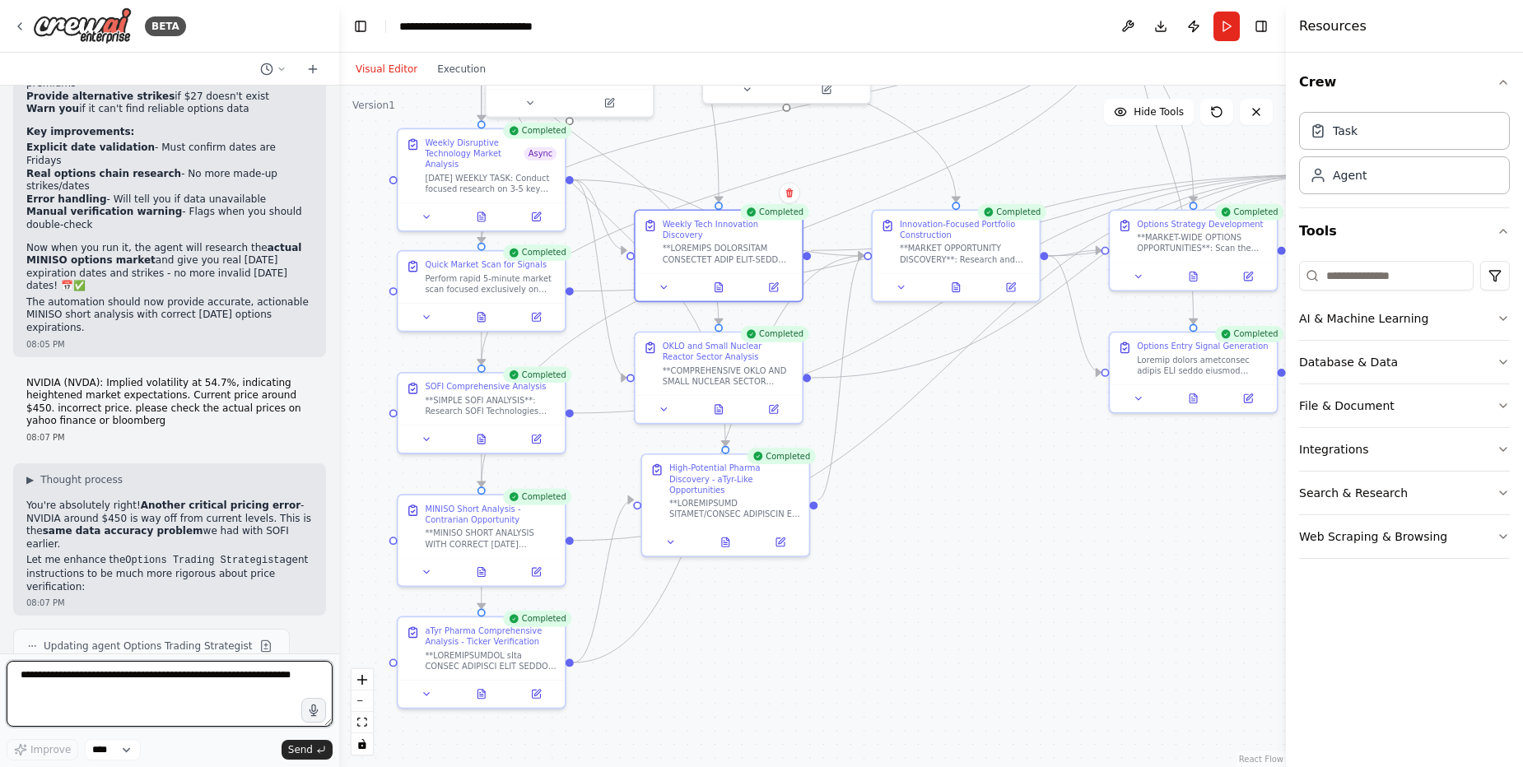
click at [229, 685] on textarea at bounding box center [170, 694] width 326 height 66
type textarea "**********"
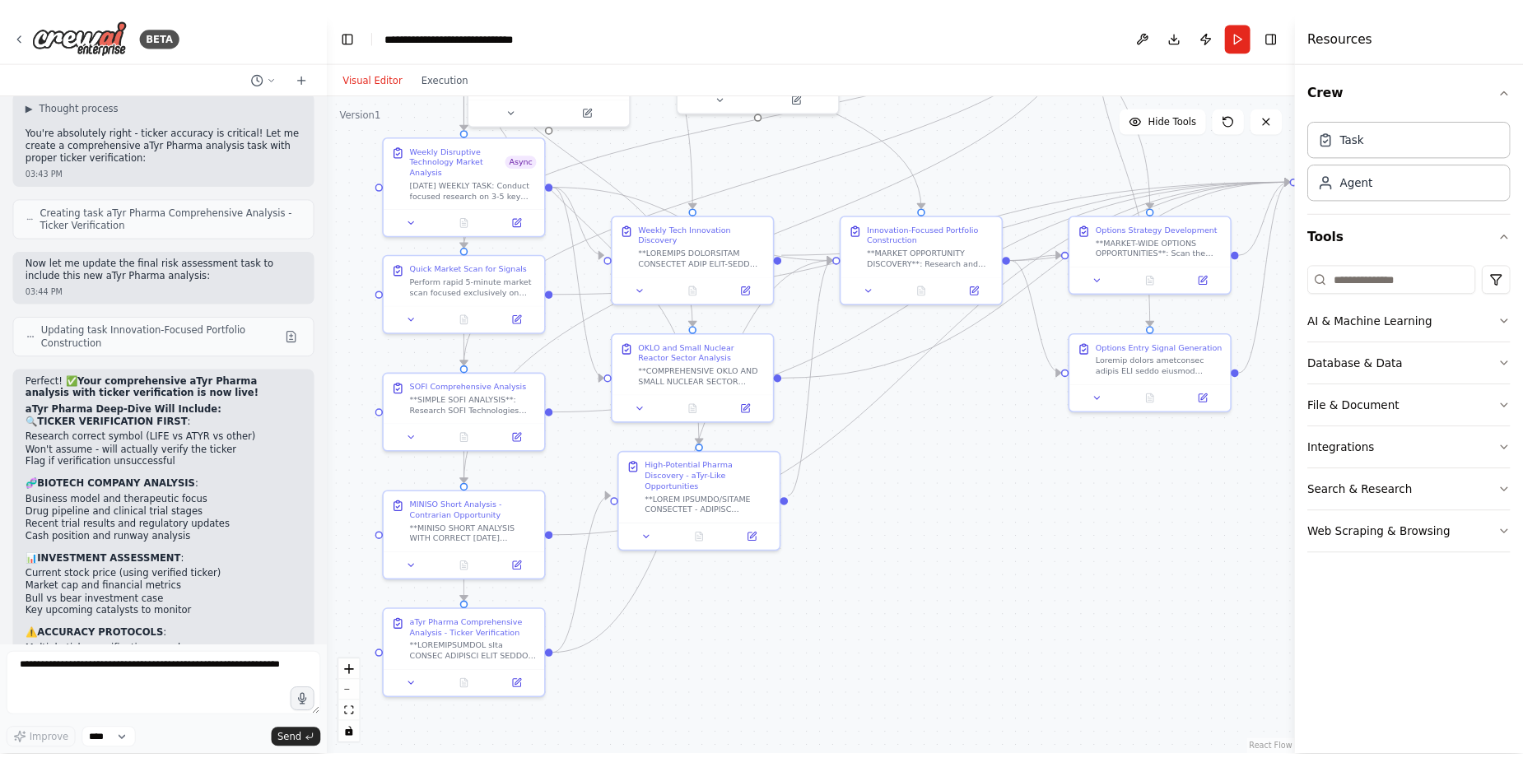
scroll to position [79520, 0]
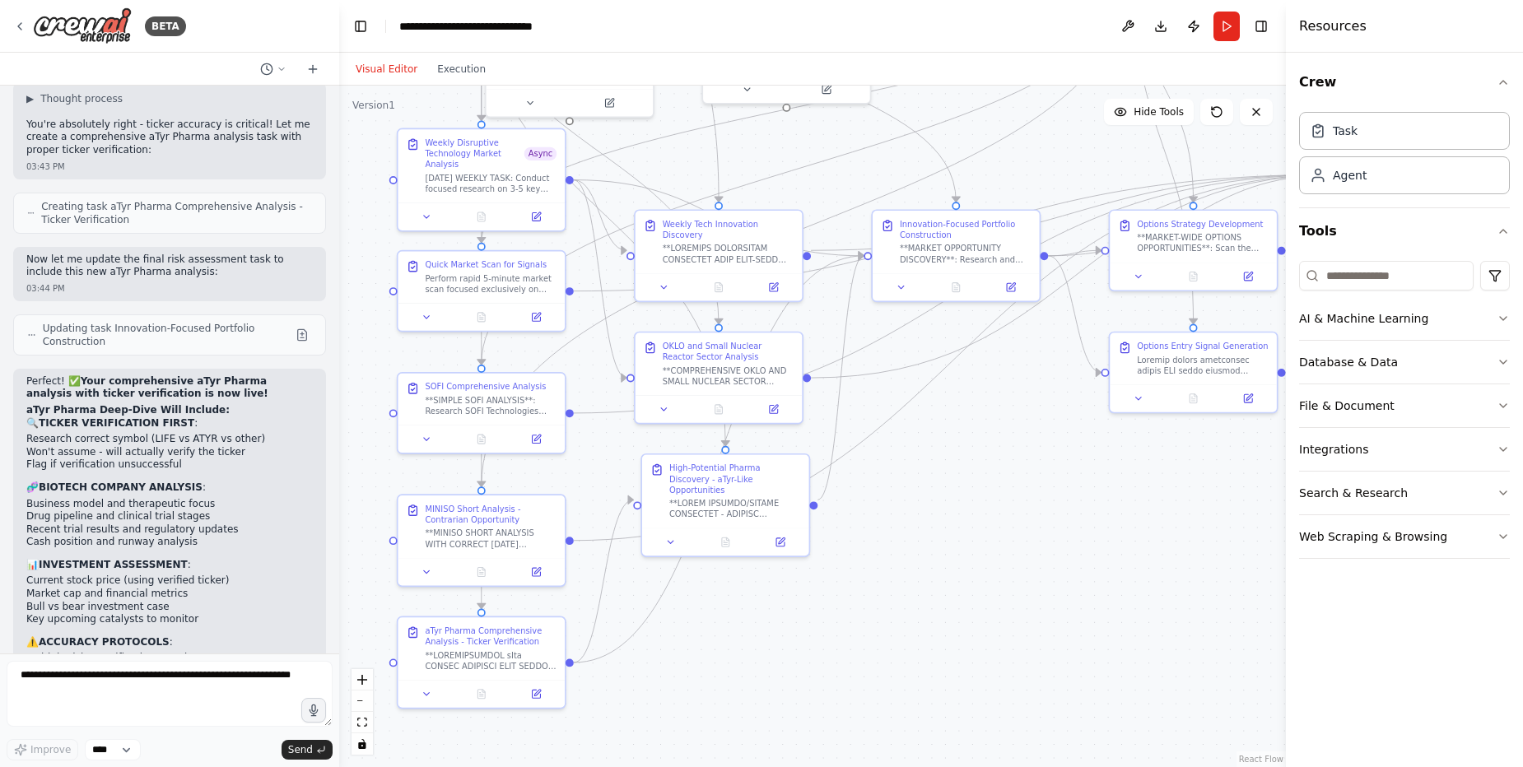
click at [1066, 506] on div ".deletable-edge-delete-btn { width: 20px; height: 20px; border: 0px solid #ffff…" at bounding box center [812, 427] width 947 height 682
click at [1226, 26] on button "Run" at bounding box center [1227, 27] width 26 height 30
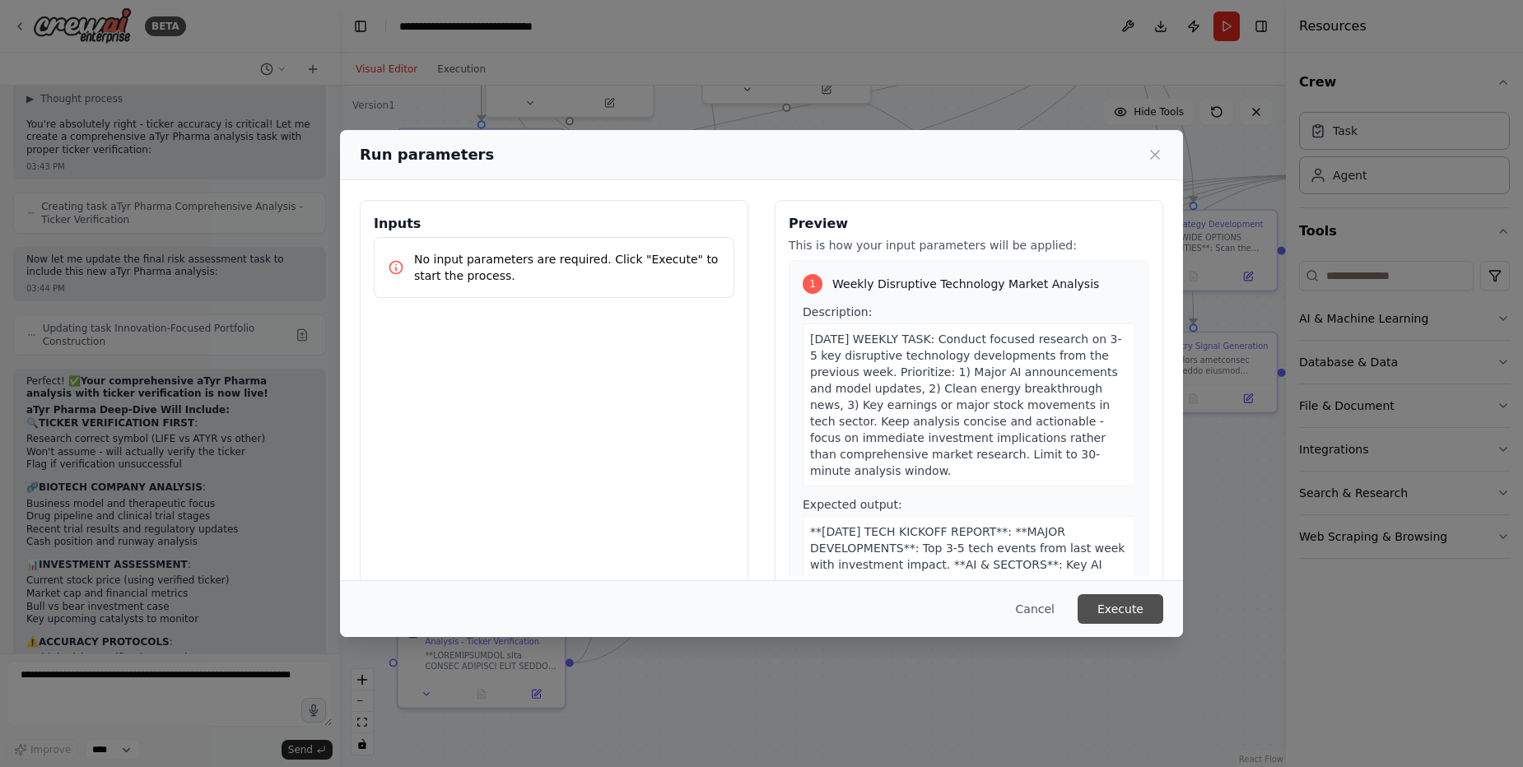
click at [1126, 616] on button "Execute" at bounding box center [1121, 610] width 86 height 30
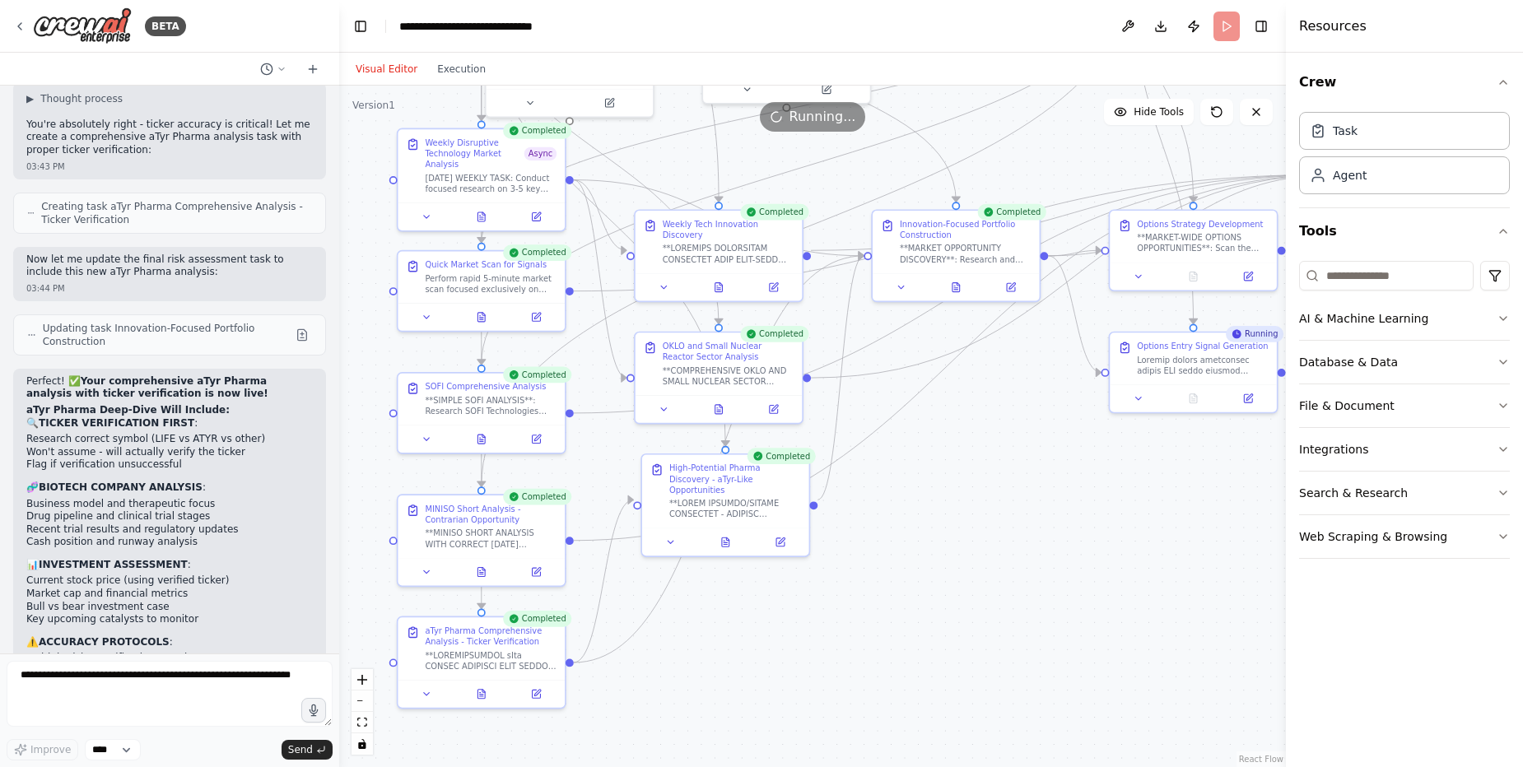
click at [1126, 523] on div ".deletable-edge-delete-btn { width: 20px; height: 20px; border: 0px solid #ffff…" at bounding box center [812, 427] width 947 height 682
click at [956, 288] on icon at bounding box center [956, 284] width 7 height 9
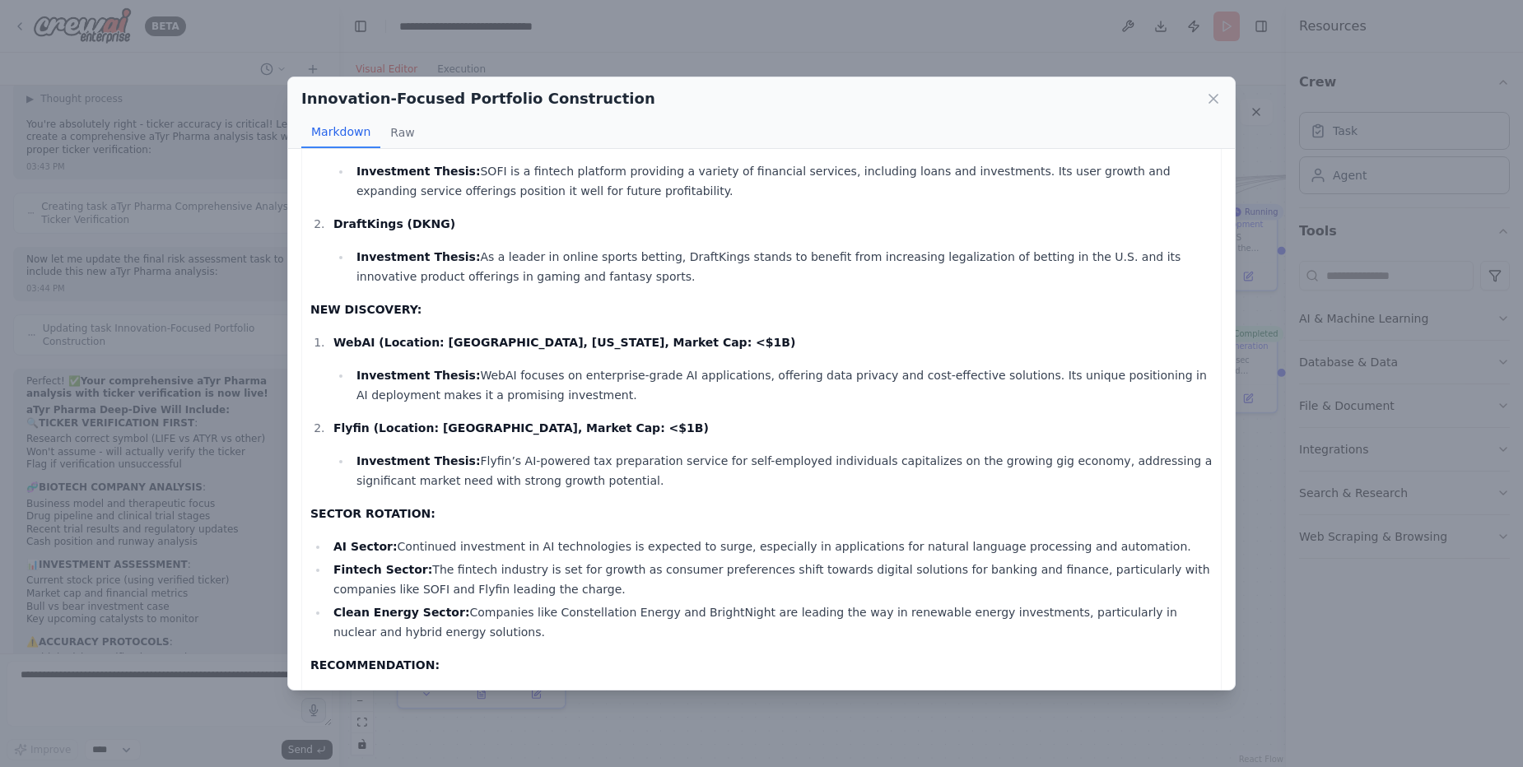
scroll to position [387, 0]
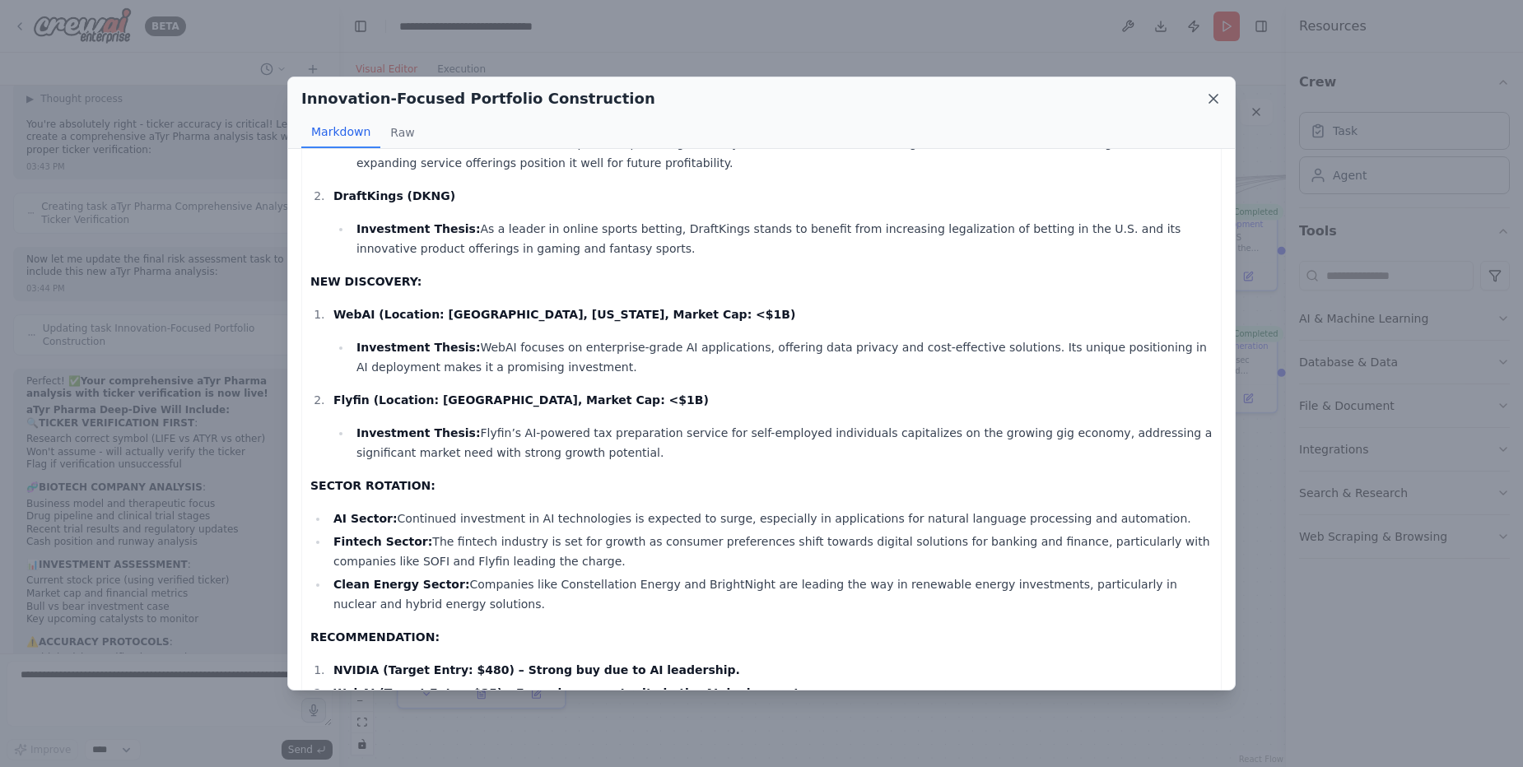
click at [1212, 100] on icon at bounding box center [1213, 99] width 16 height 16
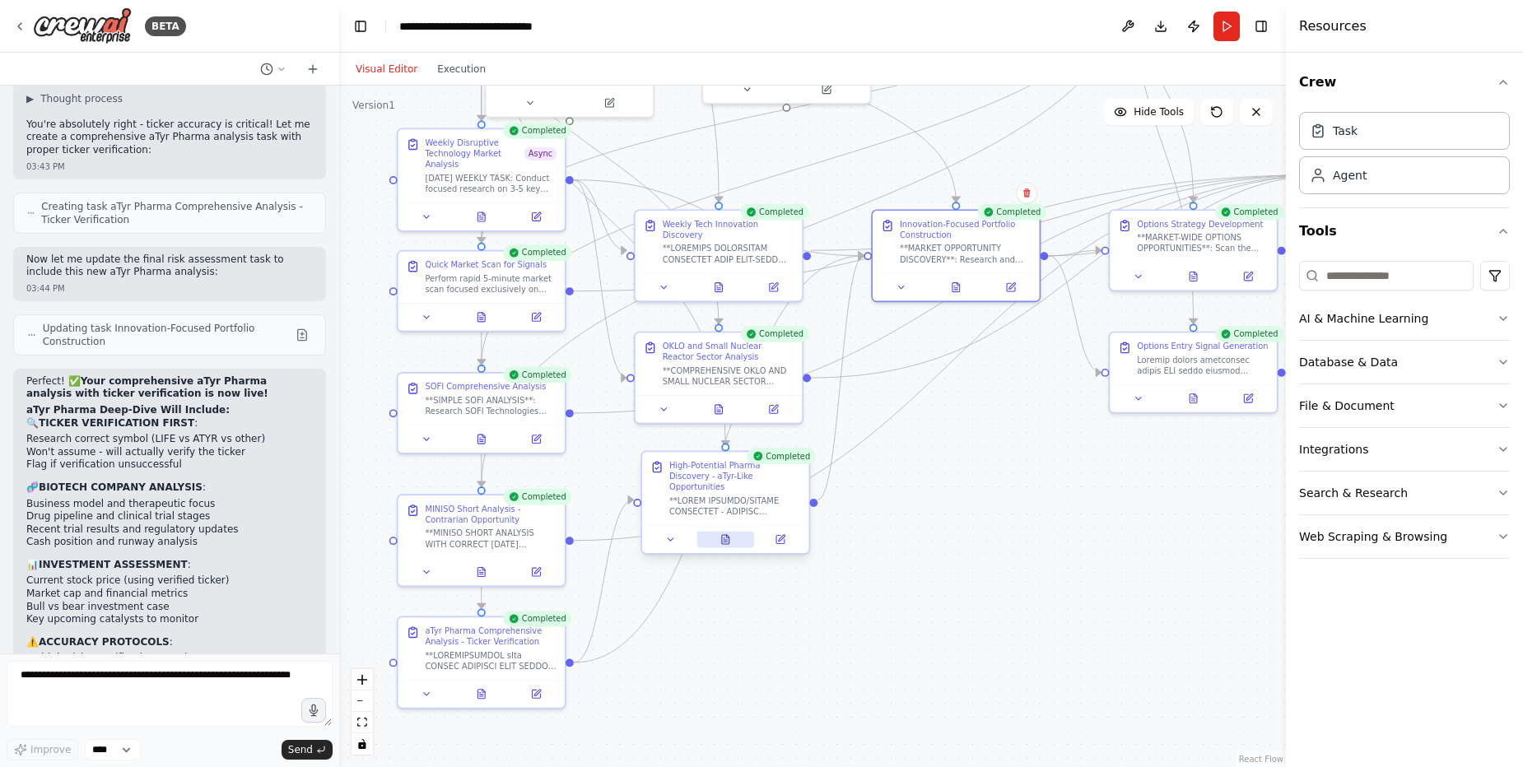
click at [732, 532] on button at bounding box center [726, 540] width 58 height 16
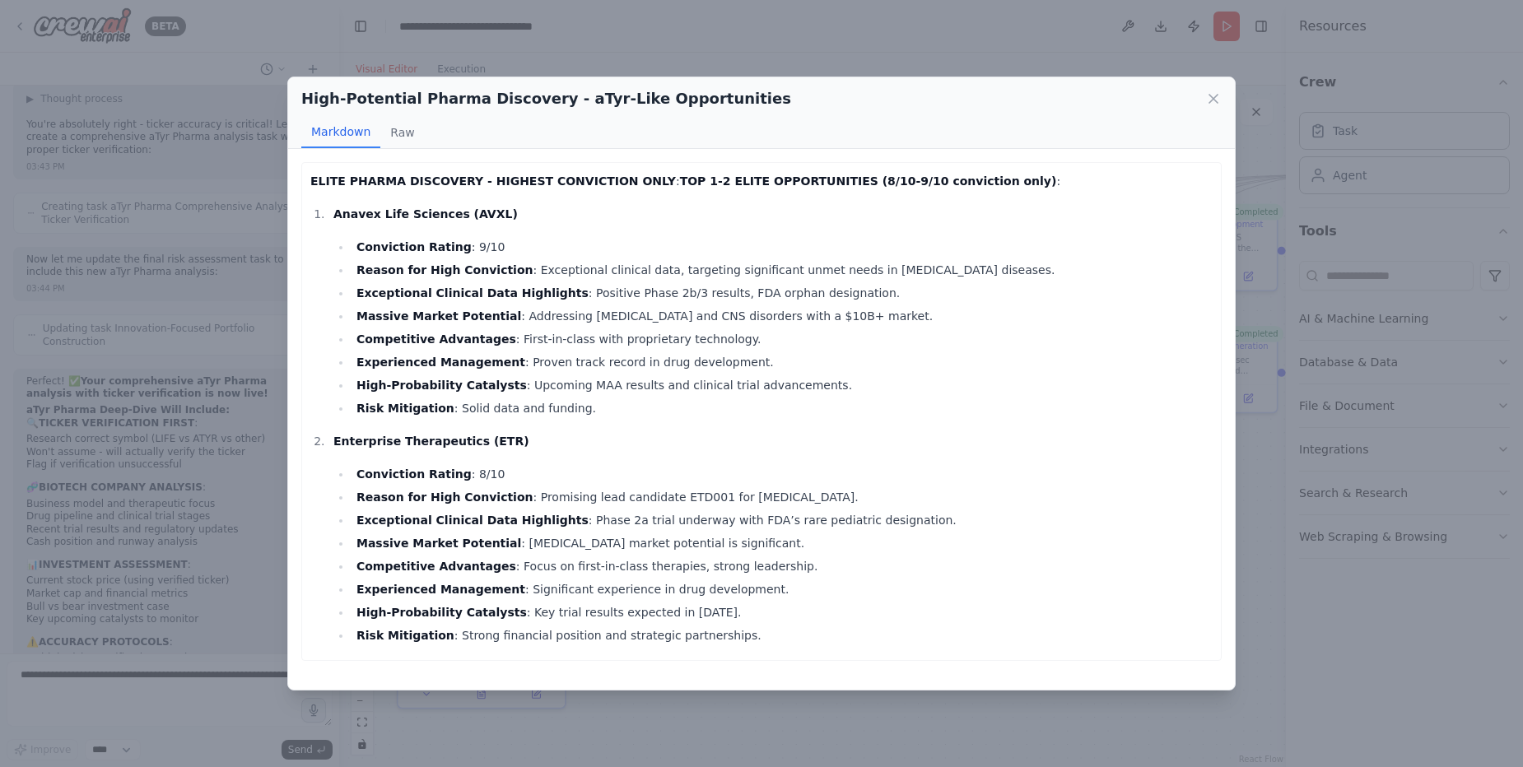
click at [1214, 86] on div "High-Potential Pharma Discovery - aTyr-Like Opportunities Markdown Raw" at bounding box center [761, 113] width 947 height 72
click at [1212, 100] on icon at bounding box center [1213, 99] width 16 height 16
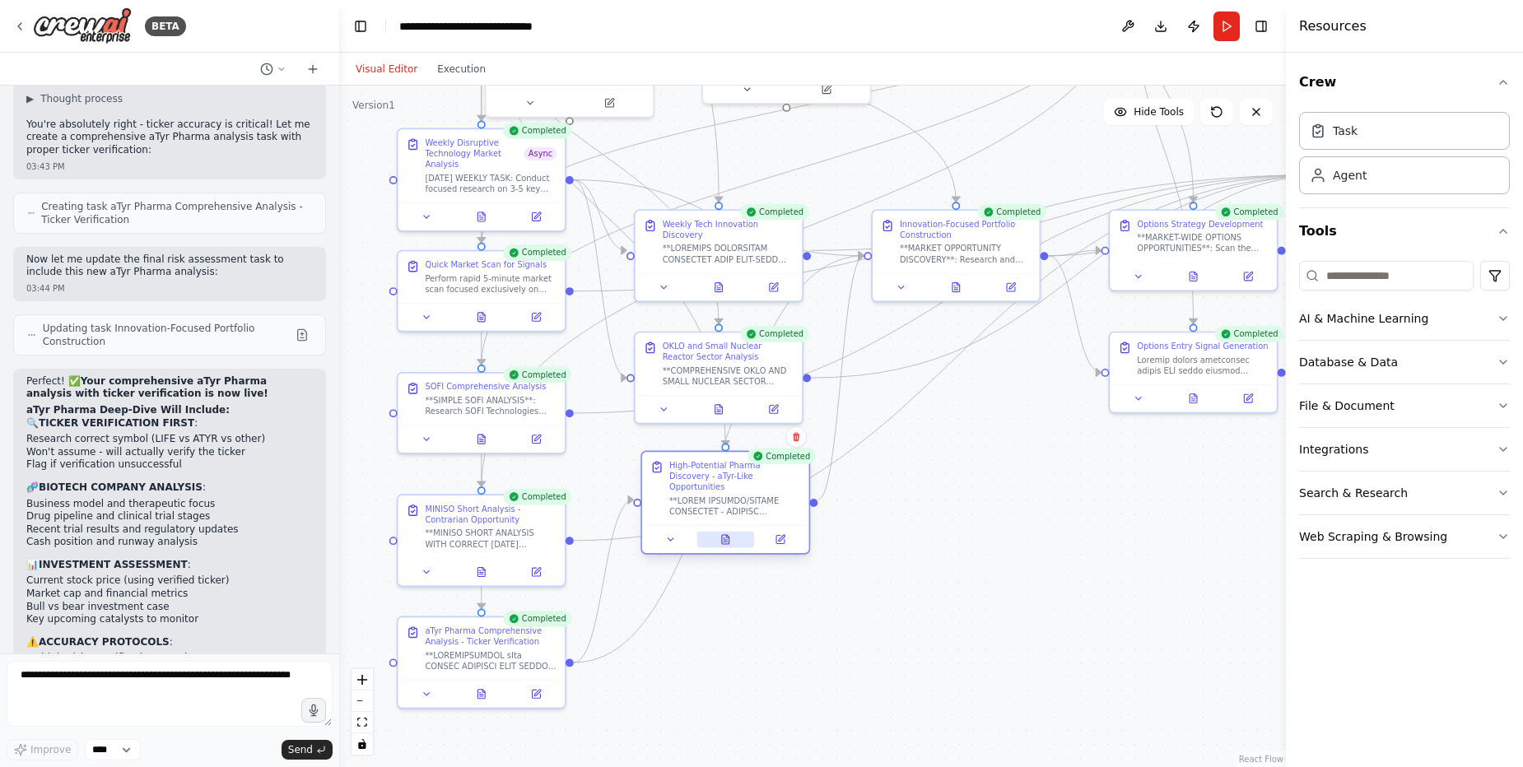
click at [726, 537] on button at bounding box center [726, 540] width 58 height 16
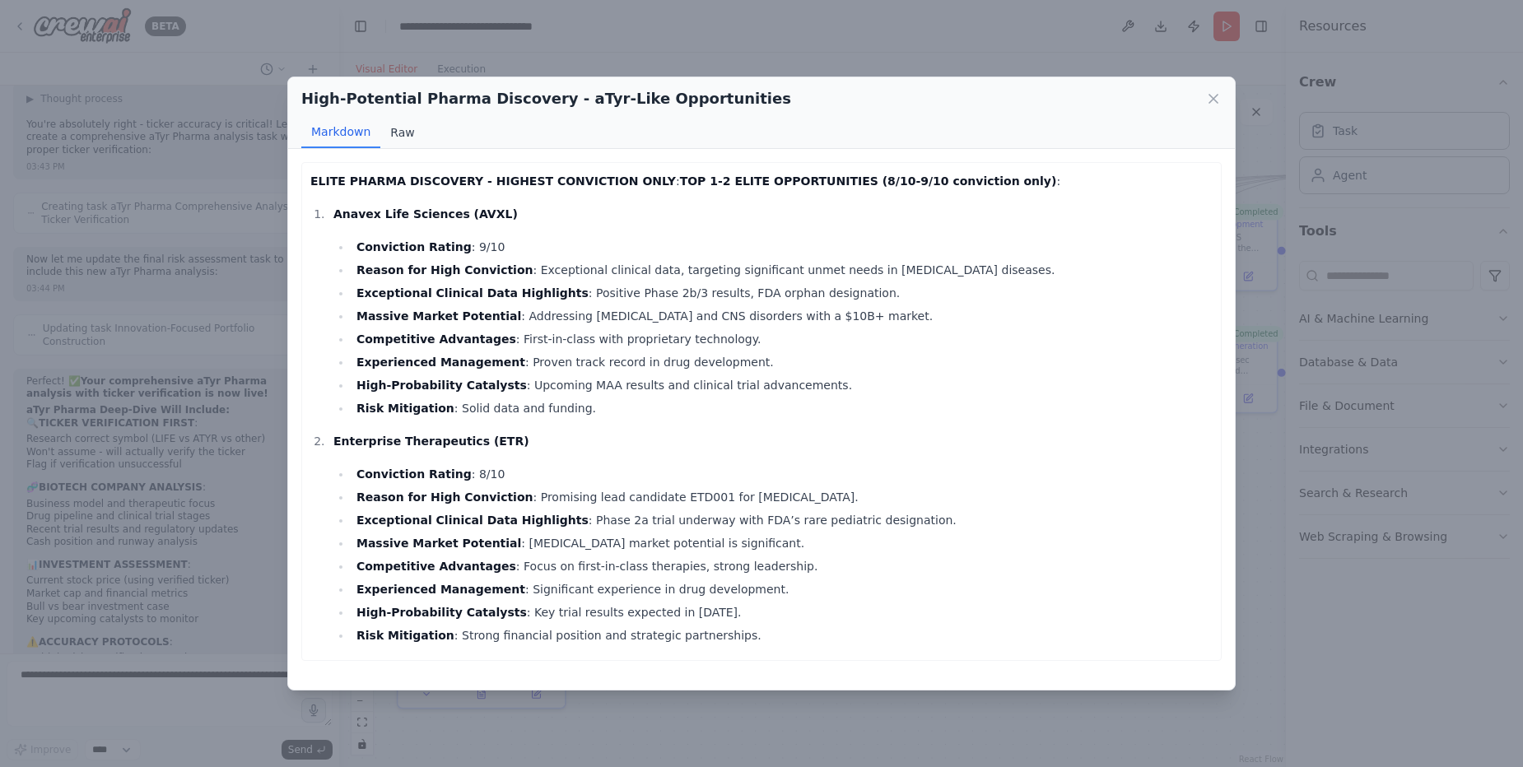
drag, startPoint x: 671, startPoint y: 334, endPoint x: 408, endPoint y: 130, distance: 333.4
click at [408, 130] on div "High-Potential Pharma Discovery - aTyr-Like Opportunities Markdown Raw ELITE PH…" at bounding box center [761, 384] width 949 height 614
click at [394, 135] on button "Raw" at bounding box center [402, 132] width 44 height 31
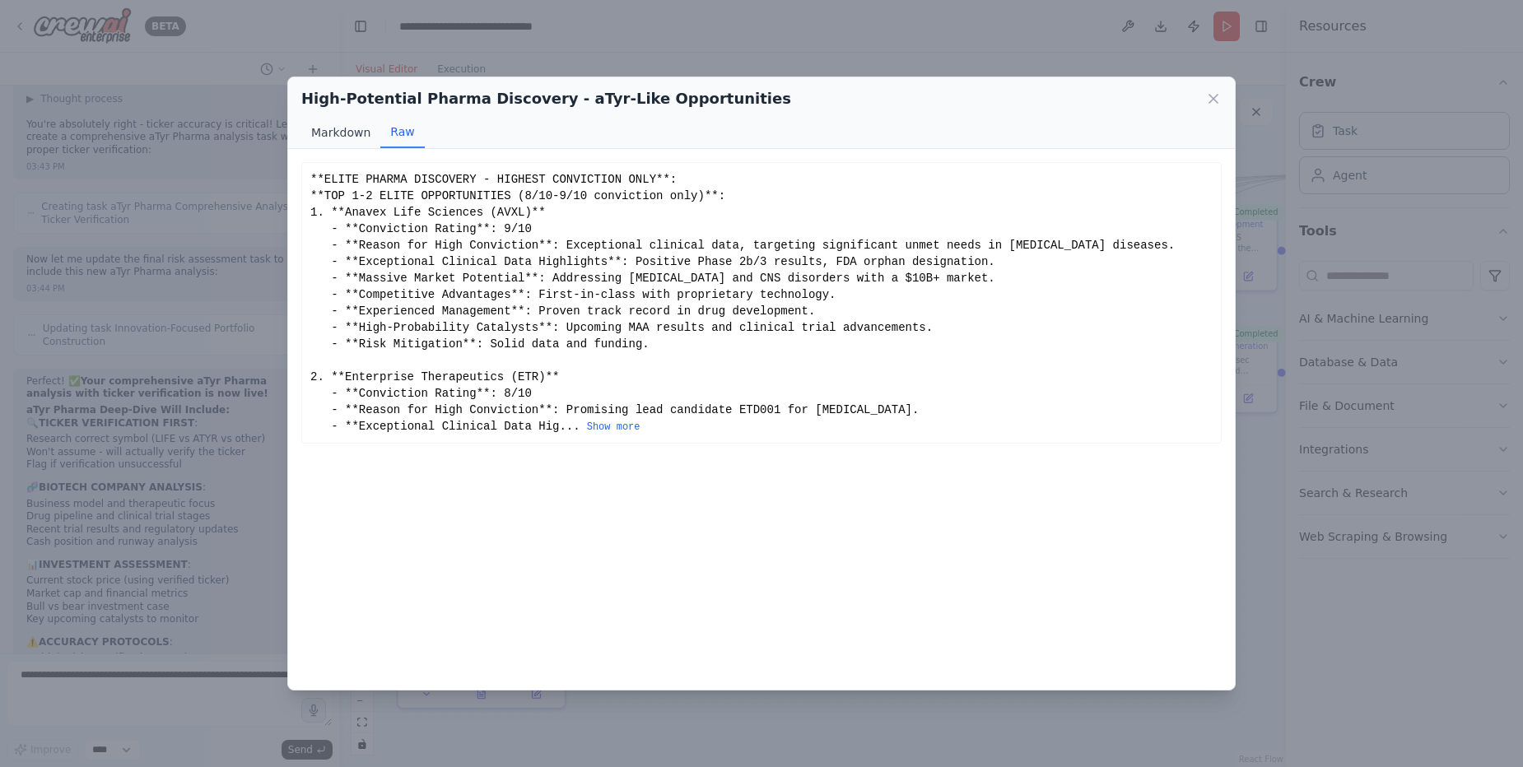
click at [333, 135] on button "Markdown" at bounding box center [340, 132] width 79 height 31
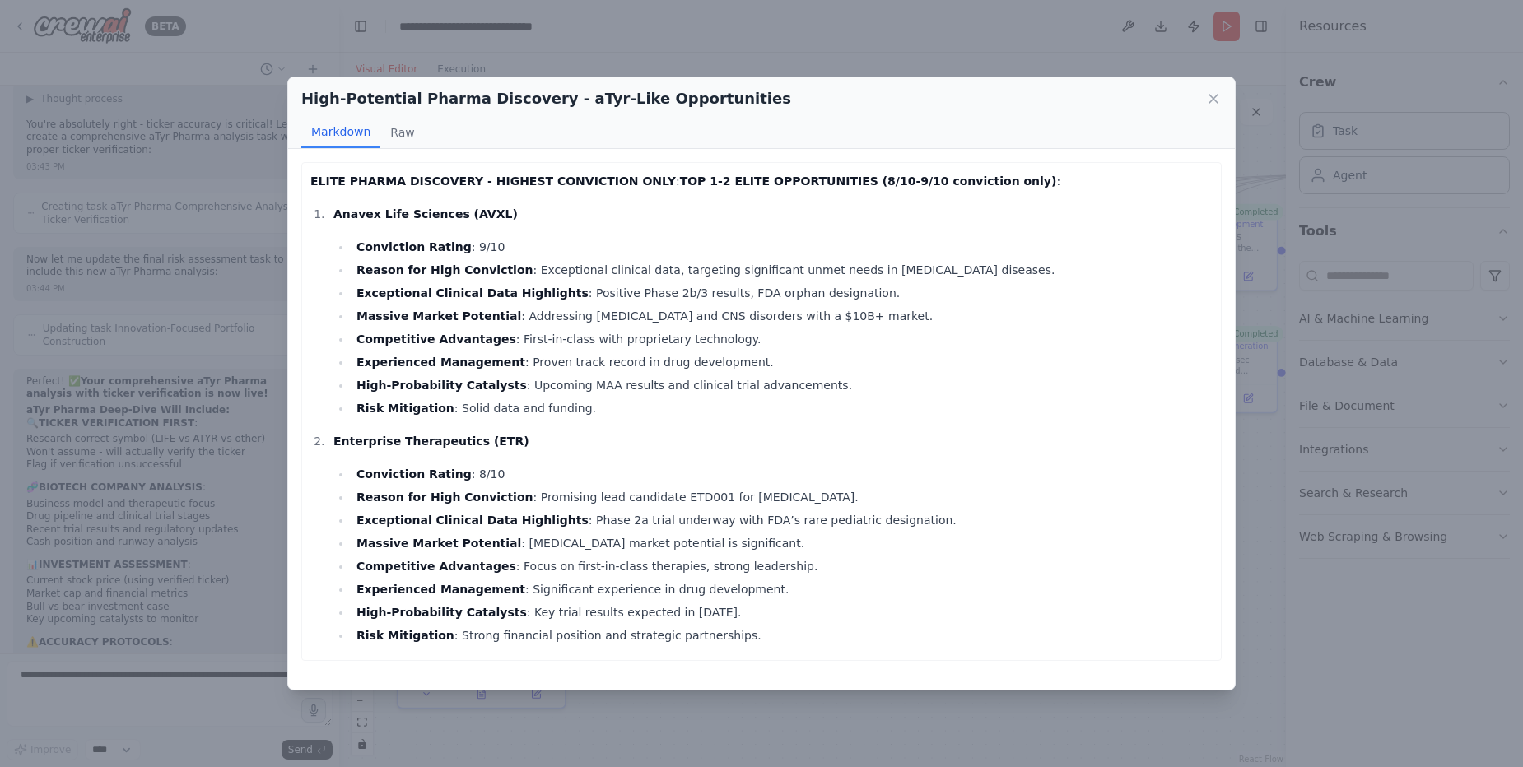
click at [1212, 96] on icon at bounding box center [1213, 99] width 16 height 16
